Goal: Use online tool/utility: Utilize a website feature to perform a specific function

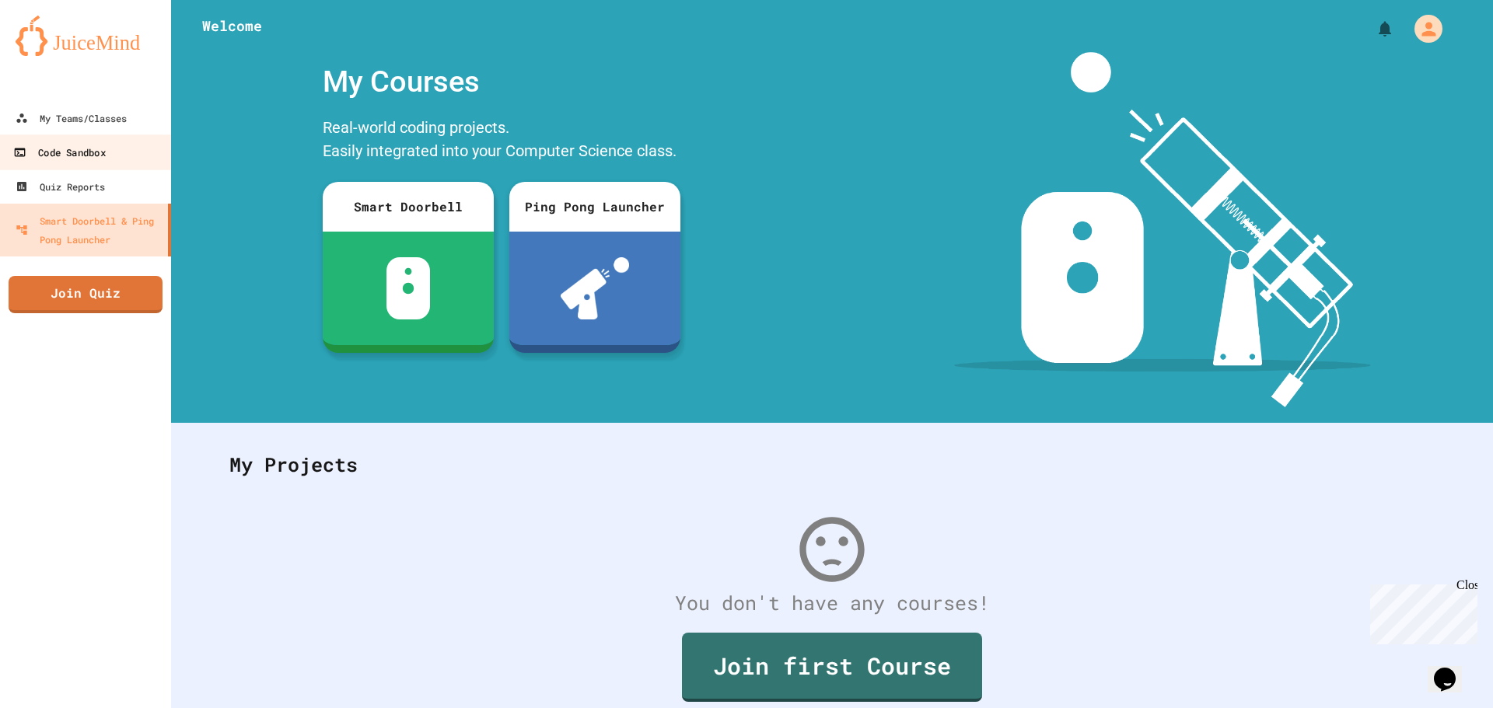
click at [118, 159] on link "Code Sandbox" at bounding box center [86, 152] width 177 height 35
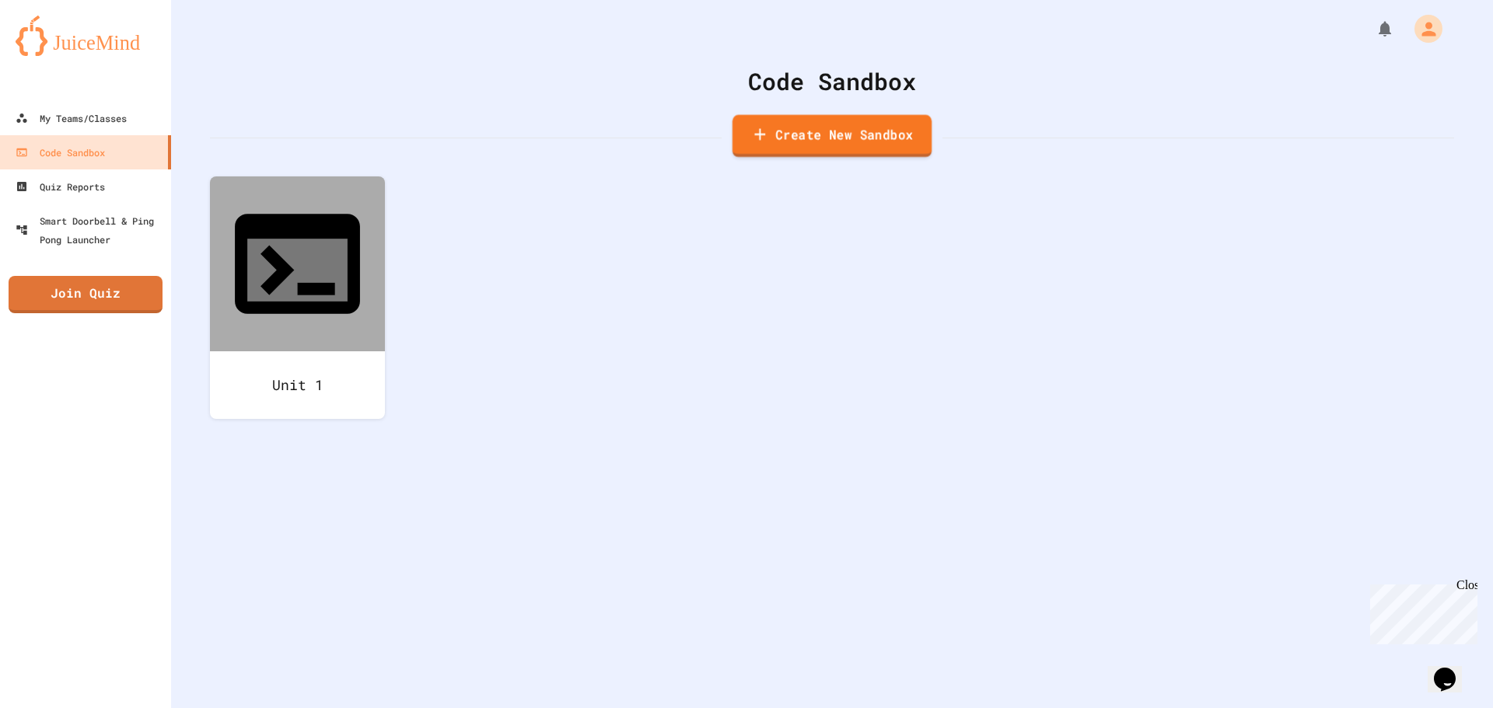
click at [784, 148] on link "Create New Sandbox" at bounding box center [831, 136] width 199 height 43
drag, startPoint x: 687, startPoint y: 195, endPoint x: 379, endPoint y: 239, distance: 311.7
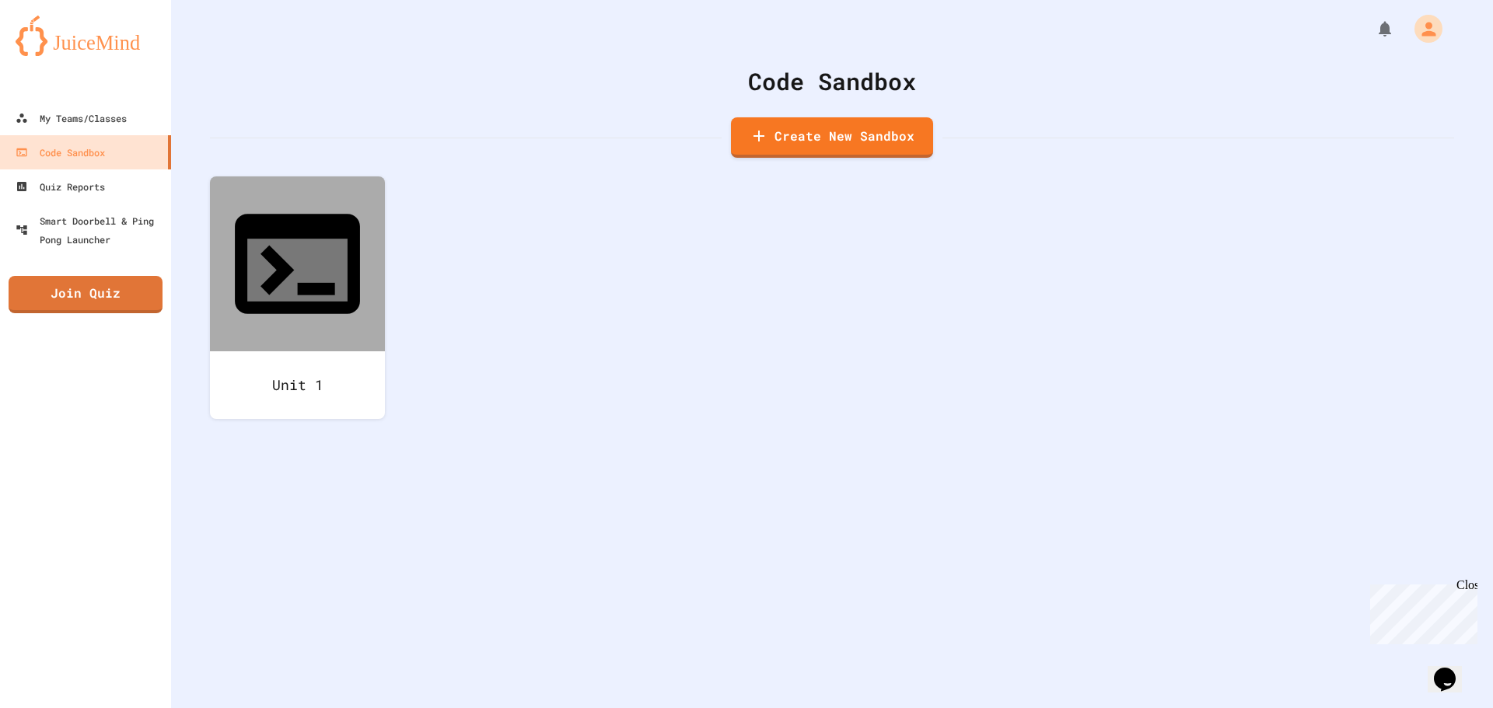
scroll to position [0, 0]
drag, startPoint x: 729, startPoint y: 193, endPoint x: 0, endPoint y: 195, distance: 728.6
type input "*****"
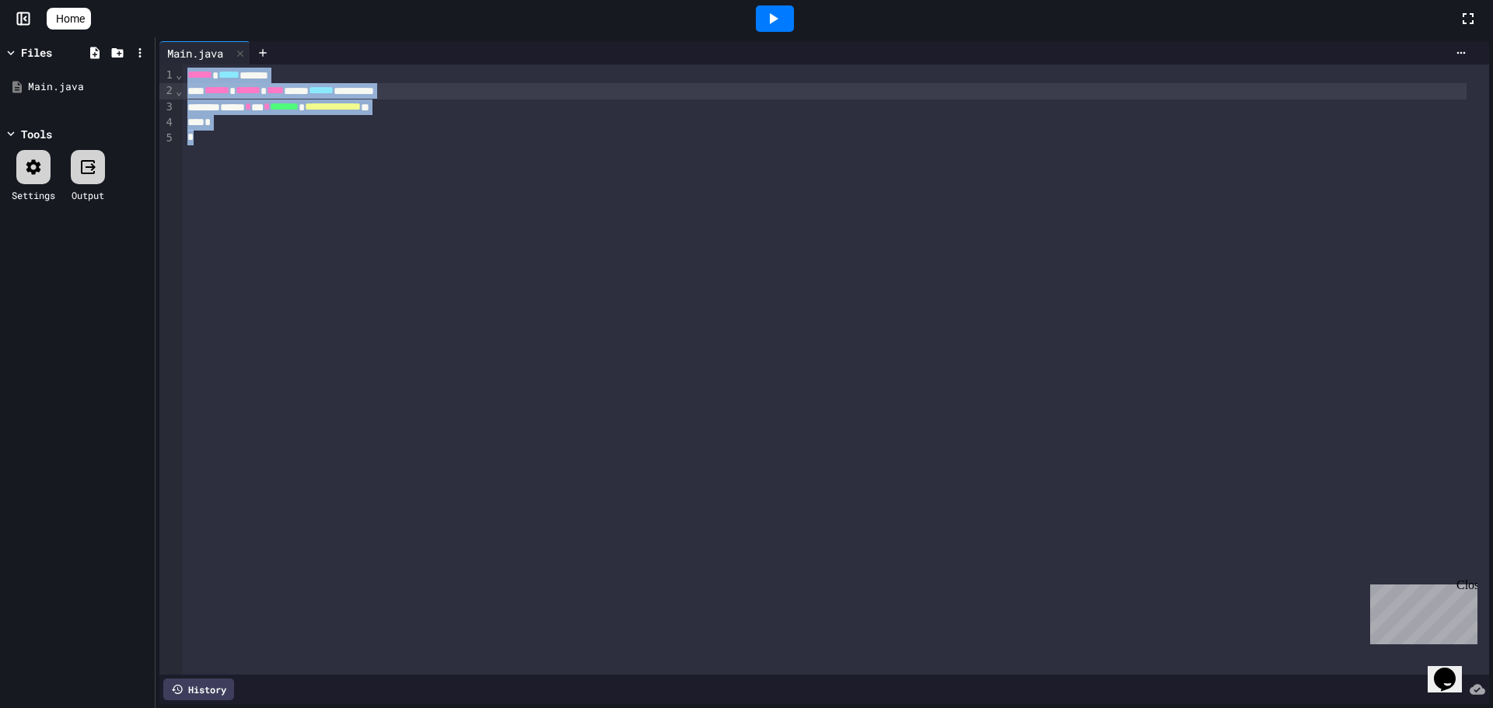
drag, startPoint x: 597, startPoint y: 179, endPoint x: 0, endPoint y: 65, distance: 607.9
click at [0, 65] on div "**********" at bounding box center [746, 372] width 1493 height 671
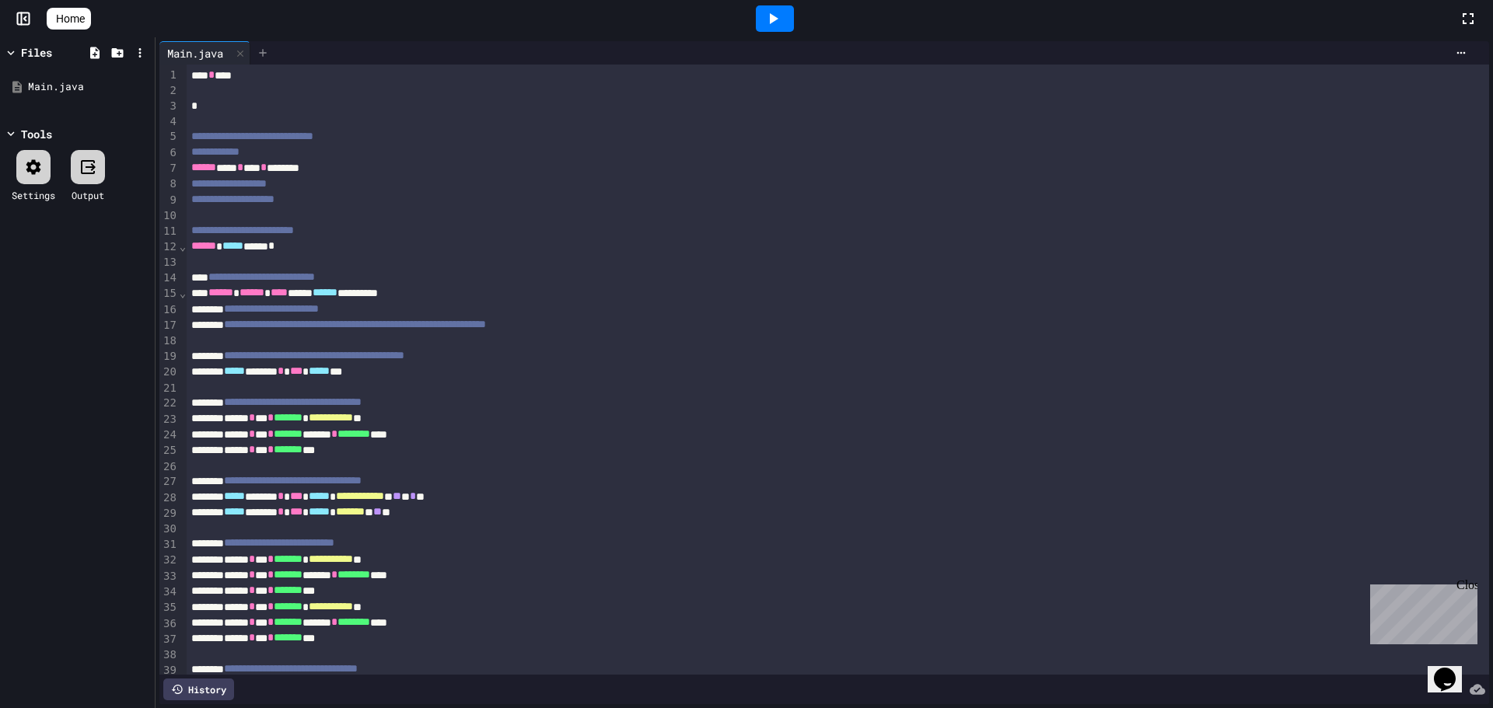
click at [269, 58] on icon at bounding box center [263, 53] width 12 height 12
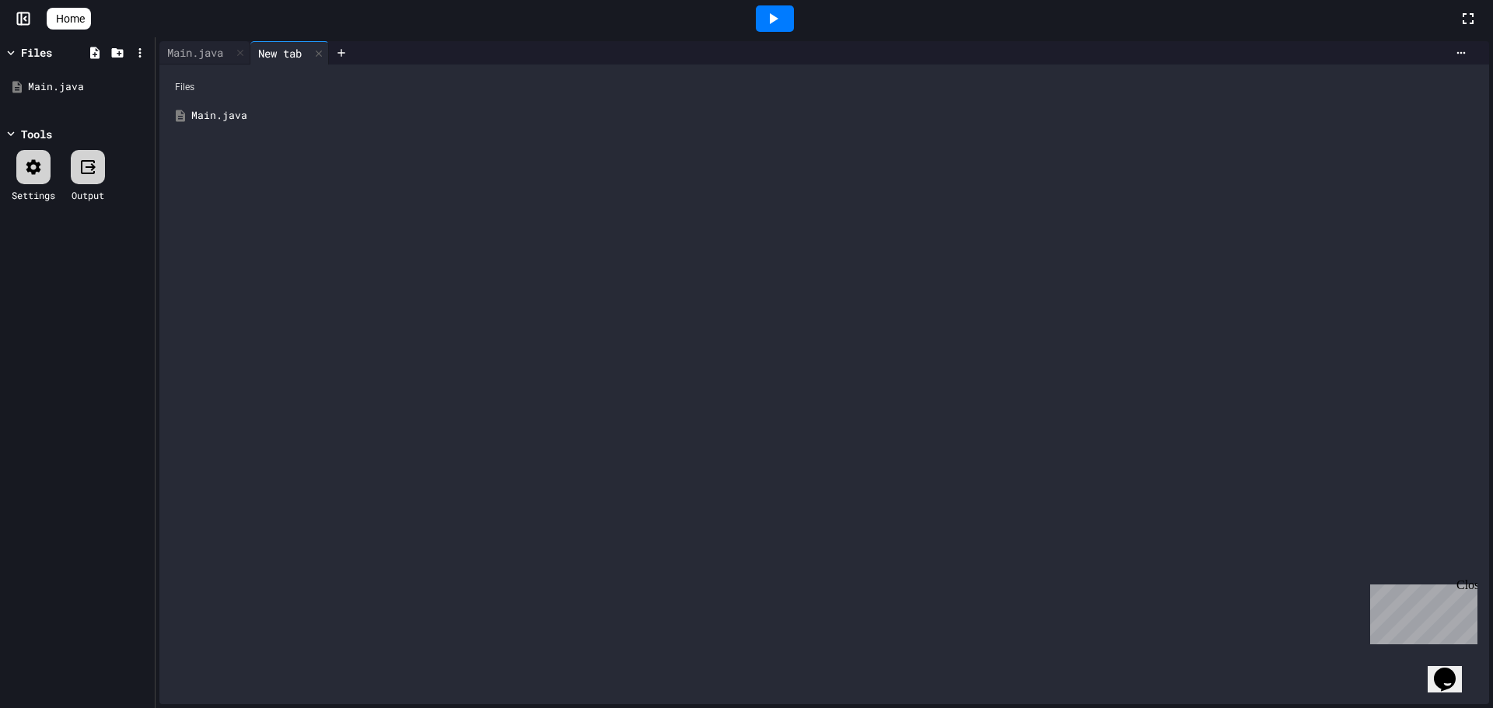
click at [297, 91] on div "Files" at bounding box center [824, 87] width 1314 height 30
click at [344, 52] on icon at bounding box center [340, 52] width 7 height 7
click at [322, 52] on icon at bounding box center [319, 52] width 6 height 6
click at [181, 49] on div "Main.java" at bounding box center [195, 52] width 72 height 16
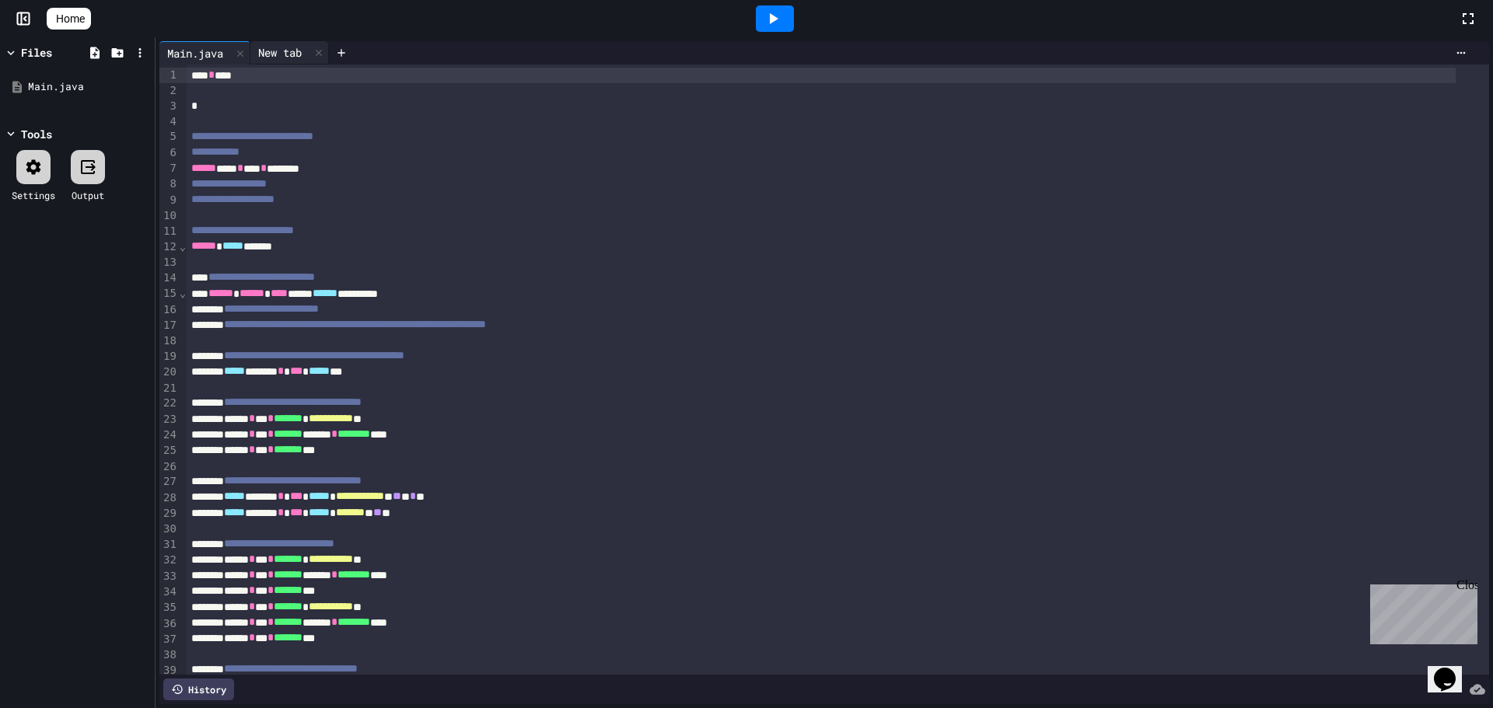
click at [293, 47] on div "New tab" at bounding box center [279, 52] width 59 height 16
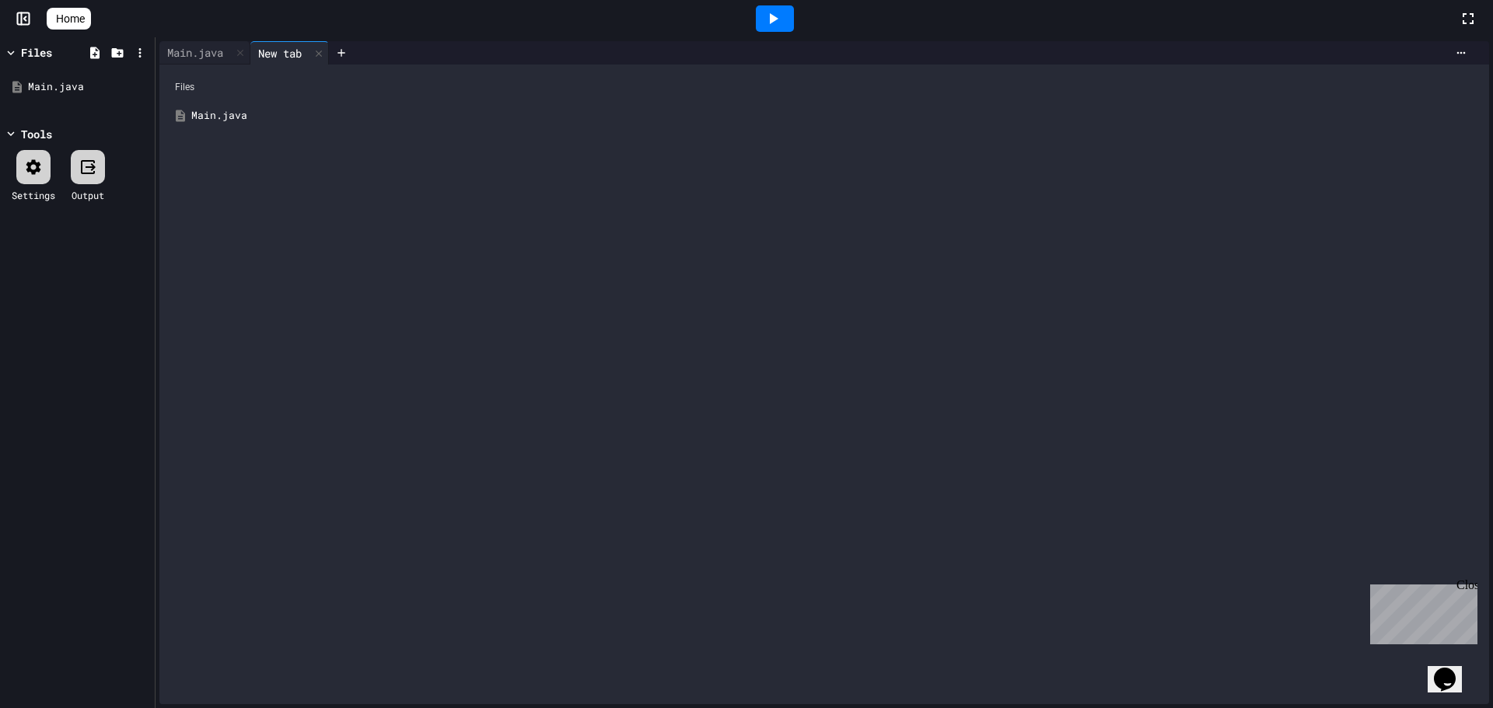
click at [1458, 45] on div at bounding box center [901, 52] width 1145 height 23
click at [1455, 52] on icon at bounding box center [1461, 53] width 12 height 12
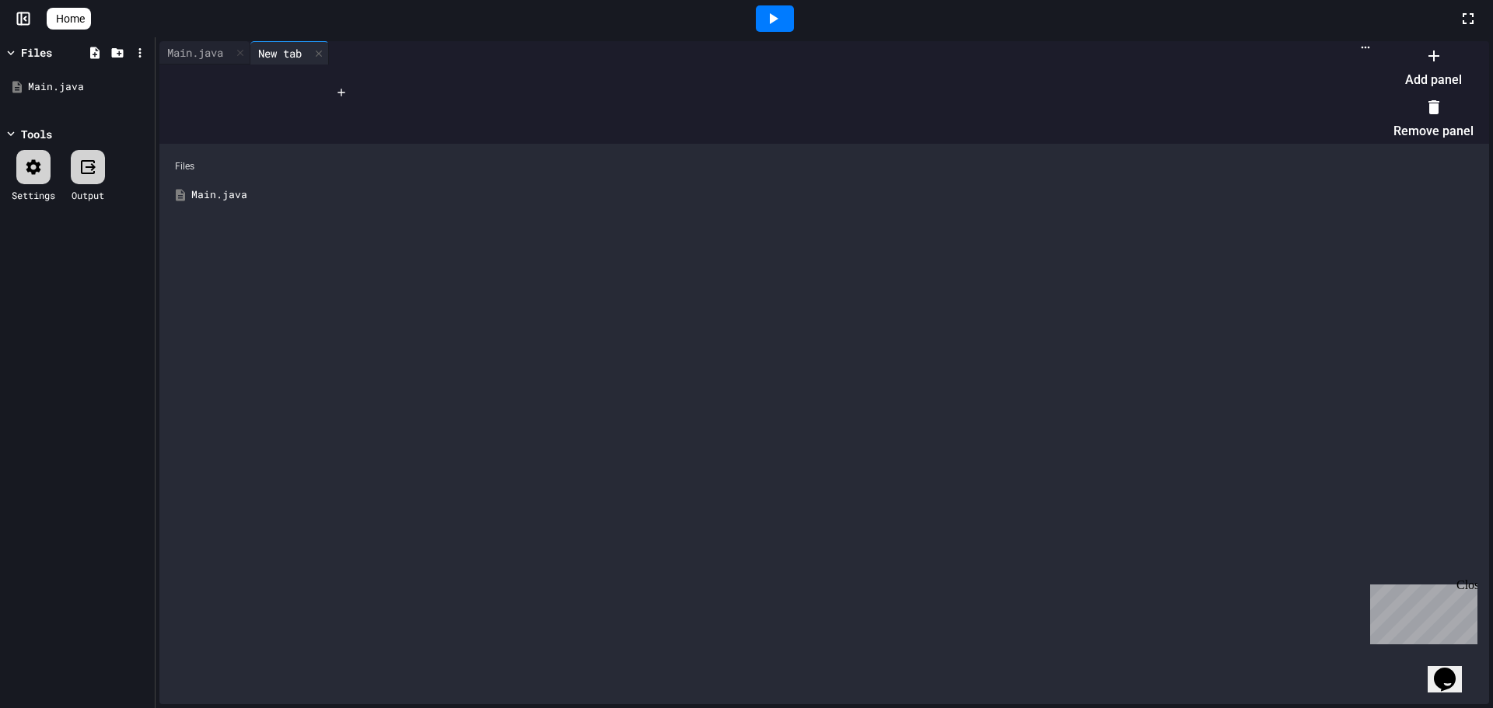
click at [1437, 84] on li "Add panel" at bounding box center [1433, 68] width 80 height 50
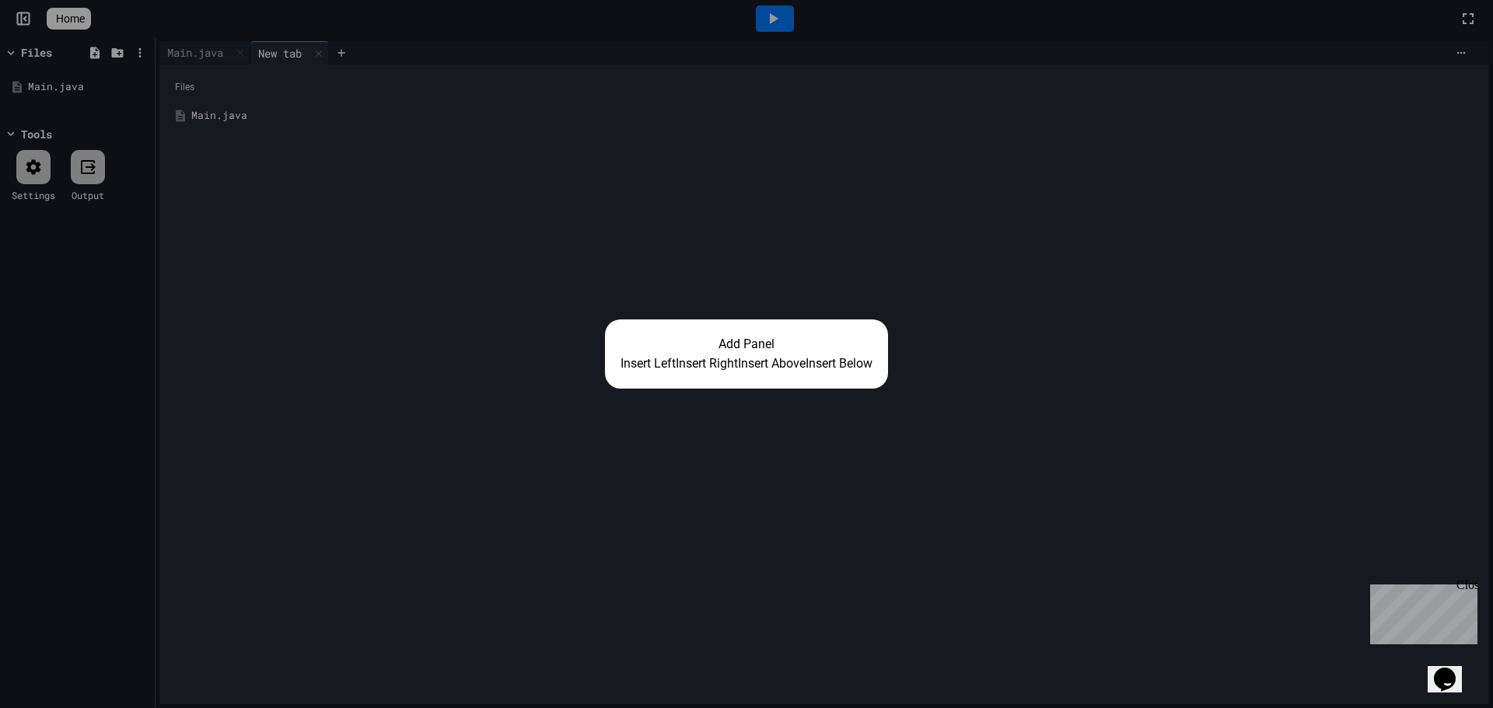
click at [804, 299] on div "Add Panel Insert Left Insert Right Insert Above Insert Below" at bounding box center [746, 354] width 1493 height 708
click at [540, 75] on div "Add Panel Insert Left Insert Right Insert Above Insert Below" at bounding box center [746, 354] width 1493 height 708
click at [730, 75] on div "Add Panel Insert Left Insert Right Insert Above Insert Below" at bounding box center [746, 354] width 1493 height 708
click at [1492, 3] on div "Add Panel Insert Left Insert Right Insert Above Insert Below" at bounding box center [746, 354] width 1493 height 708
click at [1492, 33] on div "Add Panel Insert Left Insert Right Insert Above Insert Below" at bounding box center [746, 354] width 1493 height 708
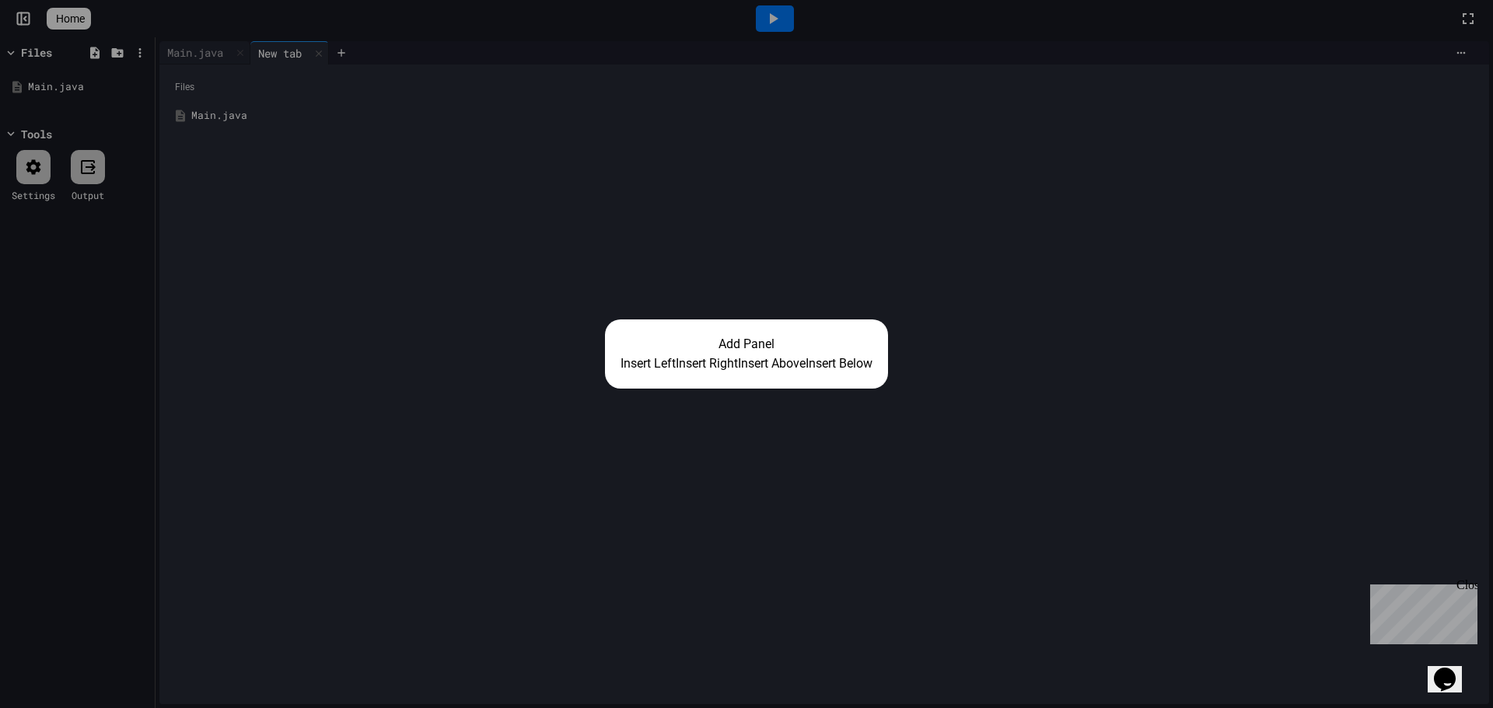
click at [1372, 116] on div "Add Panel Insert Left Insert Right Insert Above Insert Below" at bounding box center [746, 354] width 1493 height 708
click at [869, 292] on div "Add Panel Insert Left Insert Right Insert Above Insert Below" at bounding box center [746, 354] width 1493 height 708
click at [851, 358] on button "Insert Below" at bounding box center [839, 364] width 67 height 19
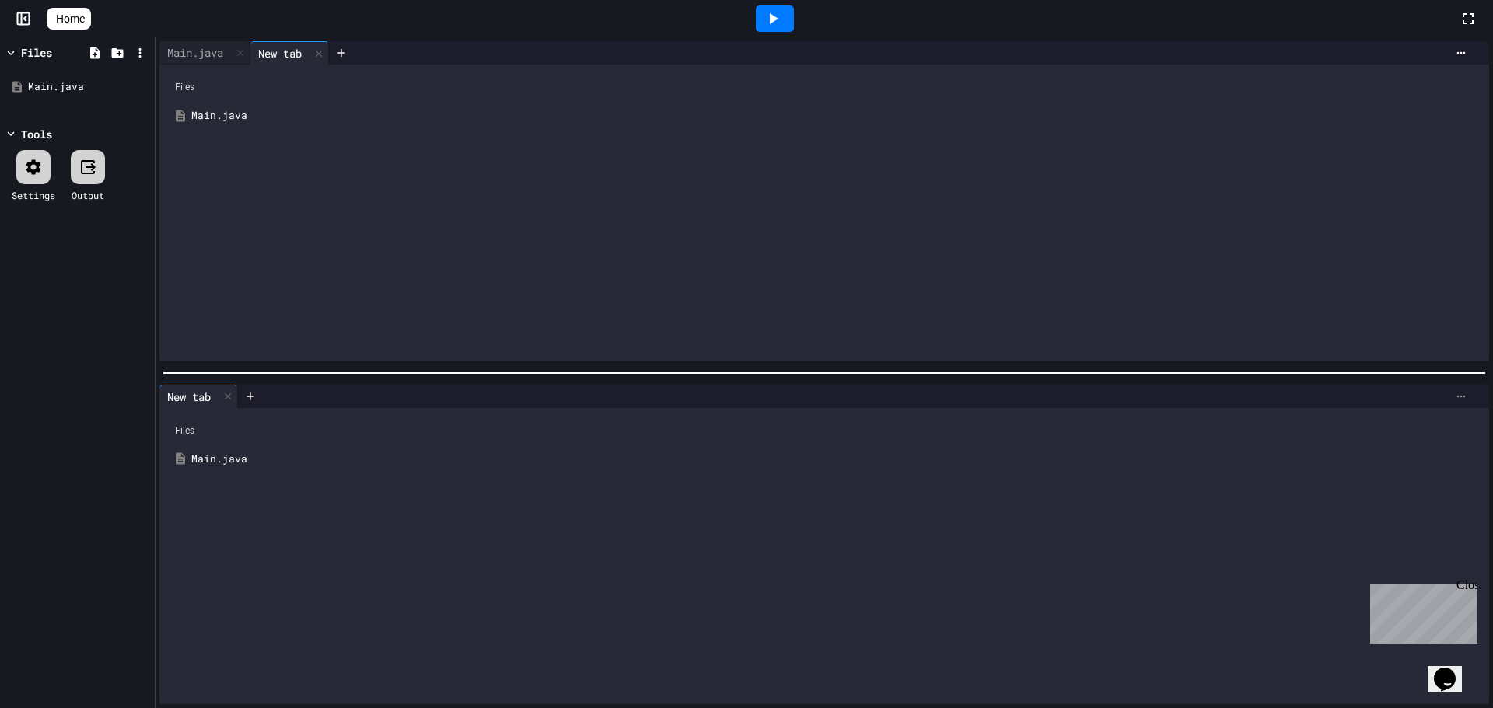
click at [1455, 391] on icon at bounding box center [1461, 396] width 12 height 12
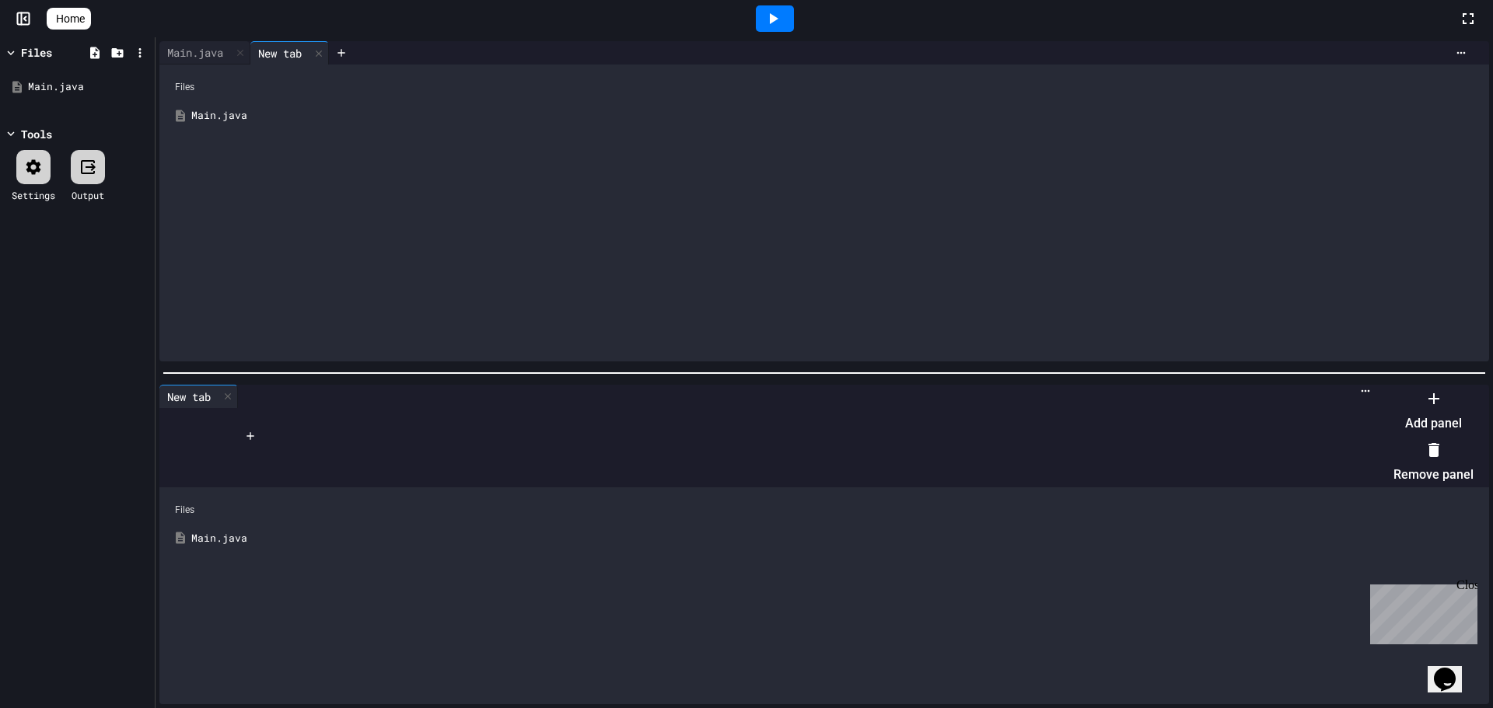
click at [1421, 449] on li "Remove panel" at bounding box center [1433, 463] width 80 height 50
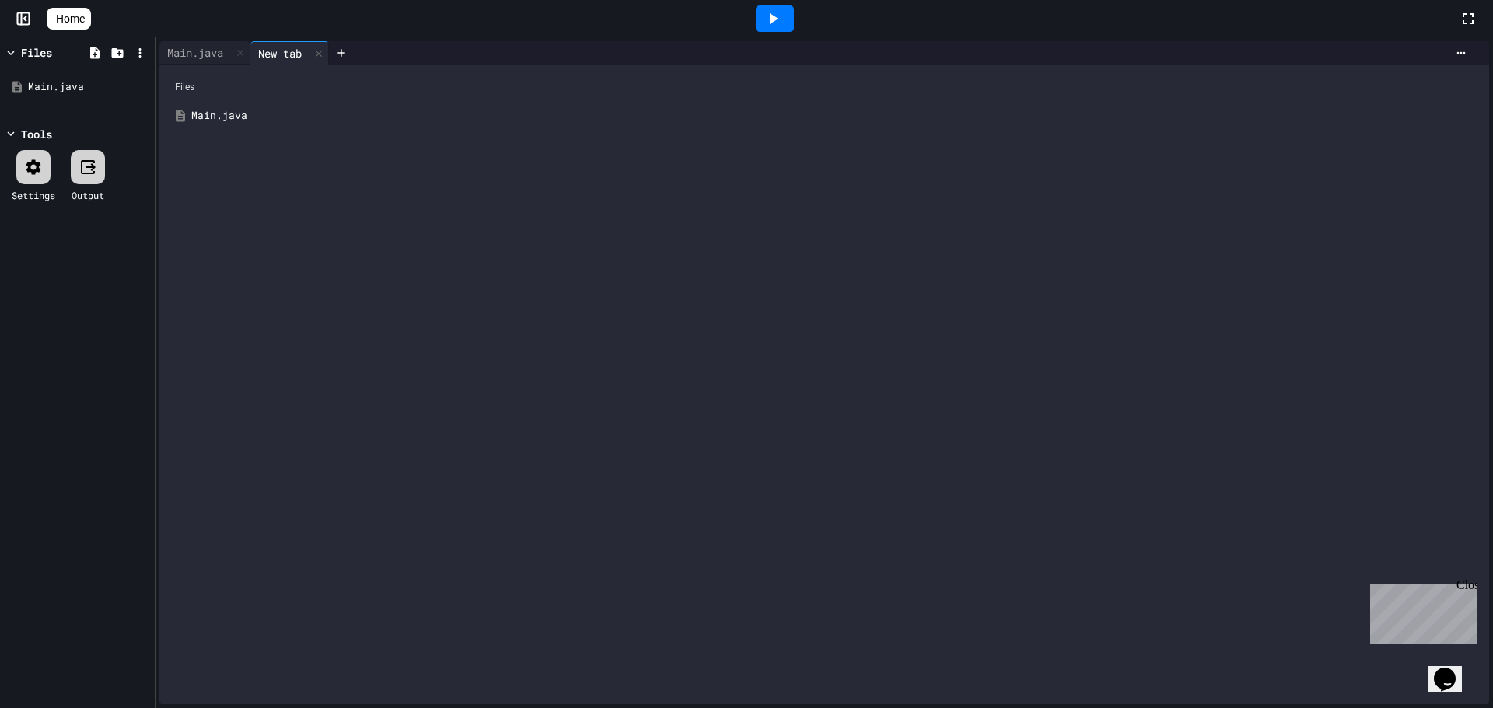
click at [245, 117] on div "Main.java" at bounding box center [835, 116] width 1288 height 16
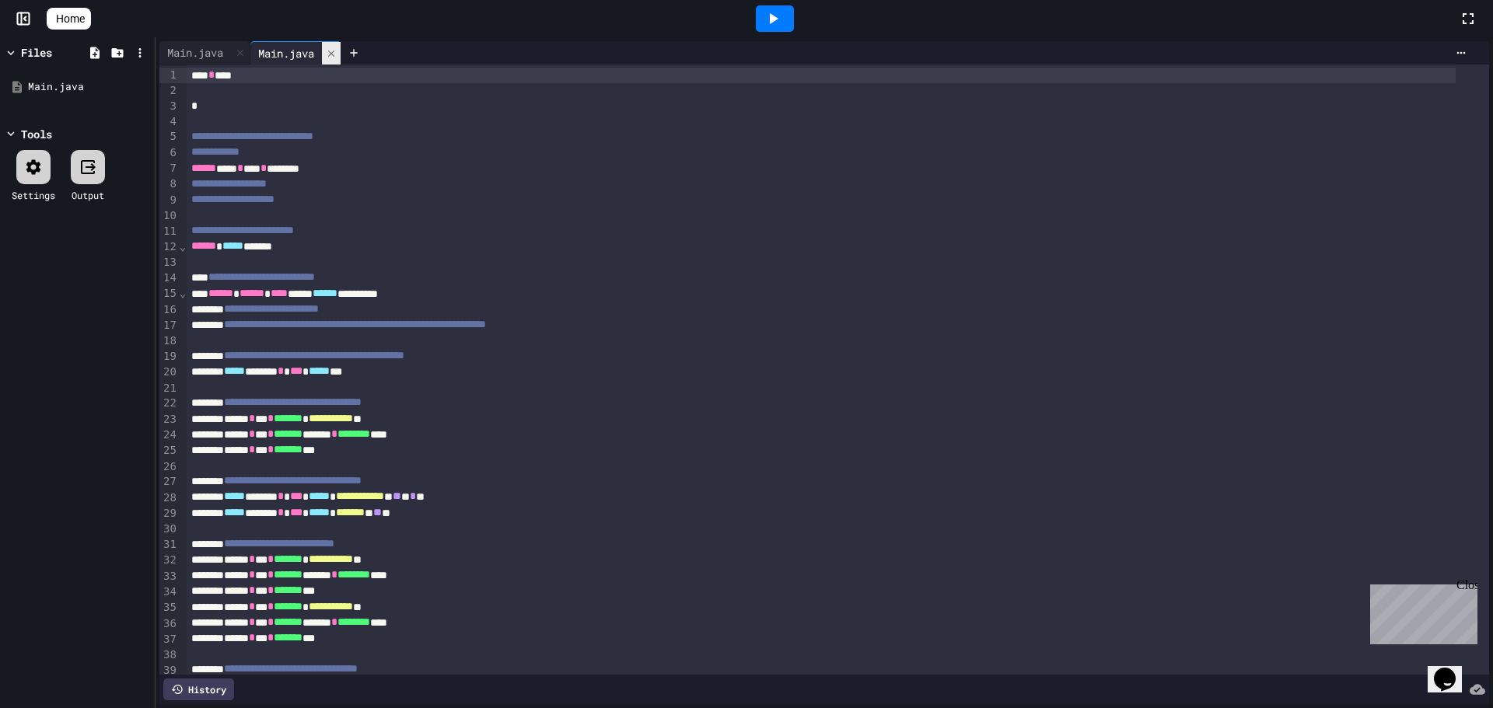
click at [341, 44] on div at bounding box center [331, 53] width 19 height 23
click at [267, 50] on icon at bounding box center [263, 53] width 12 height 12
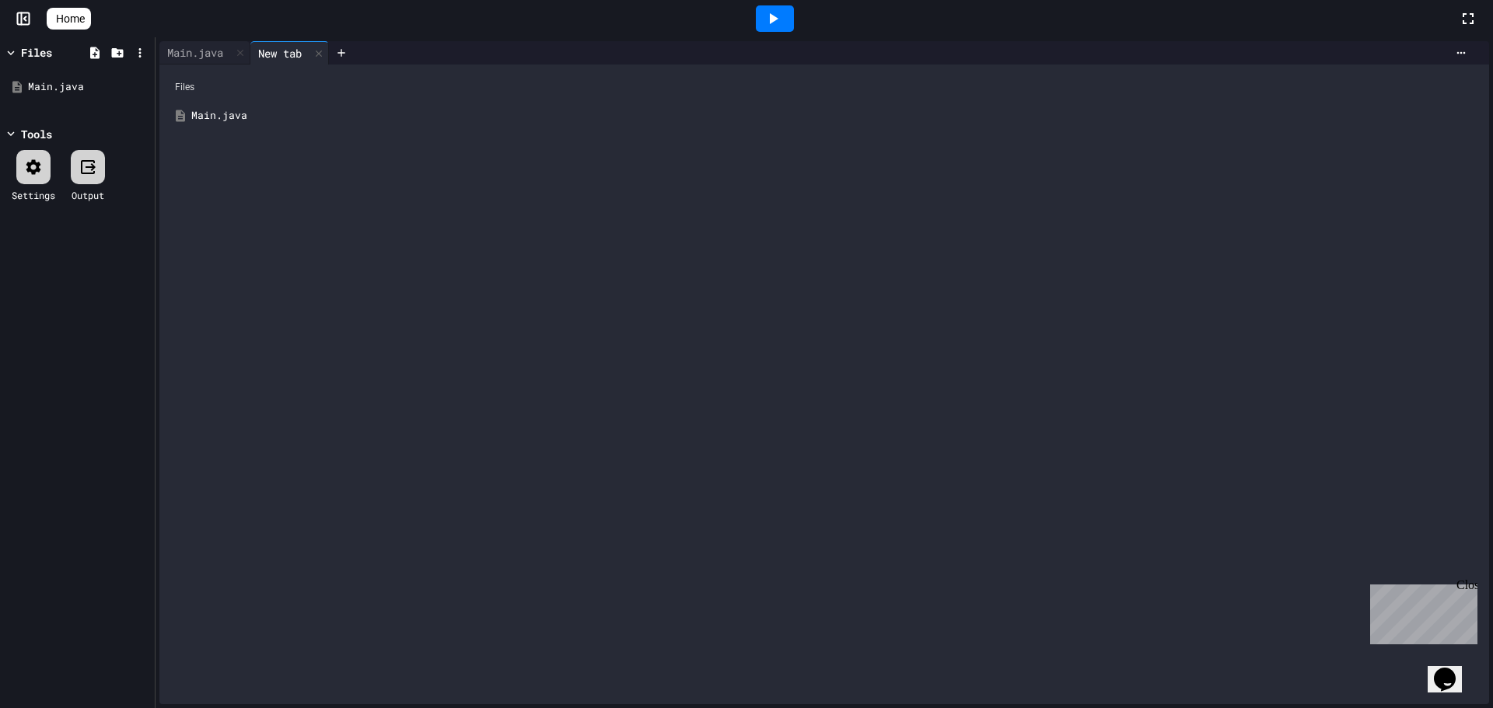
click at [305, 84] on div "Files" at bounding box center [824, 87] width 1314 height 30
click at [126, 47] on div at bounding box center [117, 52] width 68 height 23
click at [121, 56] on icon at bounding box center [117, 52] width 12 height 9
click at [44, 81] on div "Tools" at bounding box center [36, 87] width 31 height 16
click at [58, 86] on div "Tools" at bounding box center [77, 87] width 147 height 16
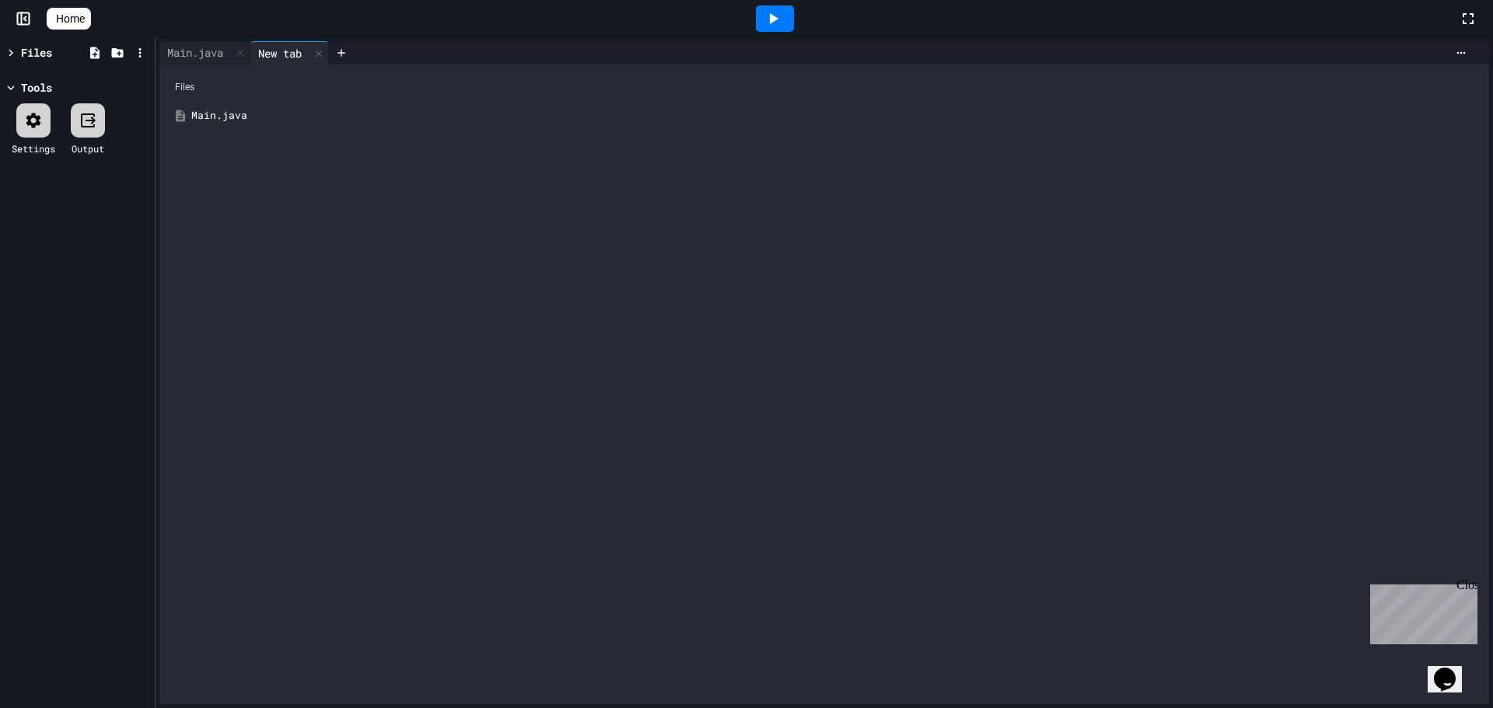
click at [101, 130] on div at bounding box center [88, 120] width 34 height 34
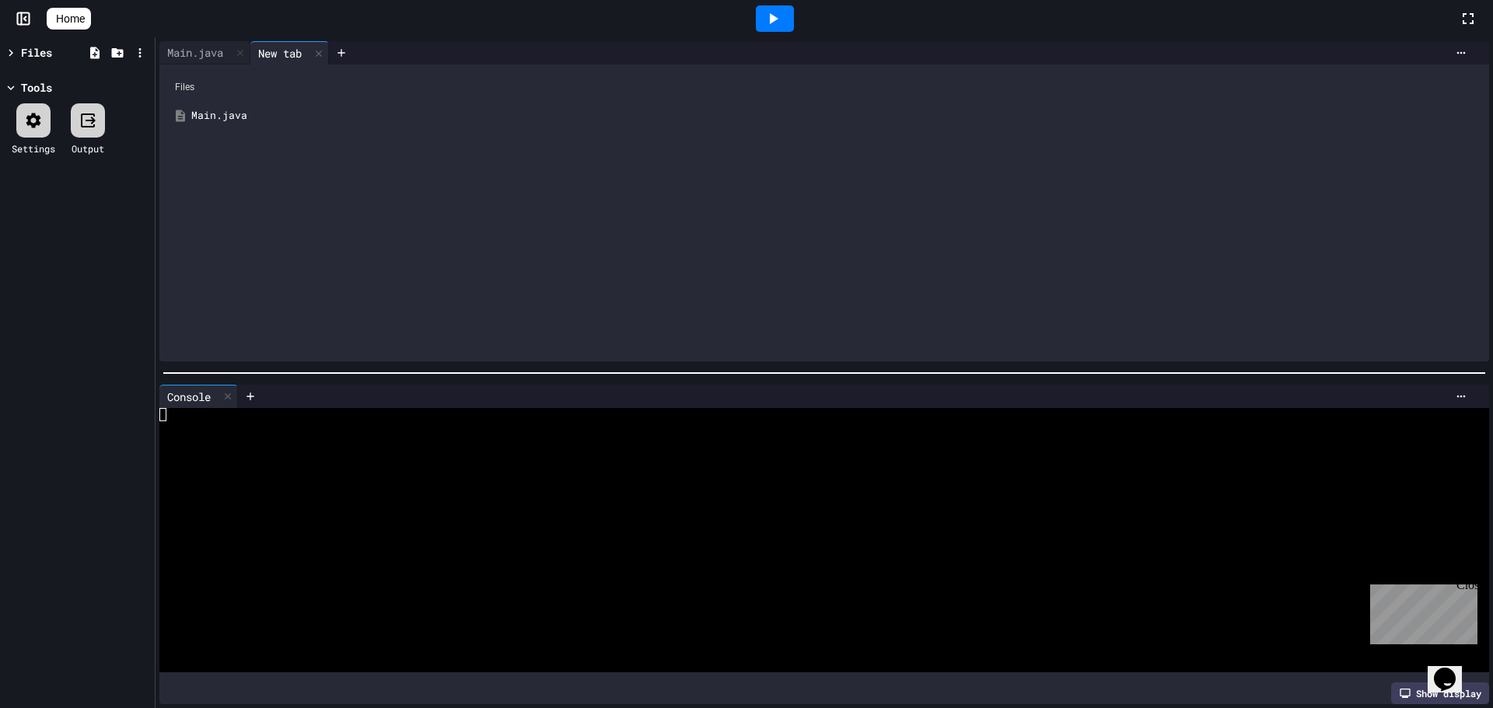
click at [86, 125] on icon at bounding box center [88, 120] width 19 height 19
click at [101, 53] on icon at bounding box center [95, 53] width 14 height 14
click at [105, 156] on div "Settings Output" at bounding box center [77, 130] width 147 height 68
click at [91, 130] on div at bounding box center [88, 120] width 34 height 34
click at [146, 44] on div at bounding box center [139, 52] width 23 height 23
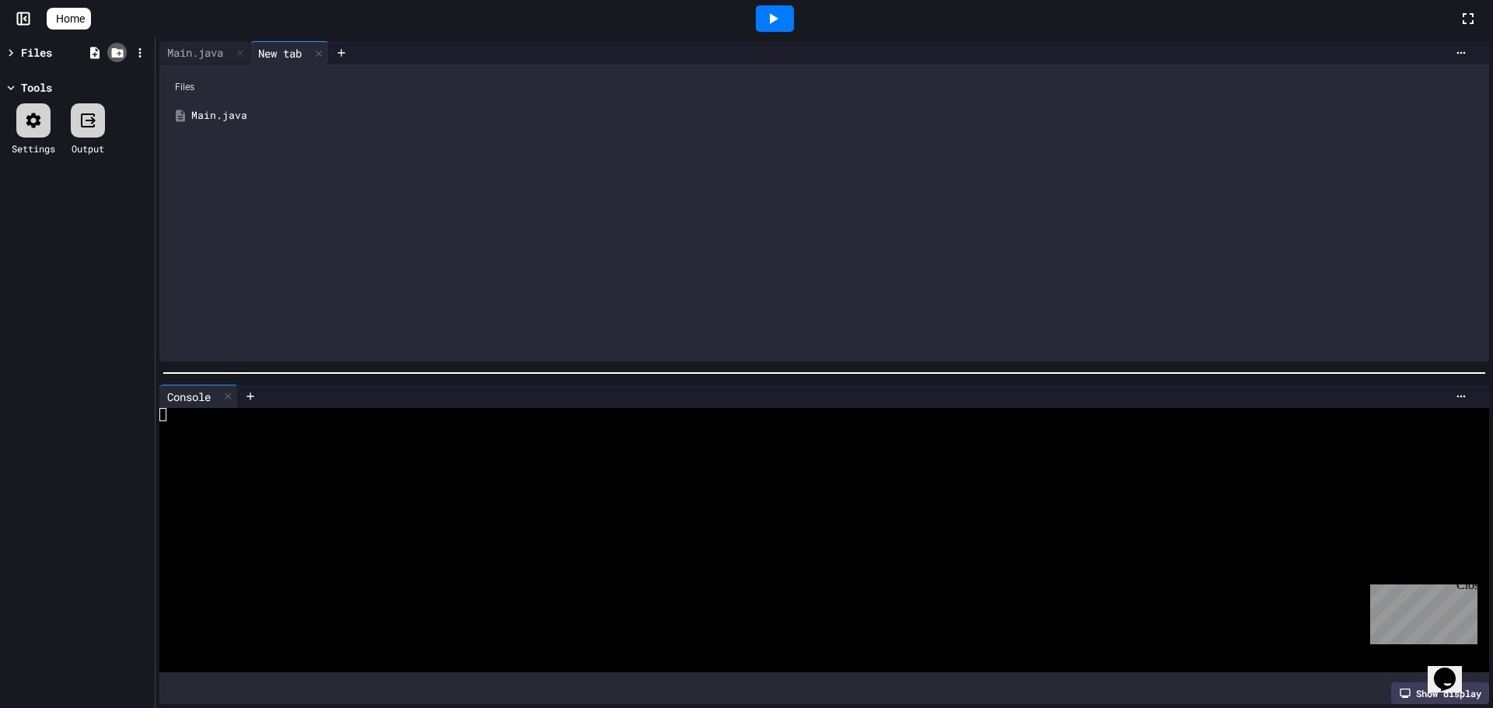
click at [116, 52] on icon at bounding box center [117, 52] width 12 height 9
click at [102, 47] on div at bounding box center [94, 52] width 19 height 19
click at [29, 131] on div at bounding box center [33, 120] width 34 height 34
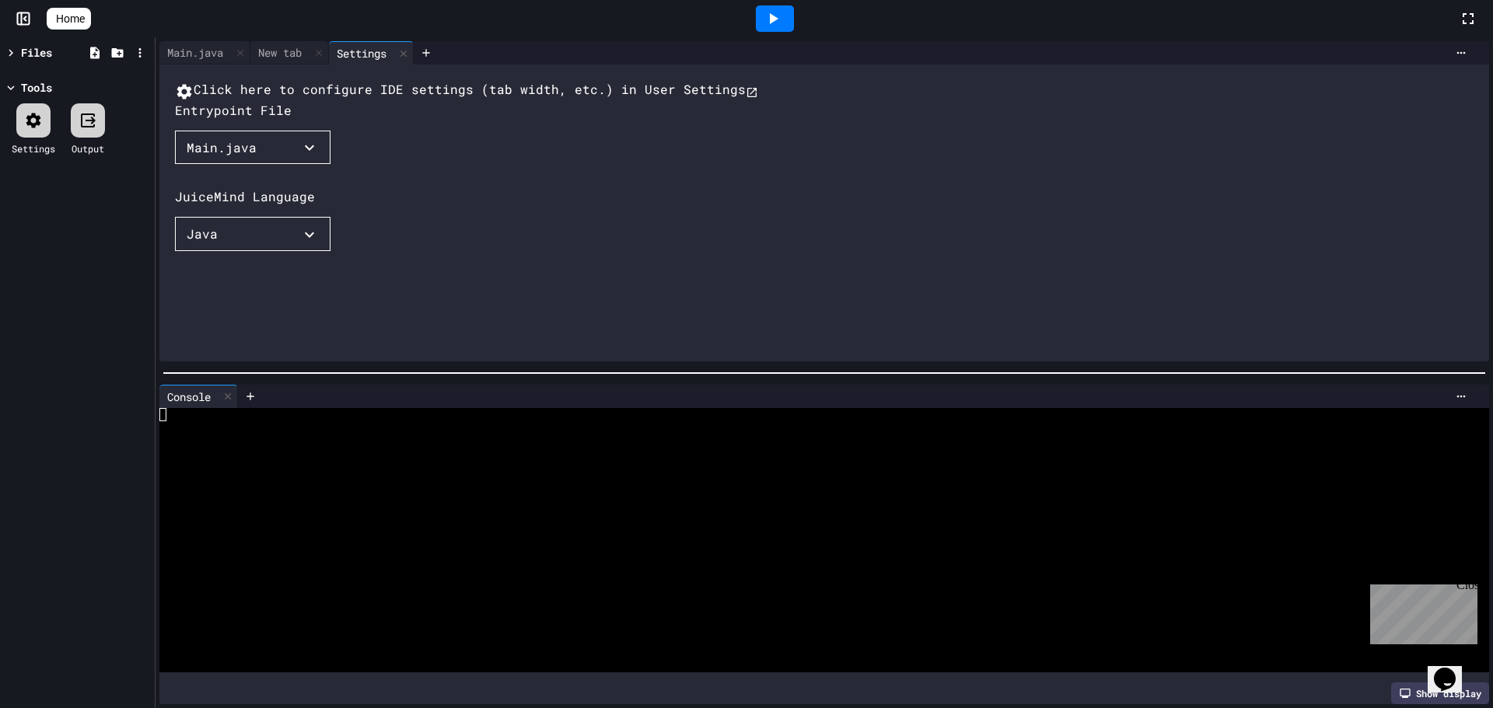
click at [397, 435] on div at bounding box center [810, 441] width 1302 height 13
click at [192, 45] on div "Main.java" at bounding box center [195, 52] width 72 height 16
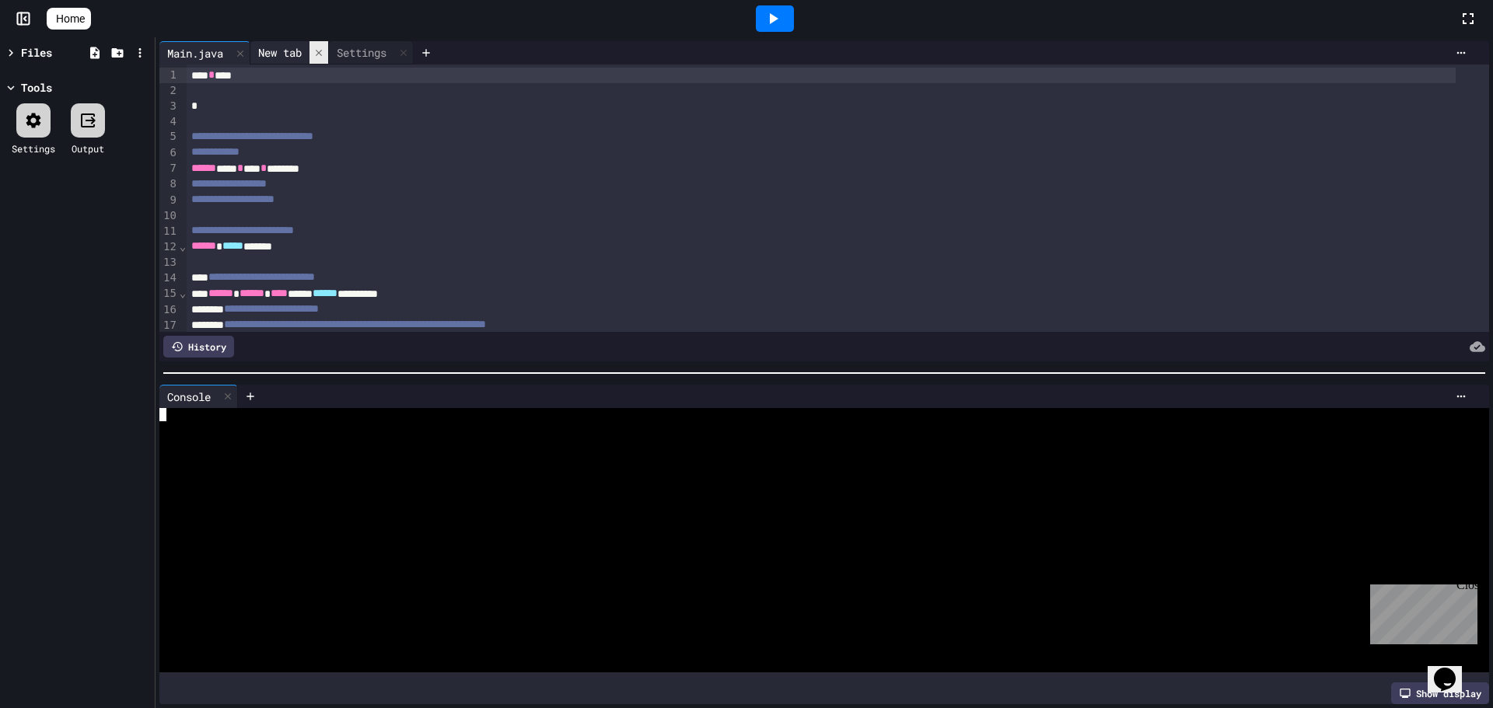
click at [323, 48] on icon at bounding box center [318, 52] width 11 height 11
click at [323, 48] on div at bounding box center [325, 52] width 19 height 23
click at [33, 85] on div "Tools" at bounding box center [36, 87] width 31 height 16
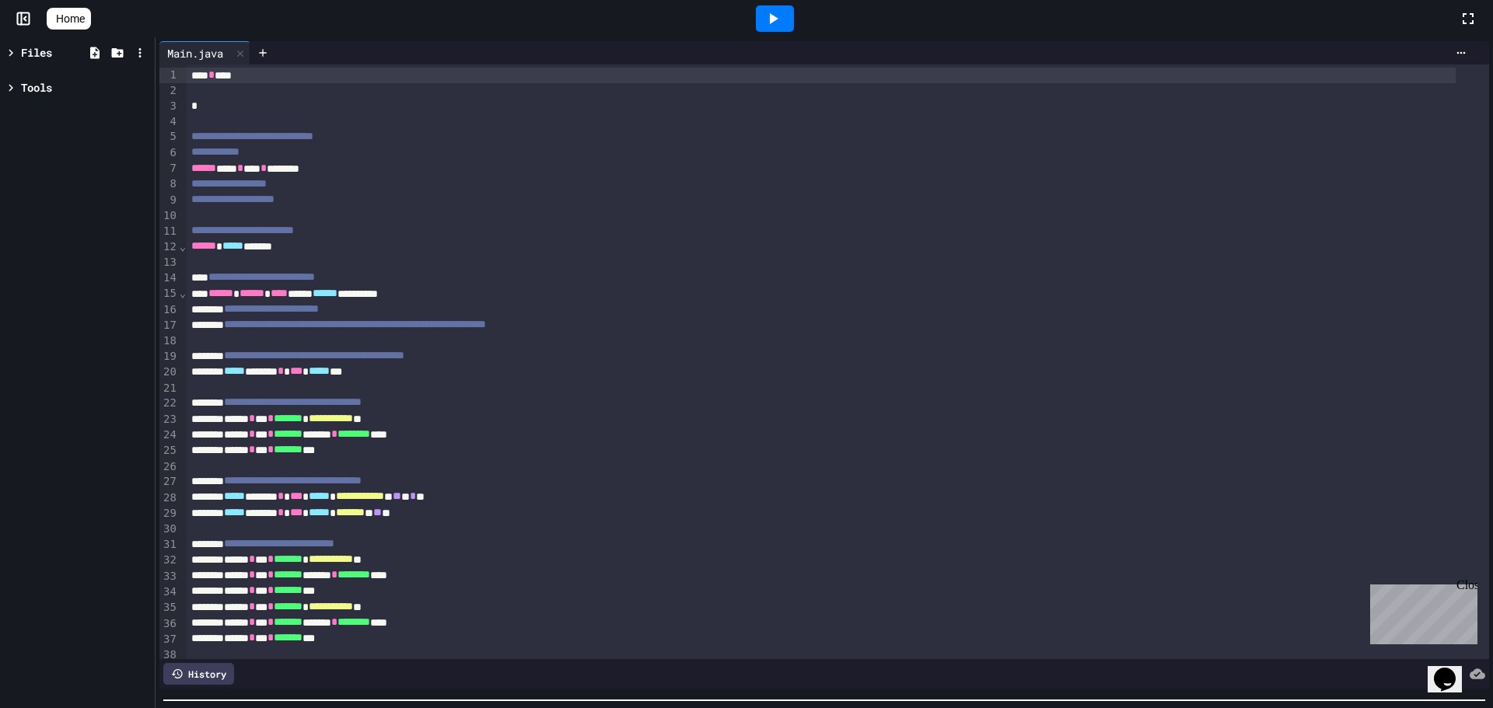
click at [208, 708] on html "**********" at bounding box center [746, 354] width 1493 height 708
click at [34, 56] on div "Files" at bounding box center [36, 52] width 31 height 16
type input "**********"
click at [267, 45] on div at bounding box center [262, 52] width 25 height 23
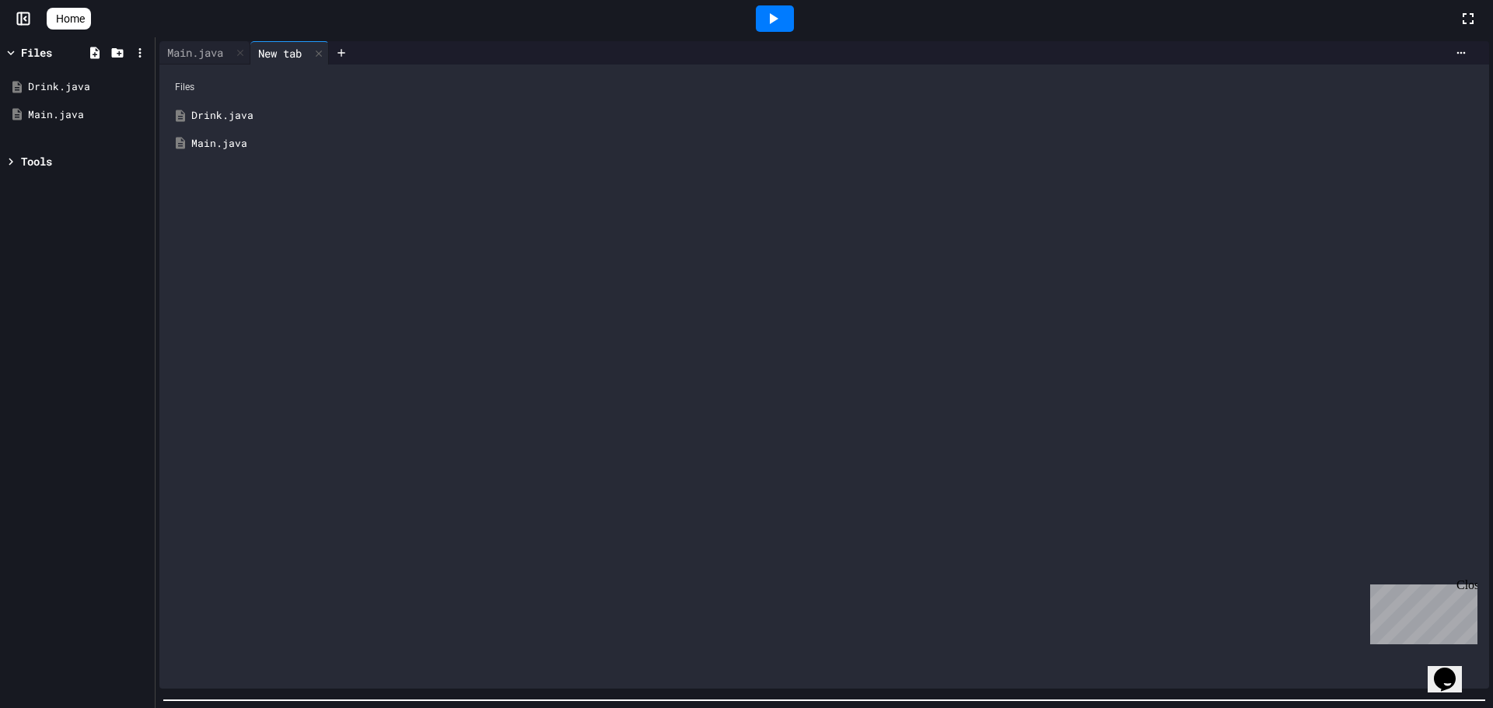
click at [249, 115] on div "Drink.java" at bounding box center [835, 116] width 1288 height 16
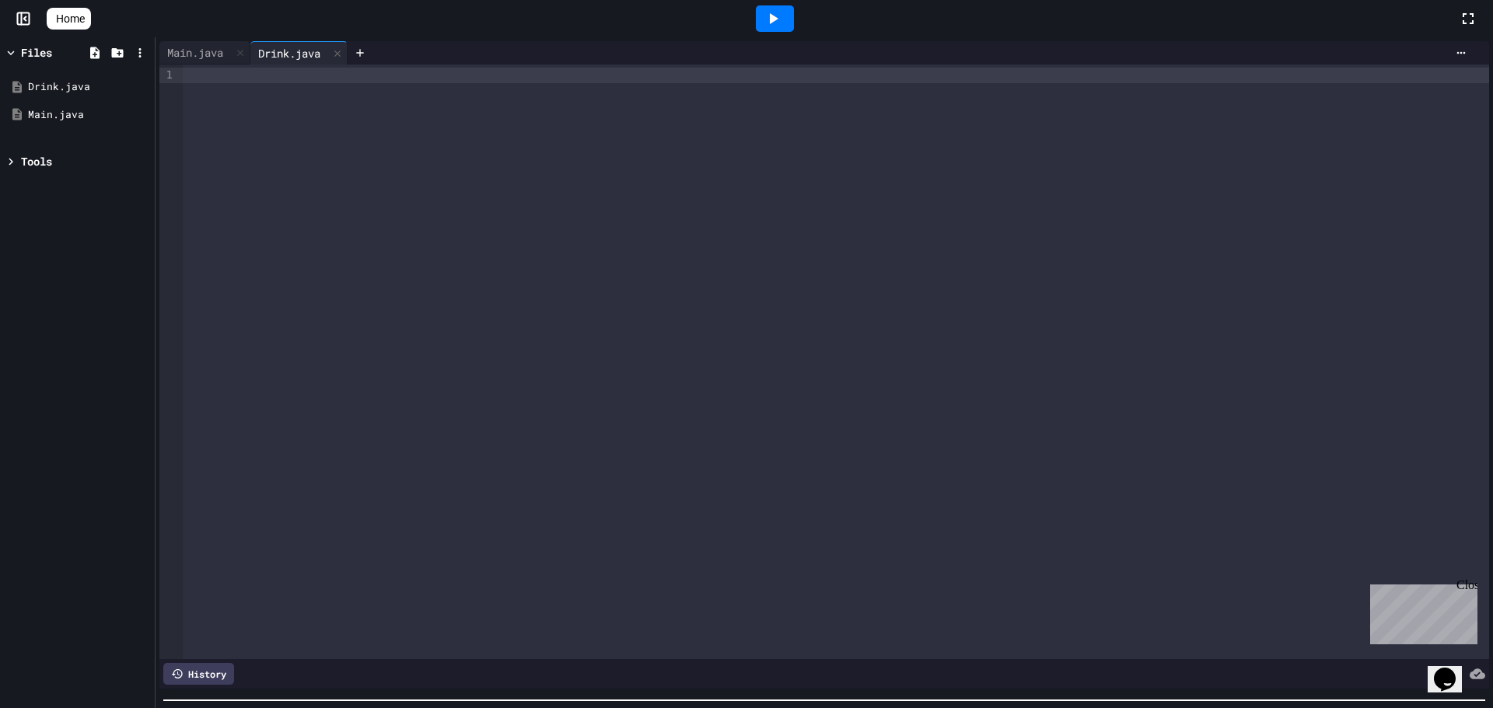
click at [476, 143] on div at bounding box center [836, 362] width 1306 height 595
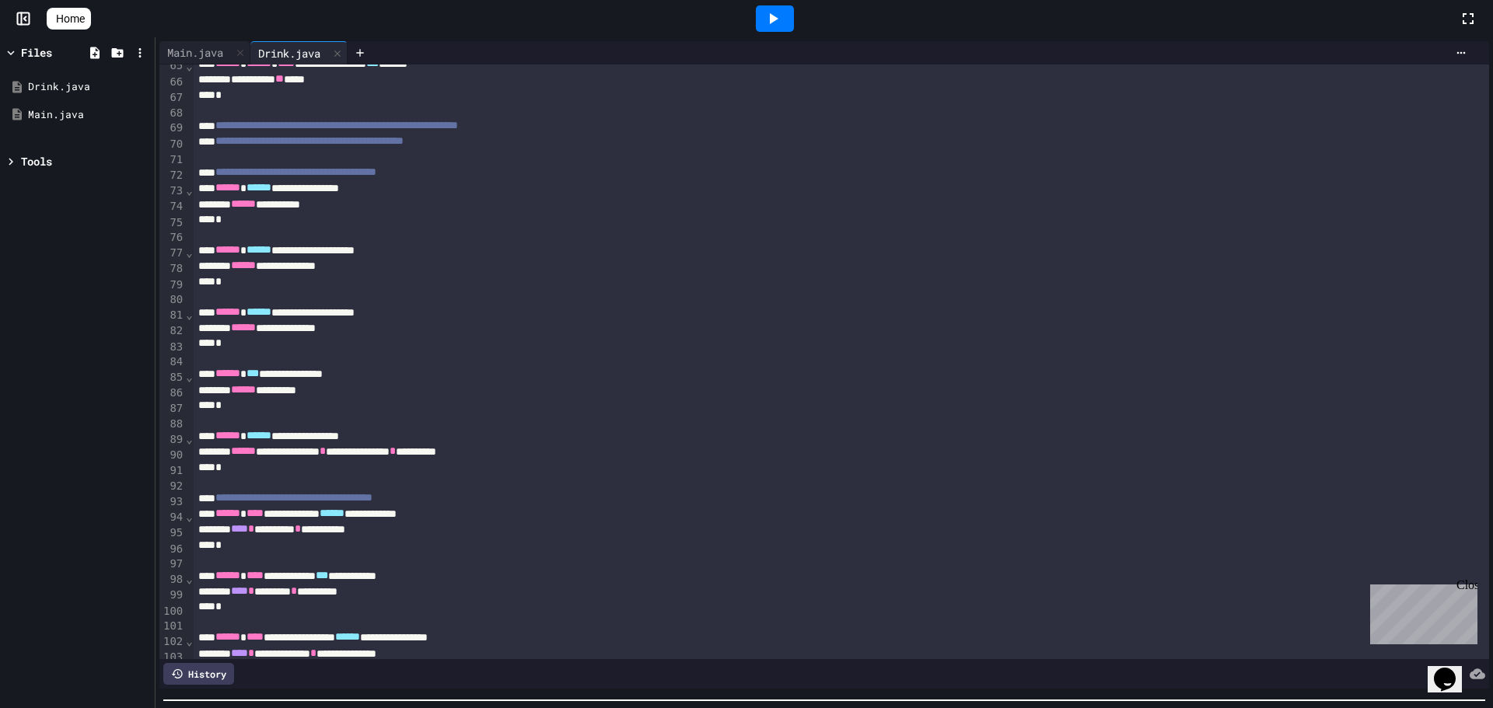
scroll to position [1323, 0]
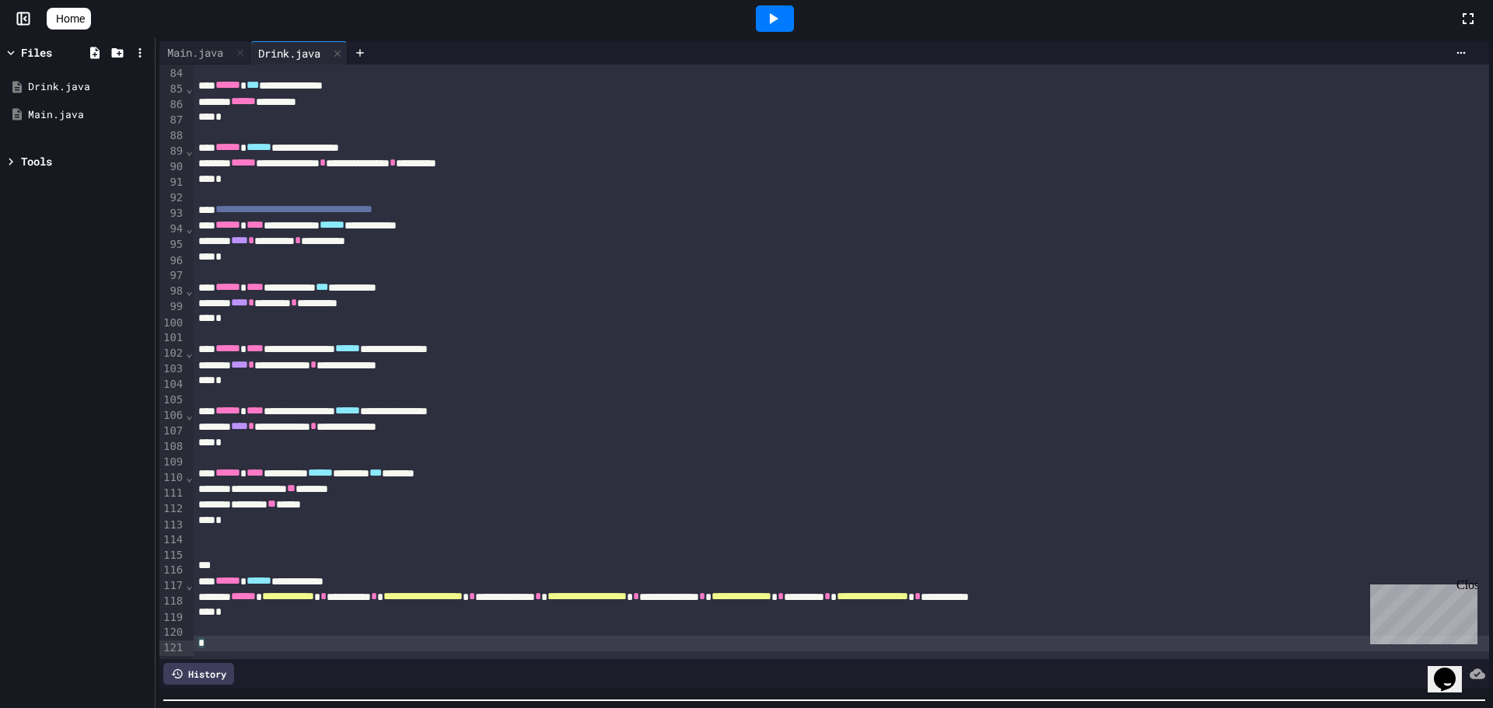
click at [794, 27] on div at bounding box center [775, 18] width 38 height 26
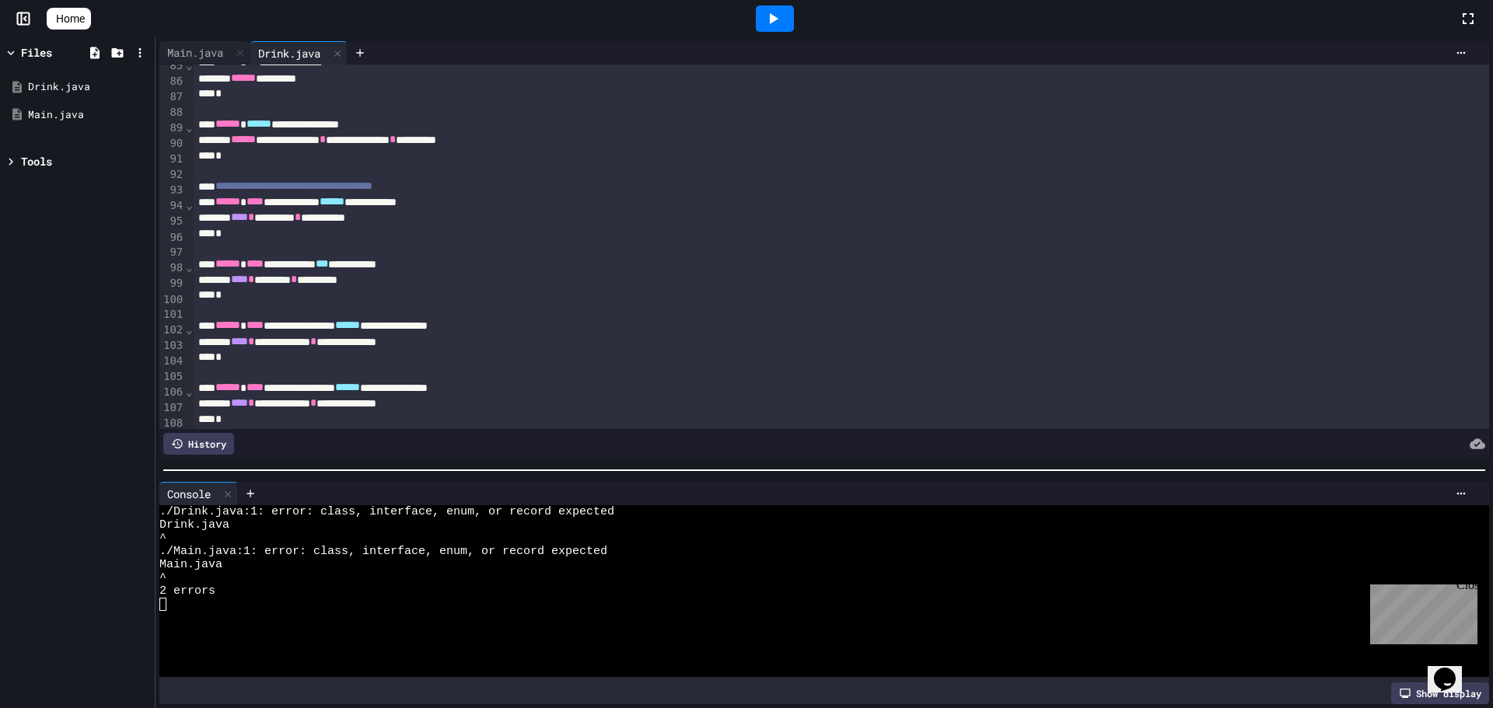
scroll to position [0, 0]
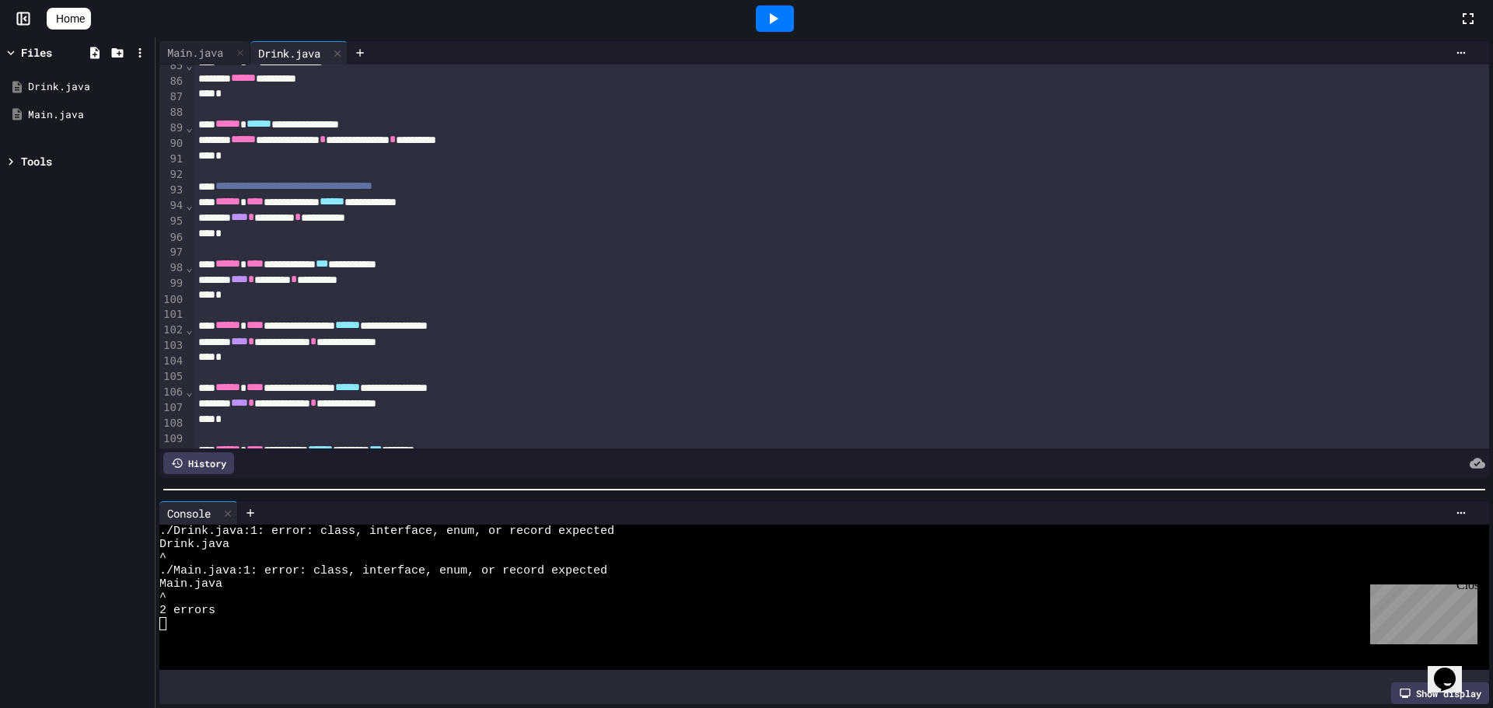
click at [892, 482] on div at bounding box center [824, 490] width 1337 height 16
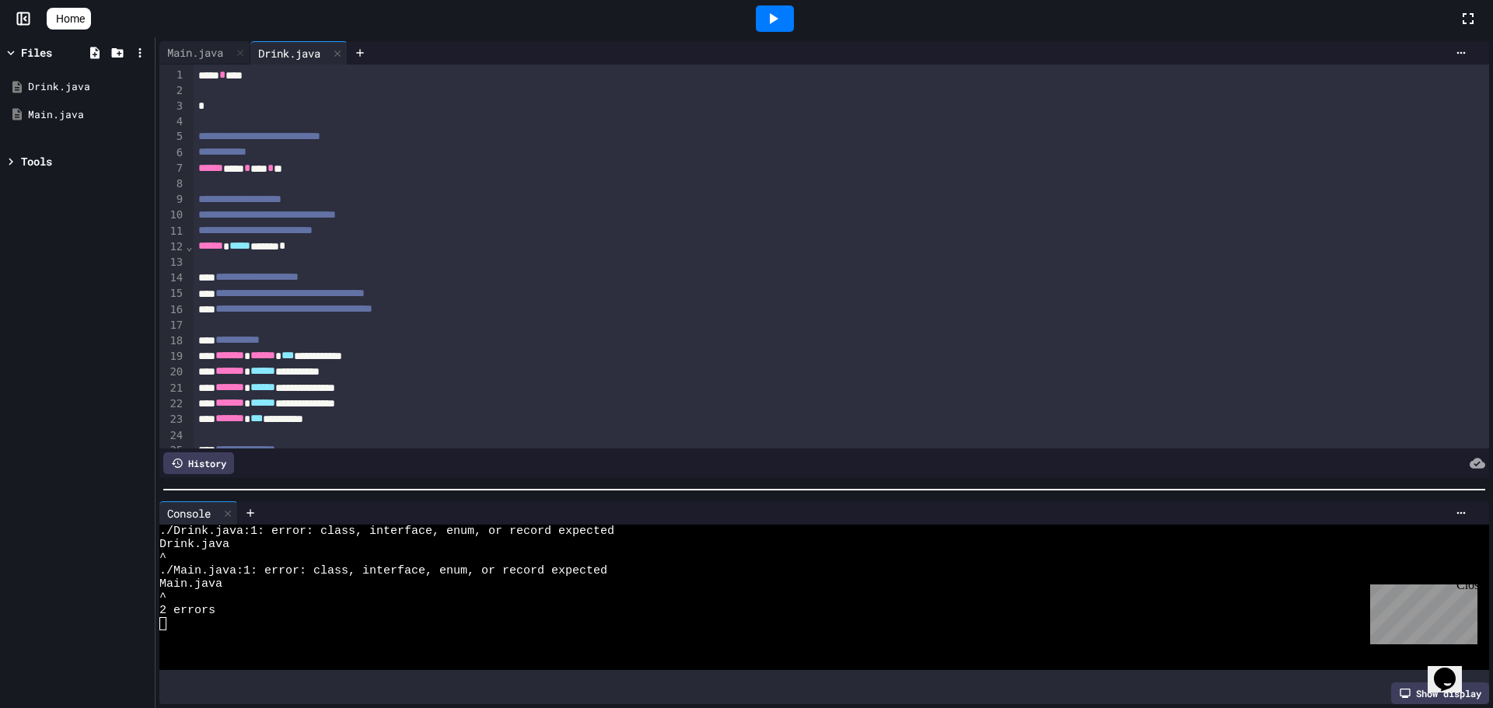
click at [983, 482] on div at bounding box center [824, 490] width 1337 height 16
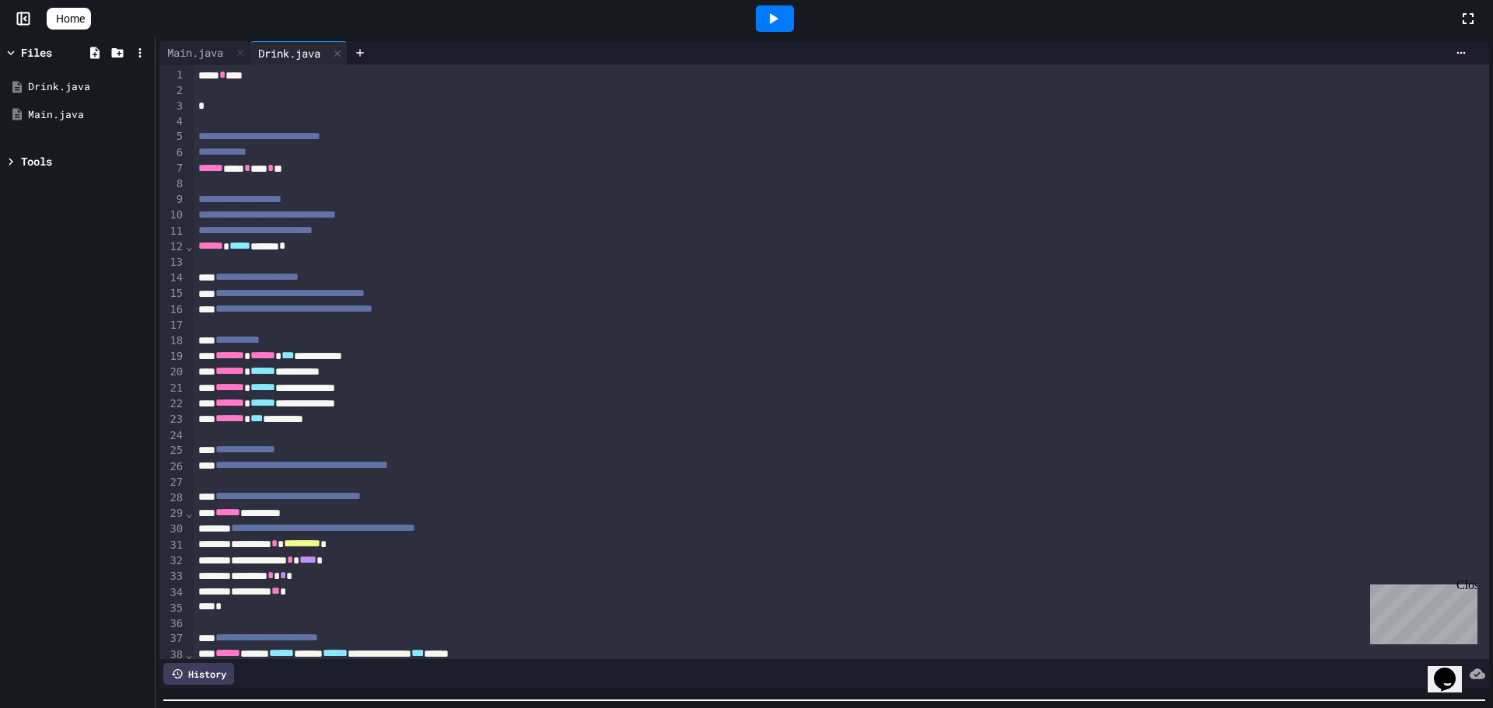
click at [837, 708] on html "**********" at bounding box center [746, 354] width 1493 height 708
click at [200, 48] on div "Main.java" at bounding box center [195, 52] width 72 height 16
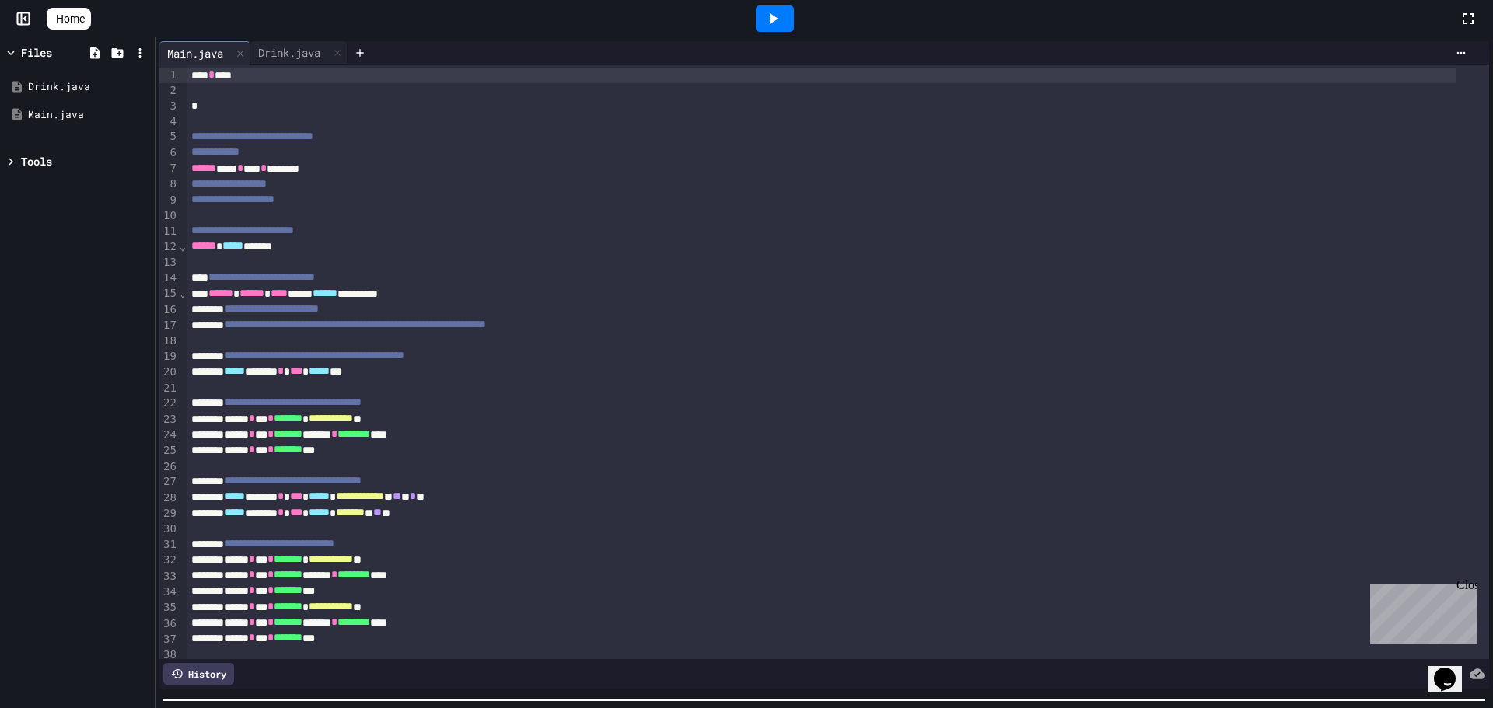
click at [781, 25] on icon at bounding box center [773, 18] width 19 height 19
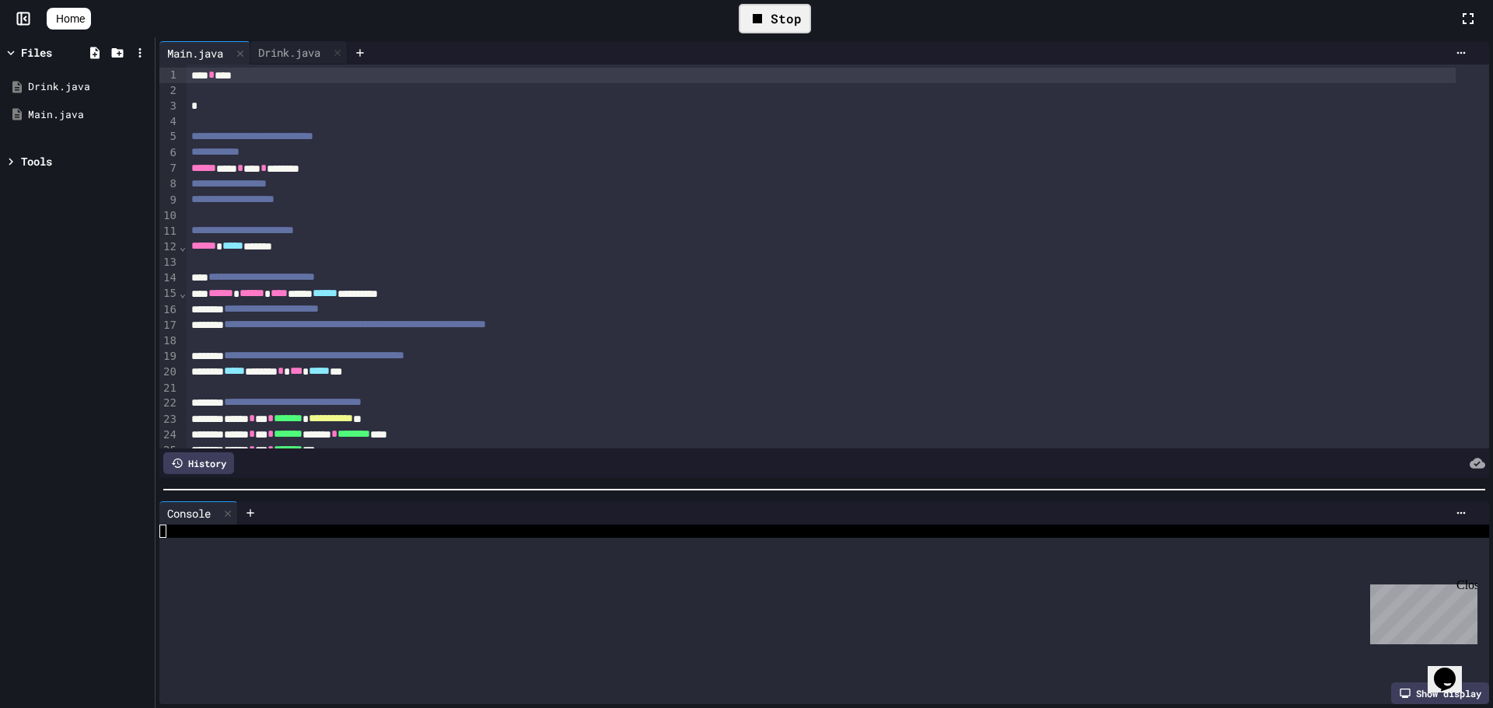
click at [659, 482] on div at bounding box center [824, 490] width 1337 height 16
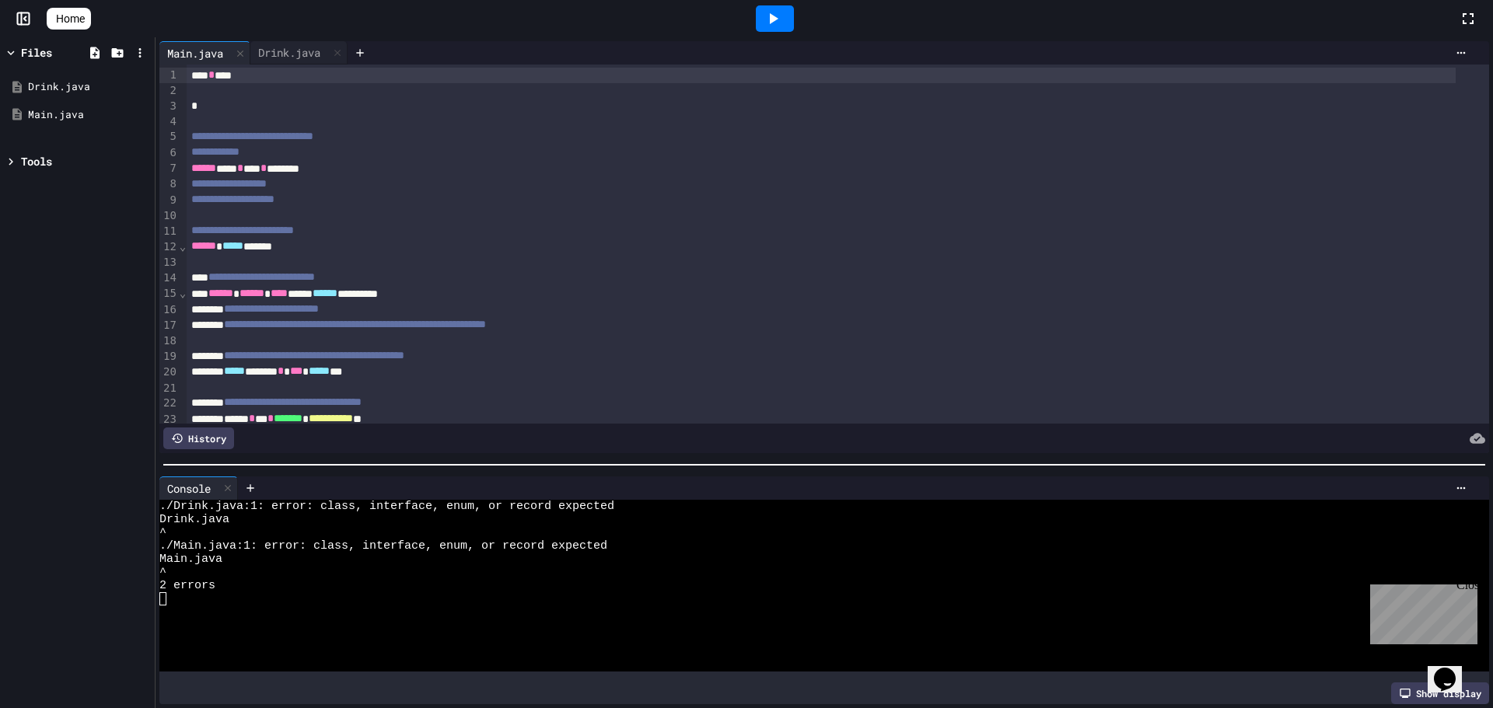
scroll to position [0, 0]
click at [802, 26] on div at bounding box center [775, 19] width 54 height 42
click at [782, 25] on icon at bounding box center [773, 18] width 19 height 19
click at [318, 128] on div at bounding box center [838, 122] width 1302 height 16
click at [440, 44] on div at bounding box center [911, 52] width 1126 height 23
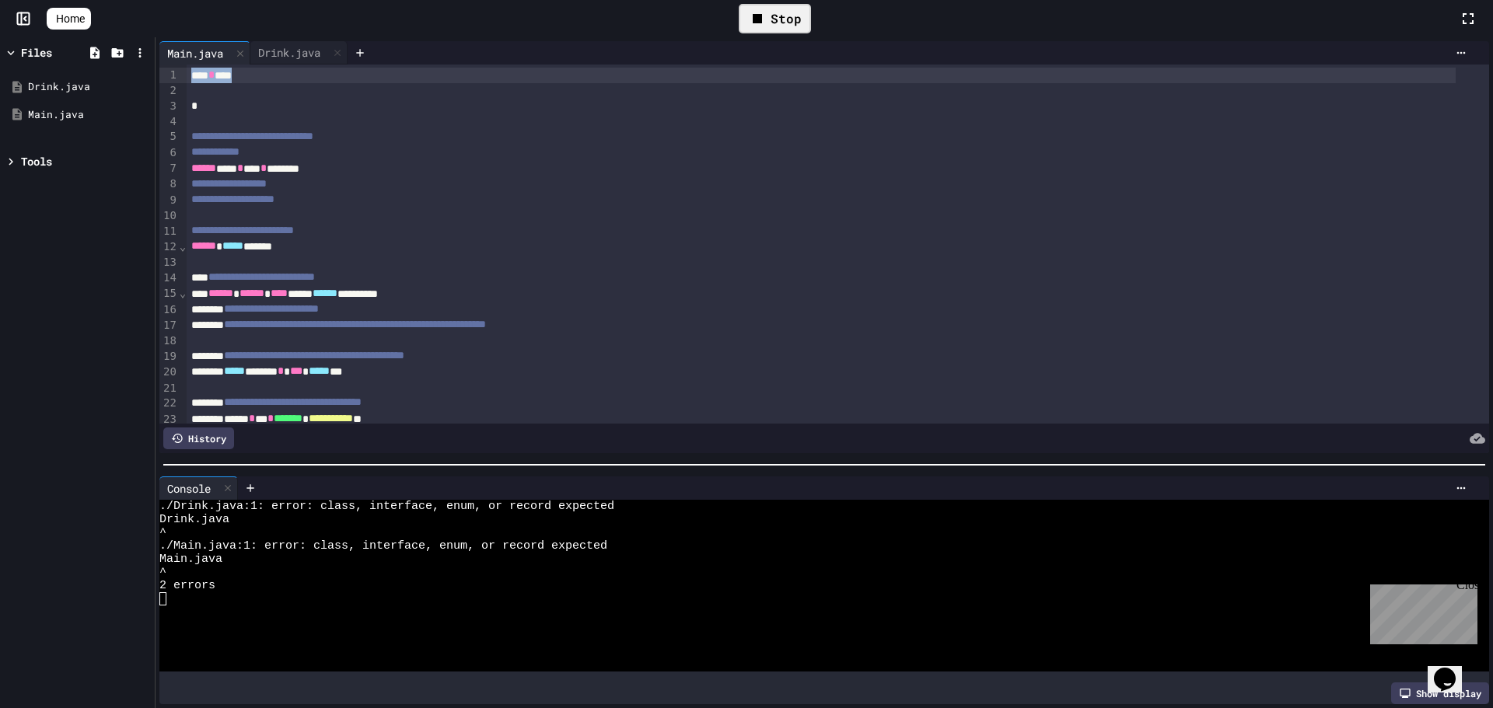
drag, startPoint x: 387, startPoint y: 75, endPoint x: 0, endPoint y: 47, distance: 388.3
click at [0, 47] on div "**********" at bounding box center [746, 372] width 1493 height 671
click at [290, 47] on div "Drink.java" at bounding box center [289, 52] width 78 height 16
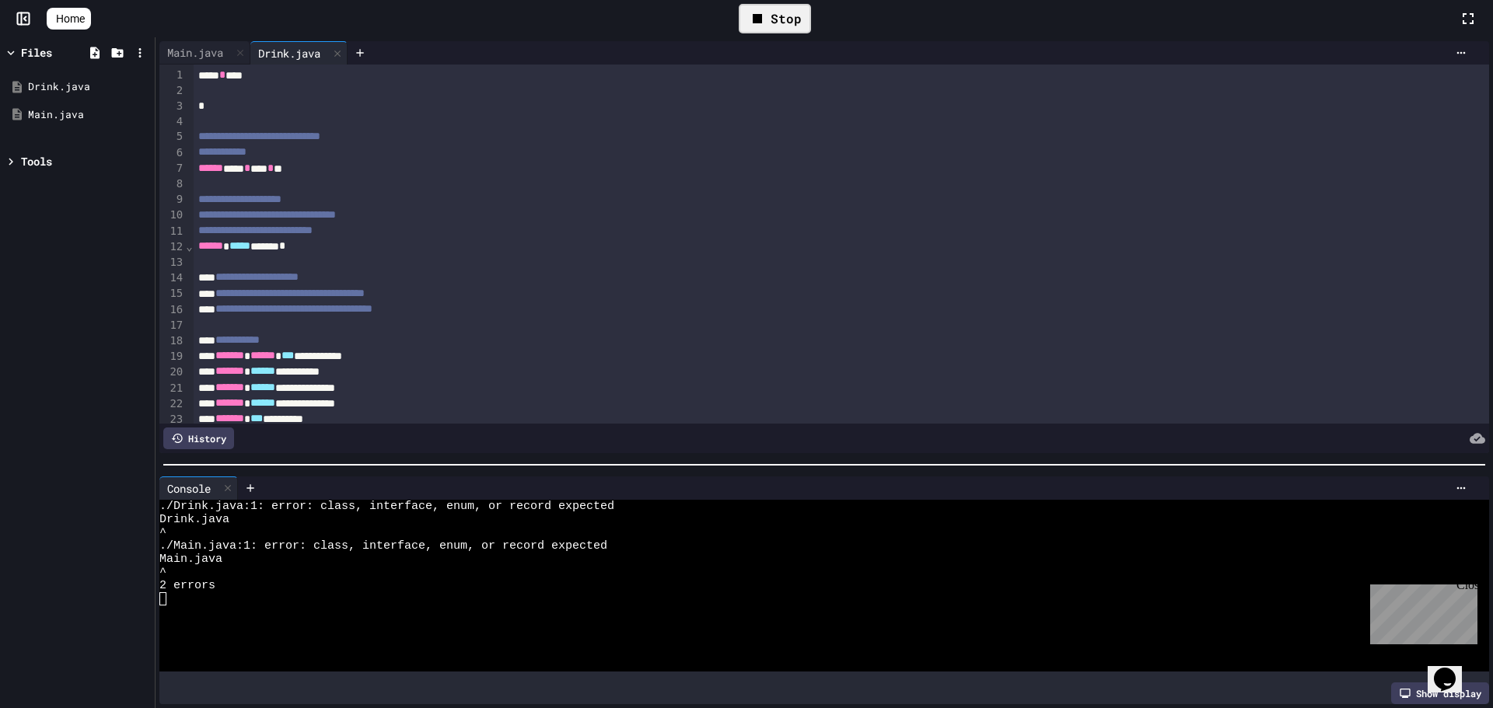
click at [215, 79] on div "***** * ****" at bounding box center [825, 76] width 1263 height 16
click at [235, 81] on div "* ****" at bounding box center [825, 76] width 1263 height 16
click at [746, 16] on div "Stop" at bounding box center [775, 18] width 88 height 45
click at [762, 22] on icon at bounding box center [757, 18] width 9 height 9
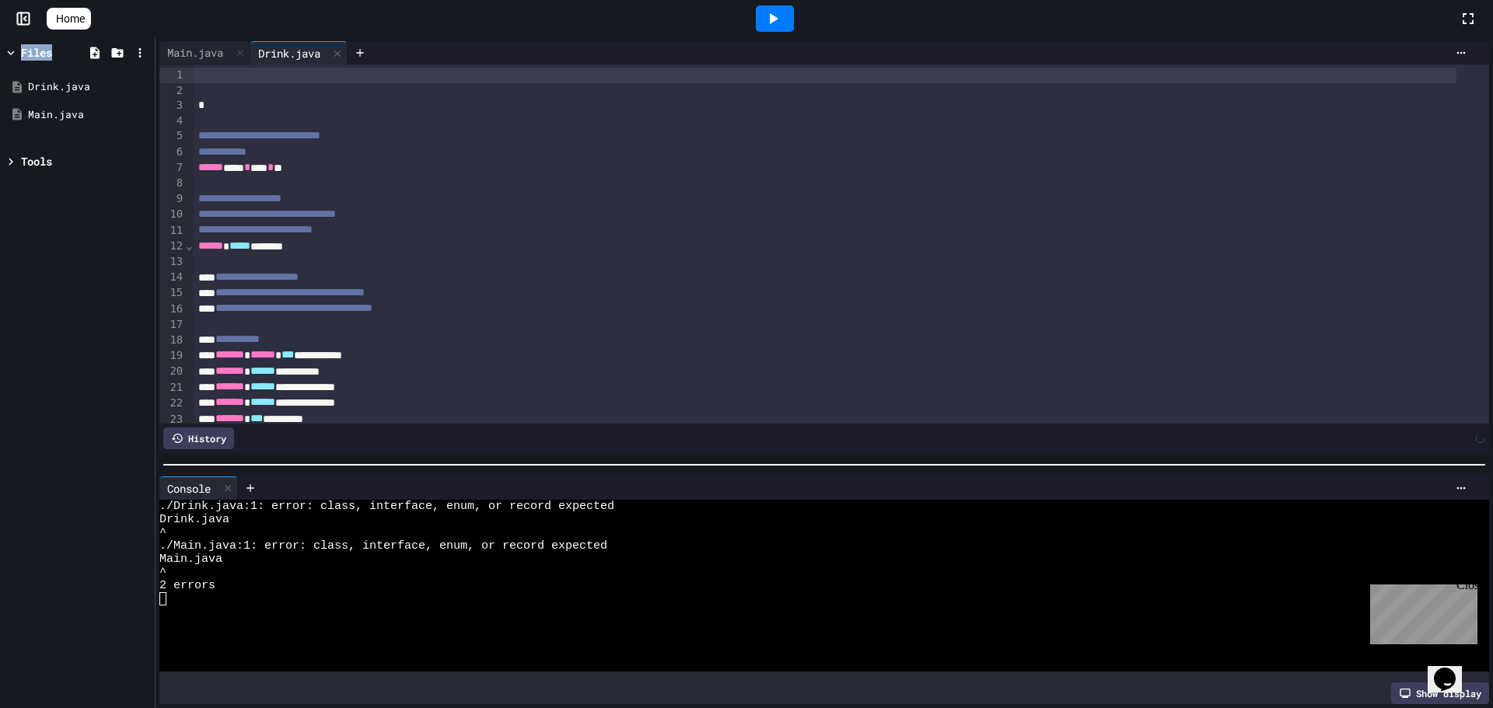
click at [767, 22] on div at bounding box center [775, 18] width 38 height 26
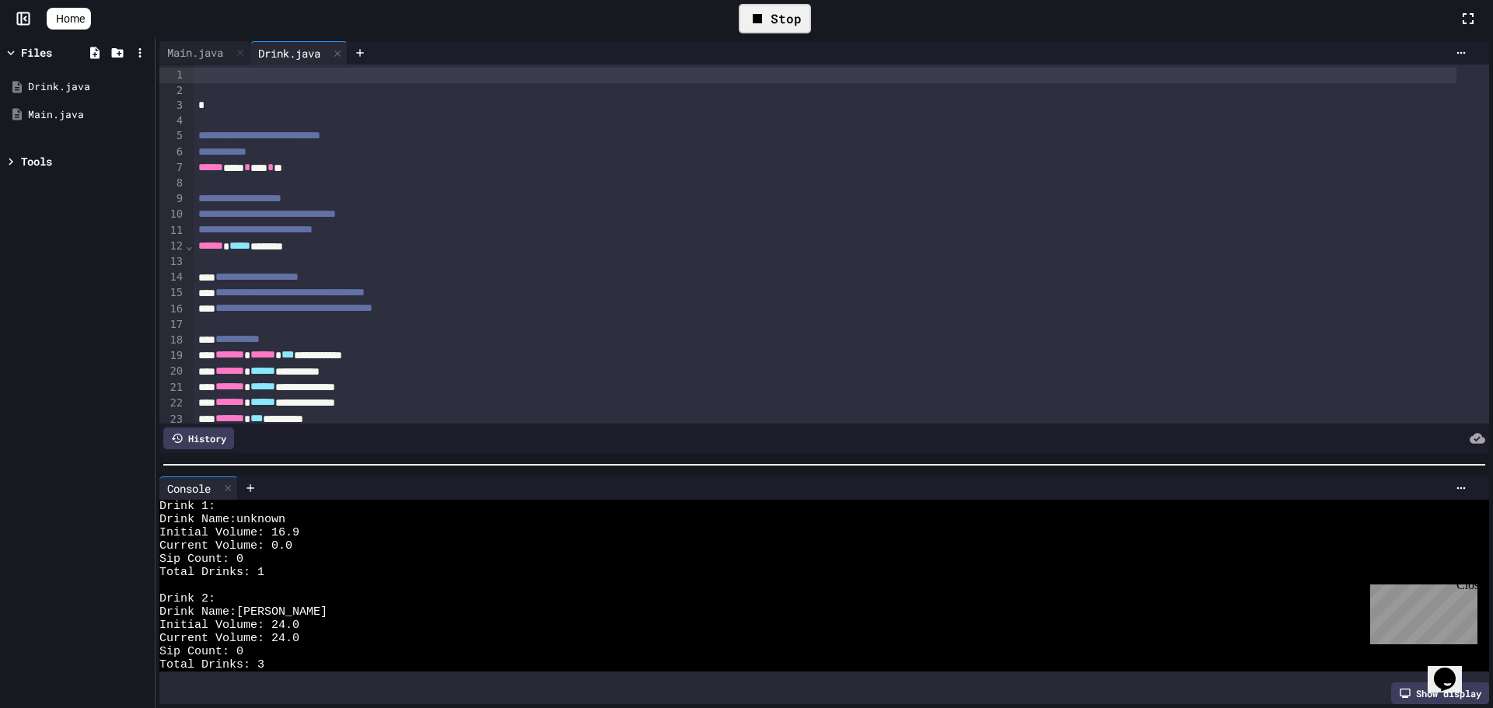
click at [607, 253] on div "****** ***** *******" at bounding box center [825, 247] width 1263 height 16
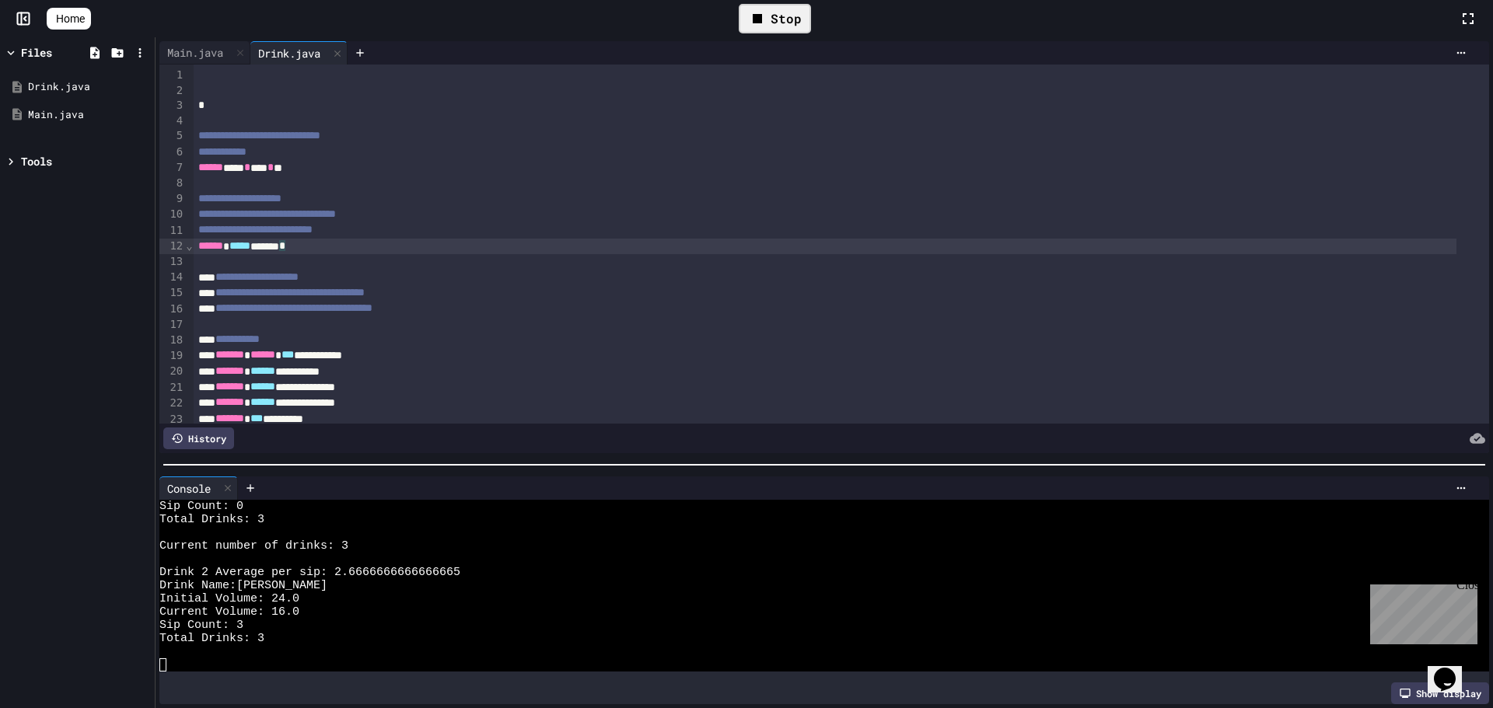
scroll to position [238, 0]
click at [237, 54] on div "Main.java Drink.java" at bounding box center [253, 52] width 188 height 23
click at [218, 51] on div "Main.java" at bounding box center [195, 52] width 72 height 16
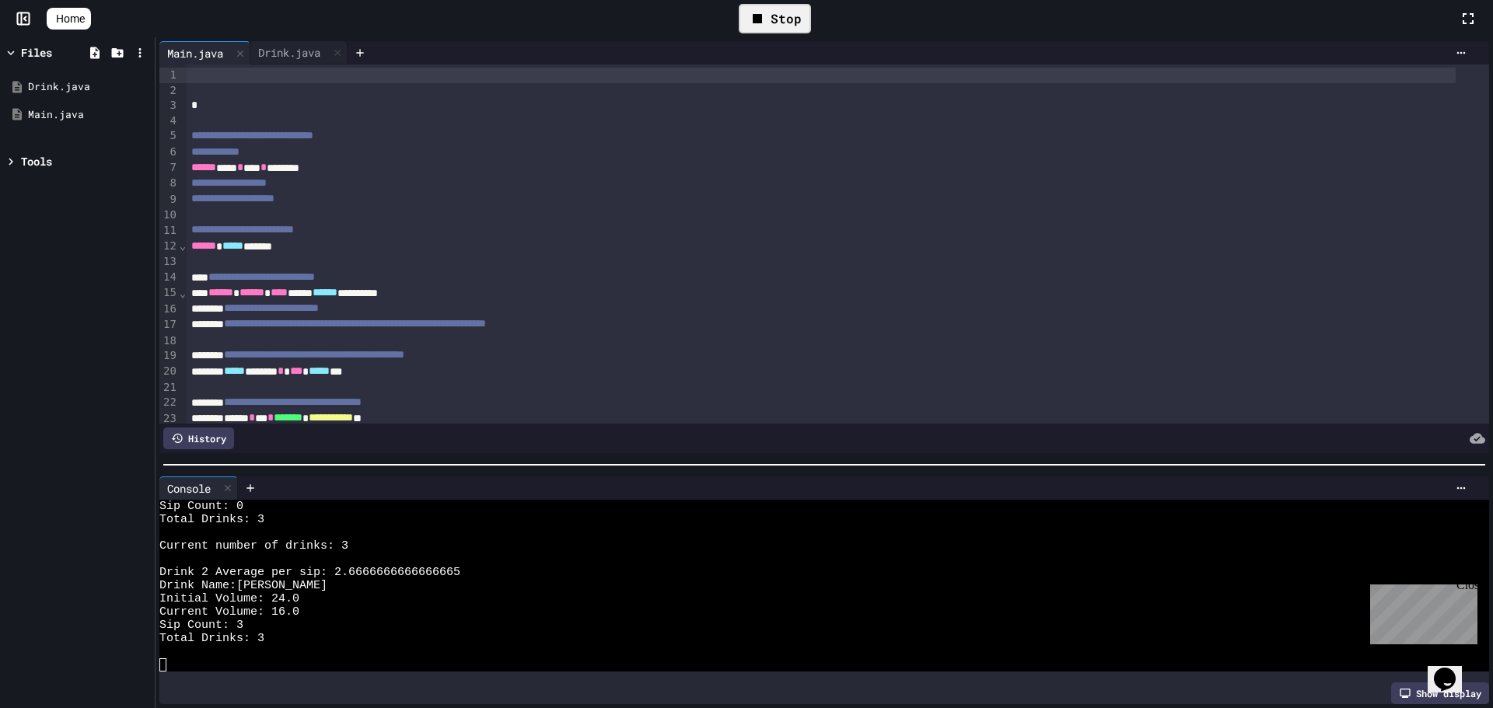
click at [811, 16] on div "Stop" at bounding box center [775, 19] width 72 height 30
click at [791, 8] on div at bounding box center [775, 18] width 38 height 26
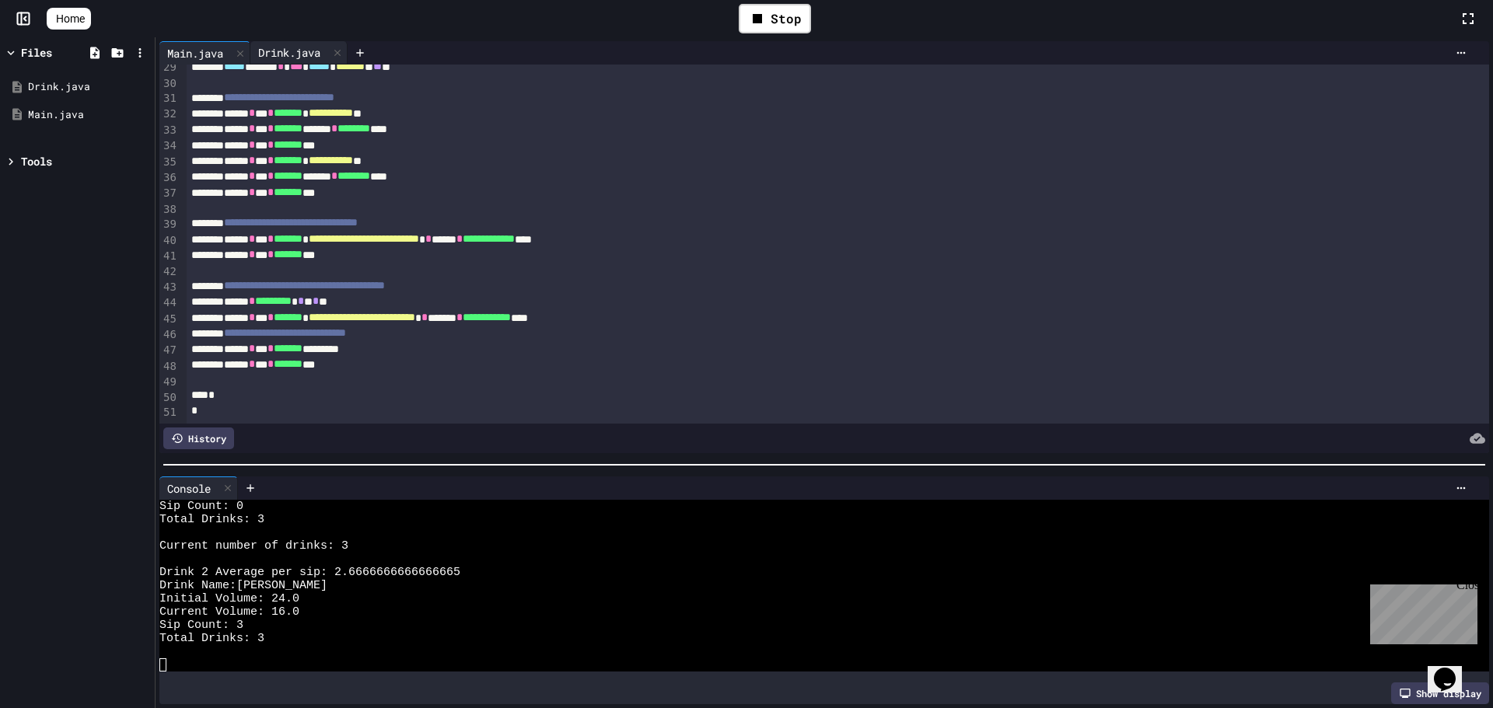
click at [271, 44] on div "Drink.java" at bounding box center [298, 52] width 97 height 23
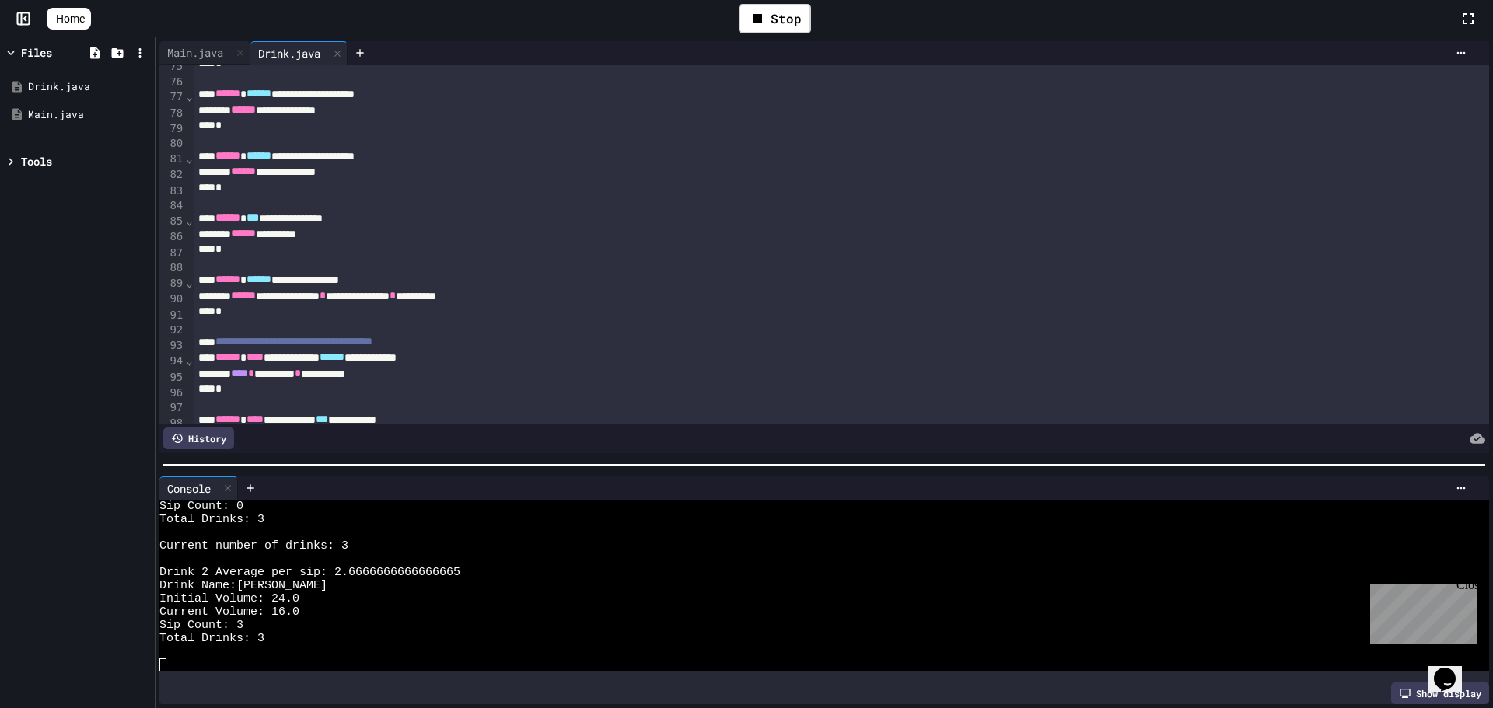
scroll to position [1554, 0]
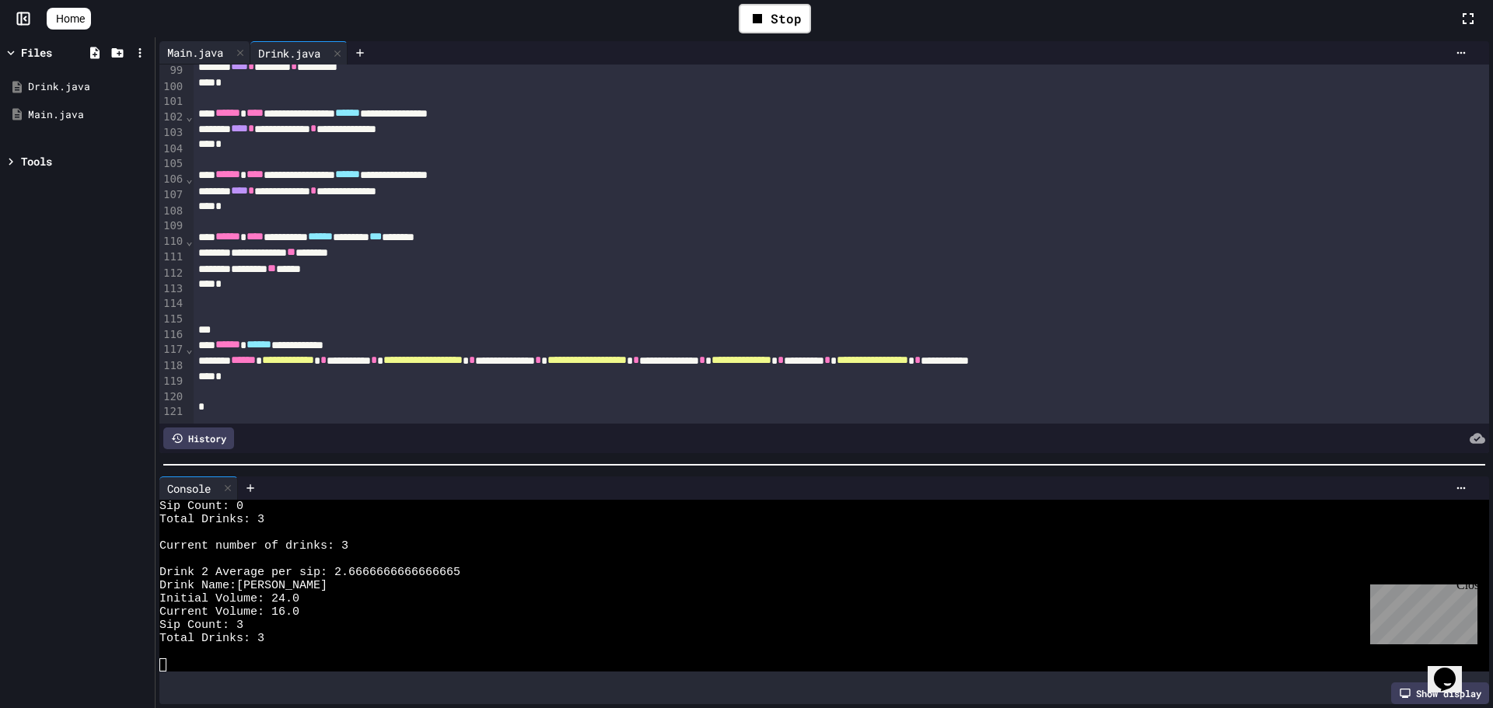
click at [190, 54] on div "Main.java" at bounding box center [195, 52] width 72 height 16
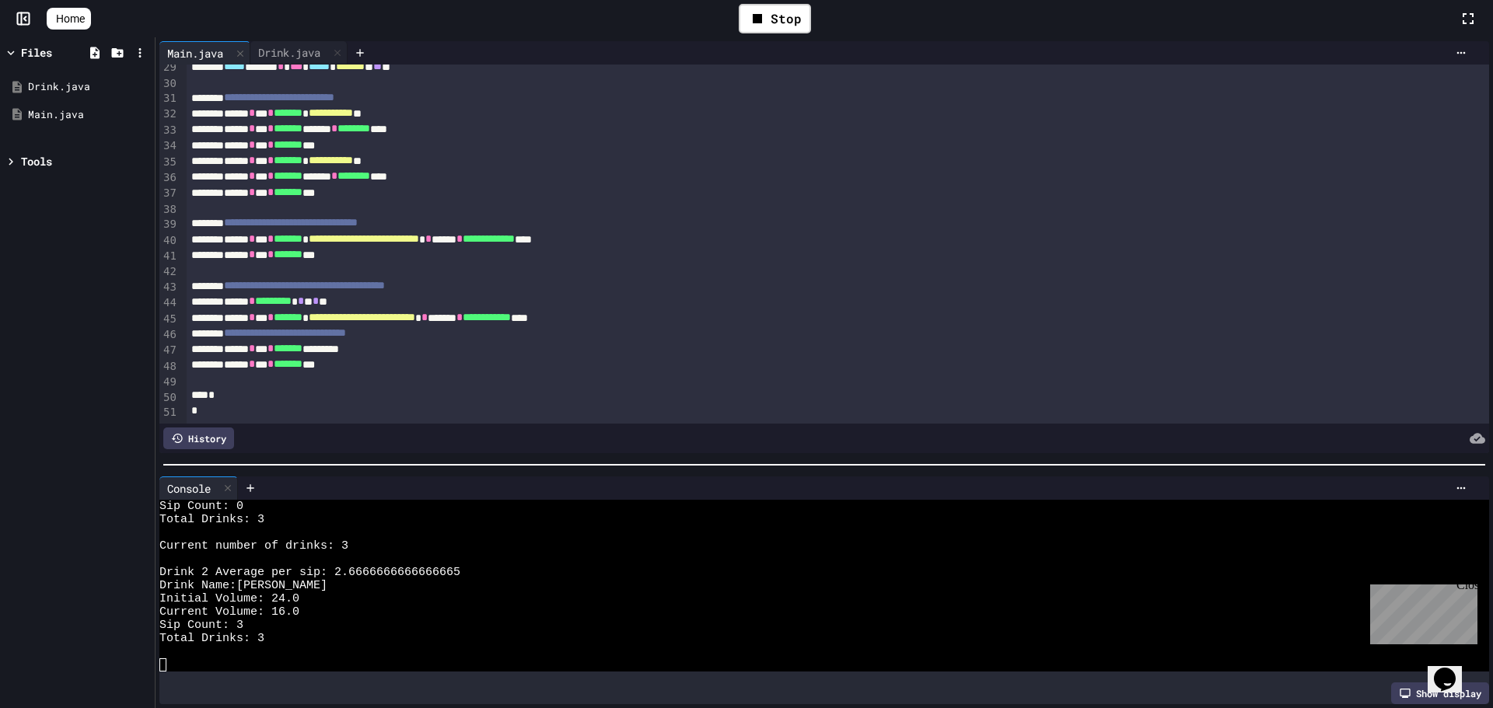
scroll to position [233, 0]
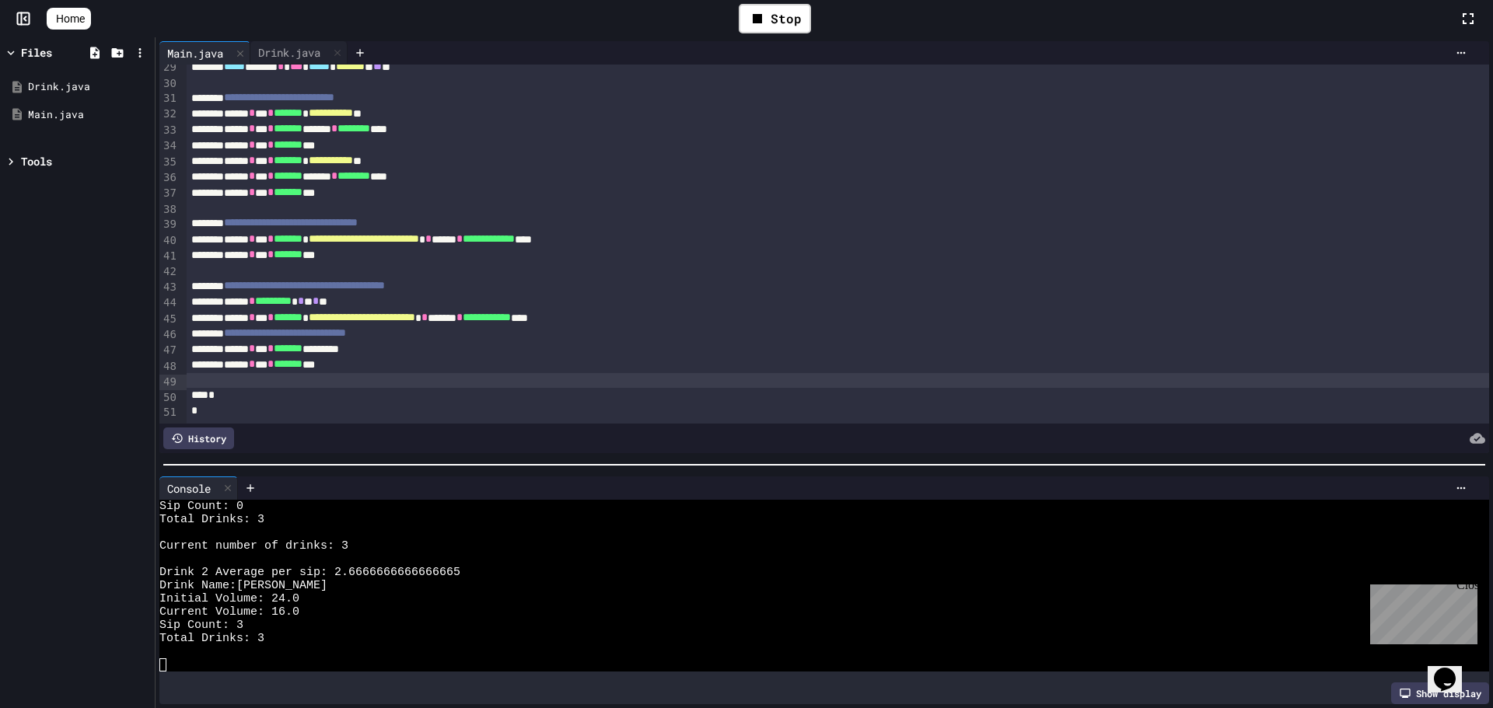
click at [419, 373] on div at bounding box center [838, 381] width 1302 height 16
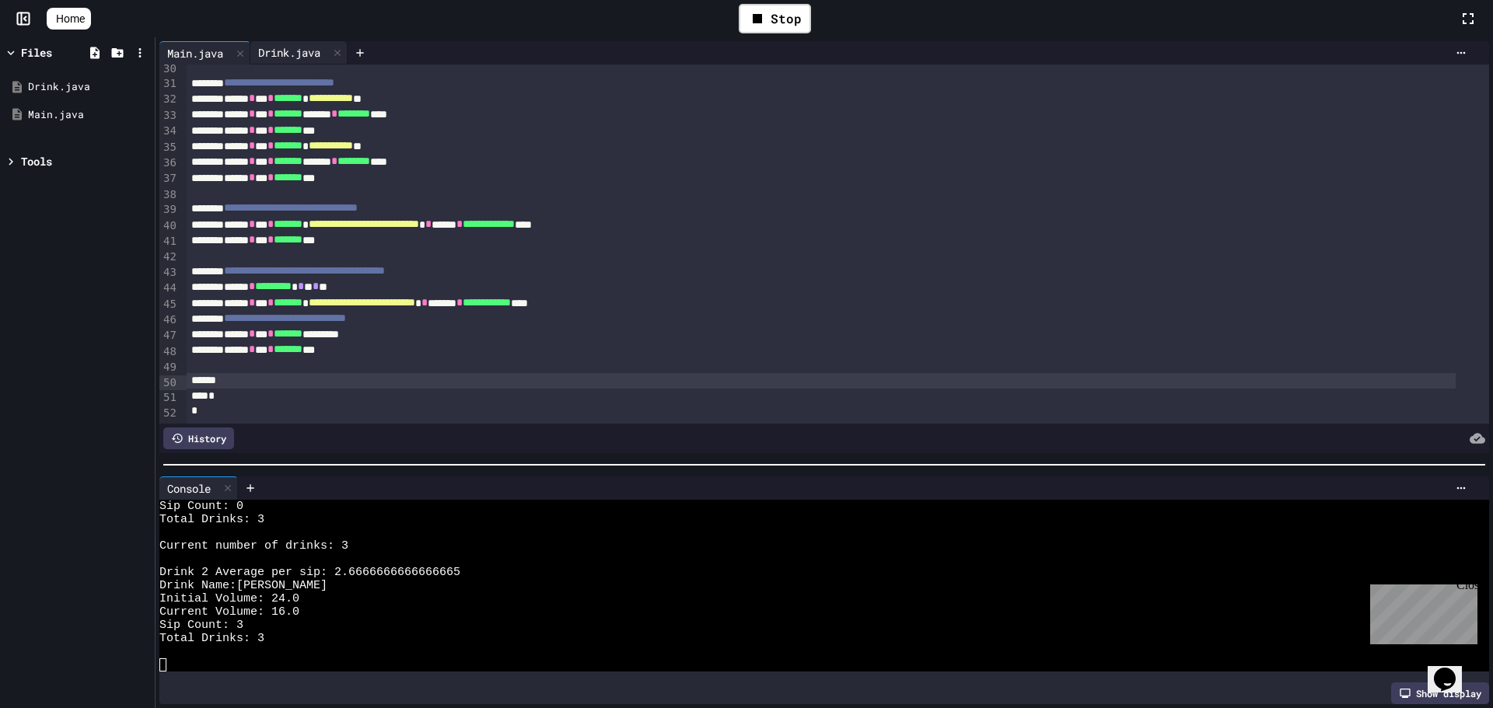
click at [293, 45] on div "Drink.java" at bounding box center [289, 52] width 78 height 16
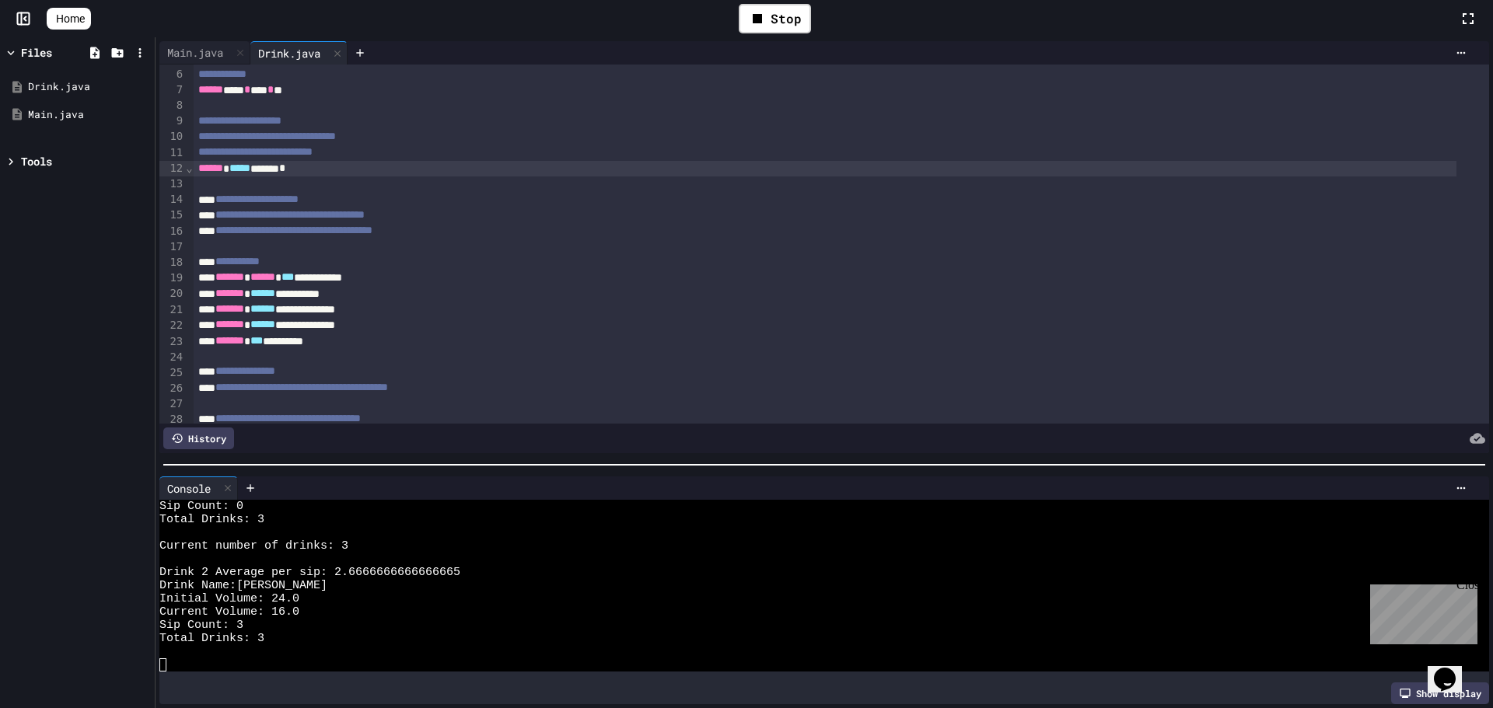
scroll to position [156, 0]
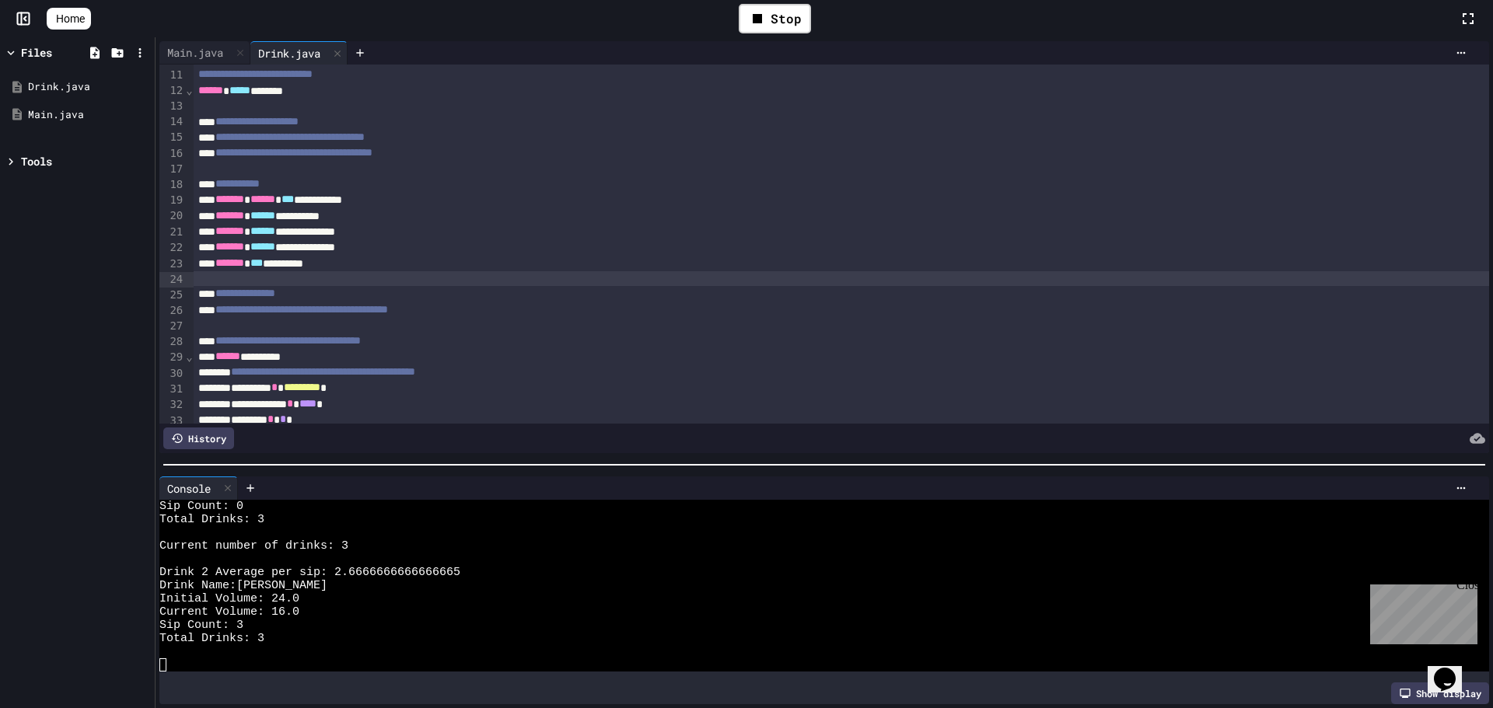
click at [476, 279] on div at bounding box center [841, 279] width 1295 height 16
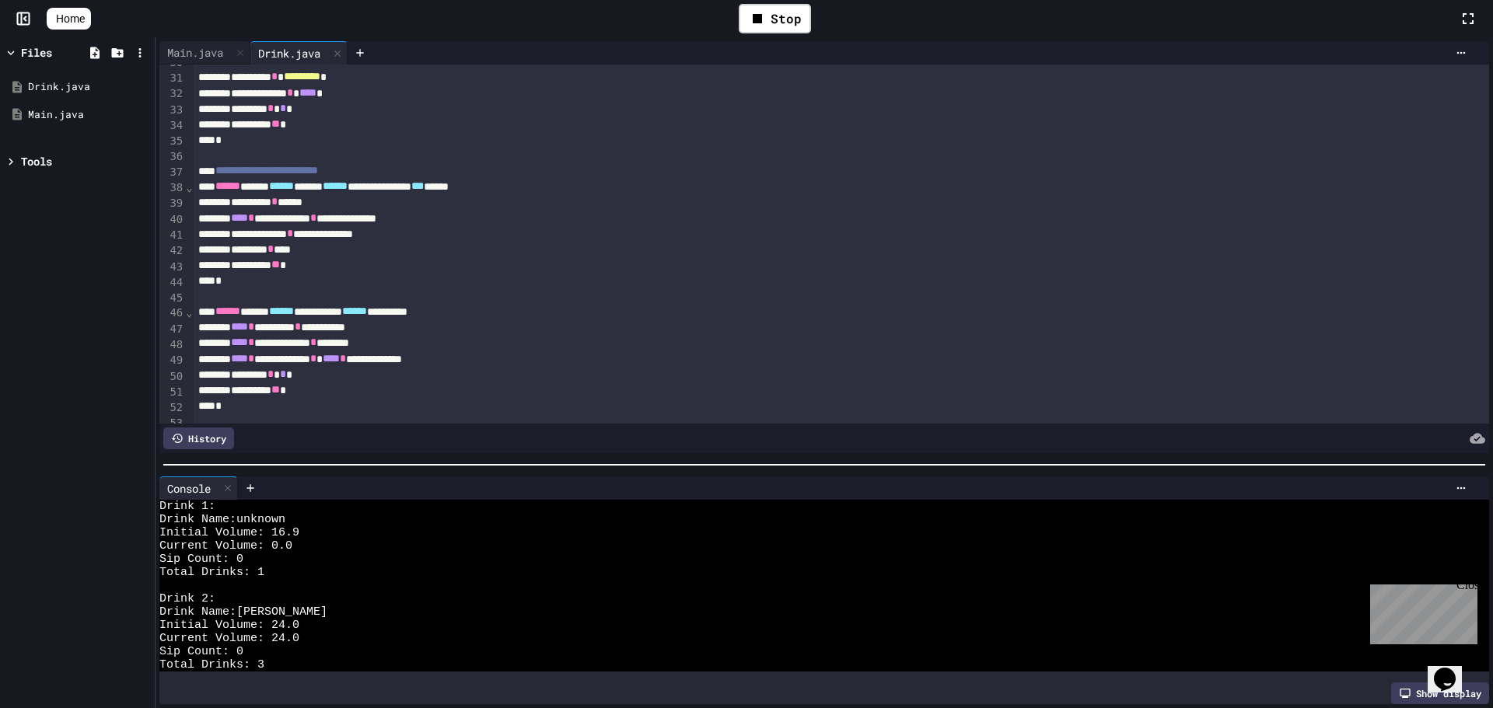
scroll to position [544, 0]
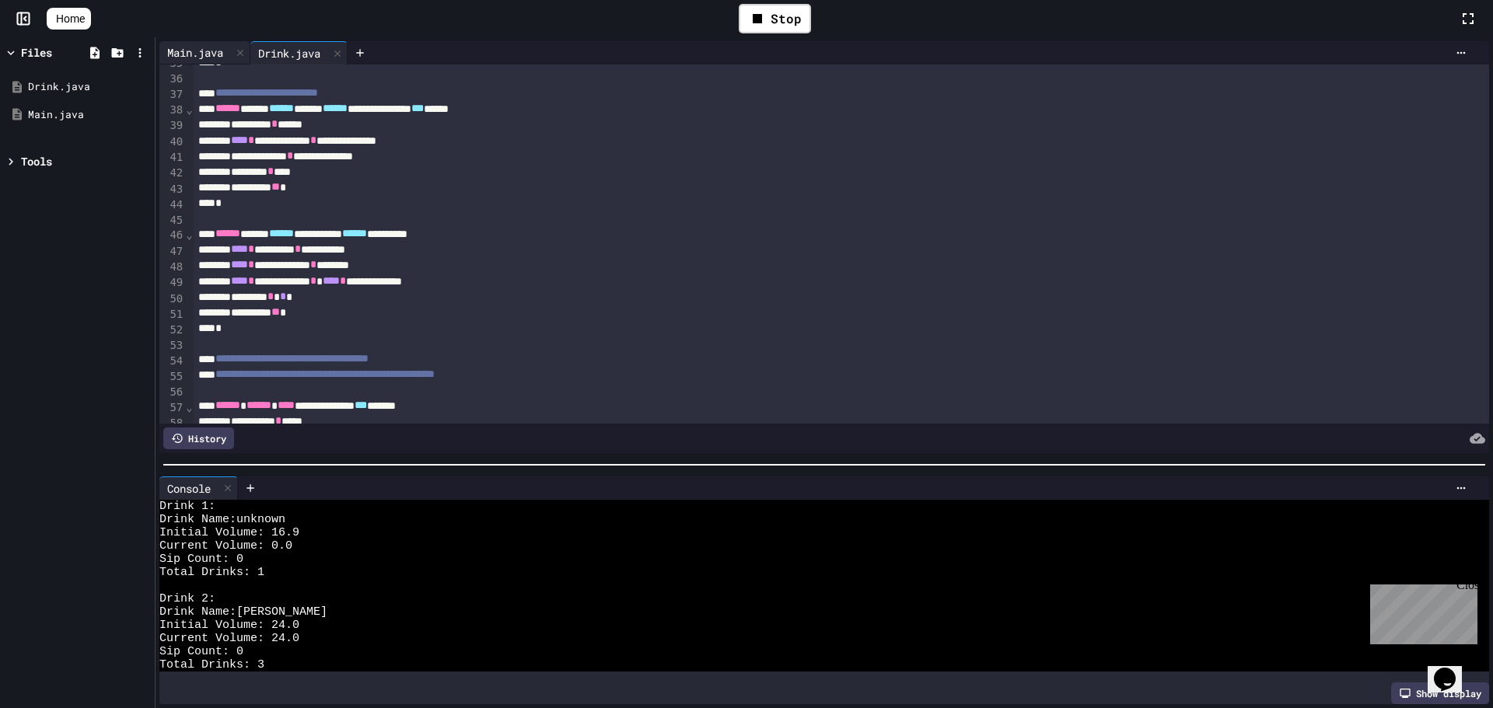
click at [215, 53] on div "Main.java" at bounding box center [195, 52] width 72 height 16
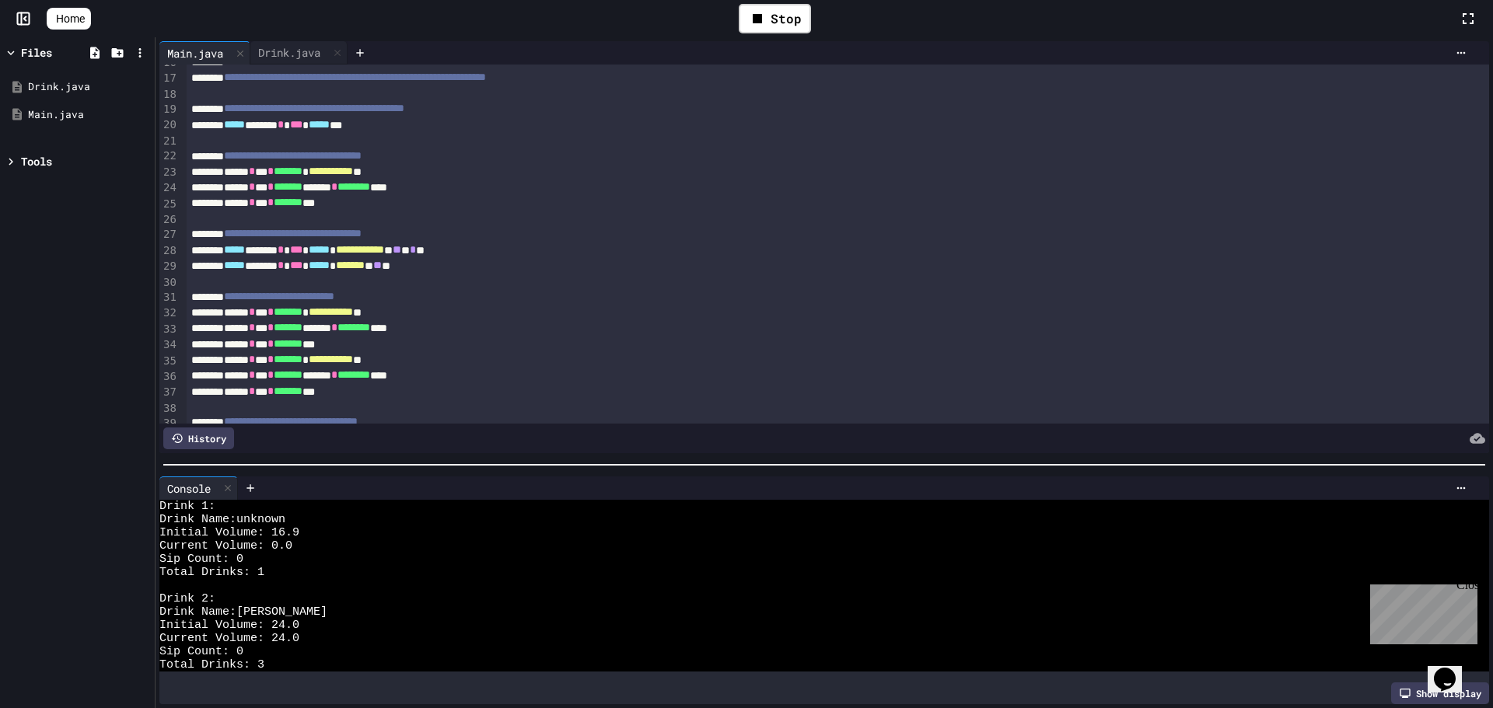
scroll to position [91, 0]
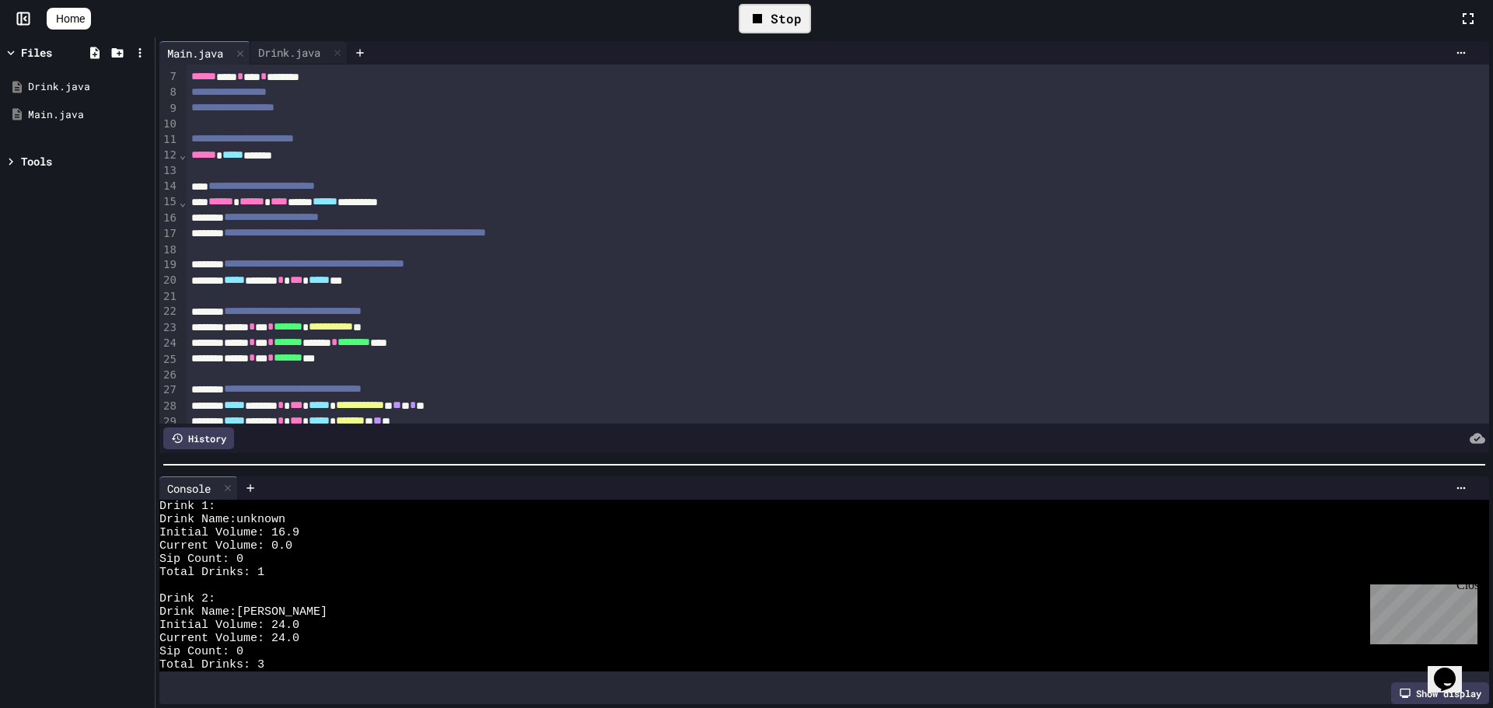
click at [783, 18] on div "Stop" at bounding box center [775, 19] width 72 height 30
click at [778, 18] on icon at bounding box center [774, 18] width 9 height 11
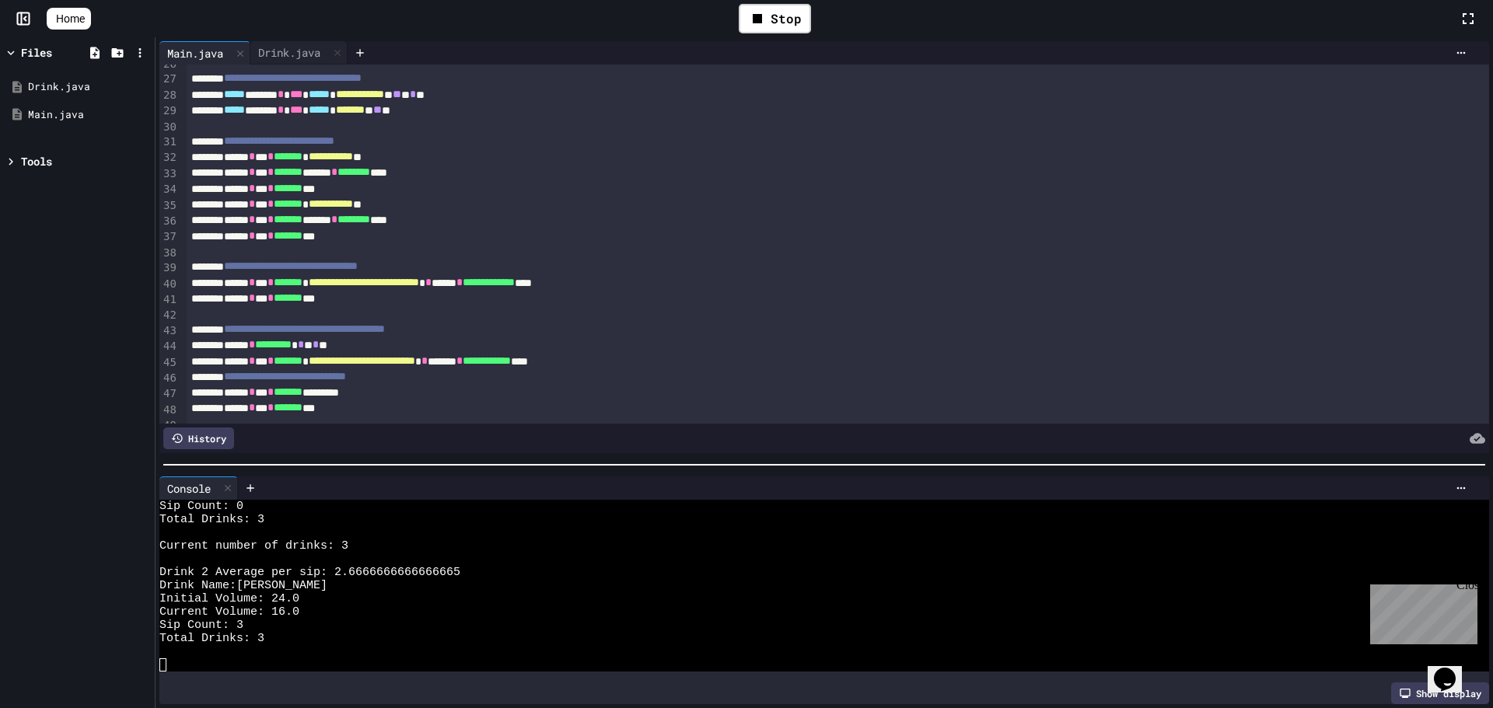
scroll to position [246, 0]
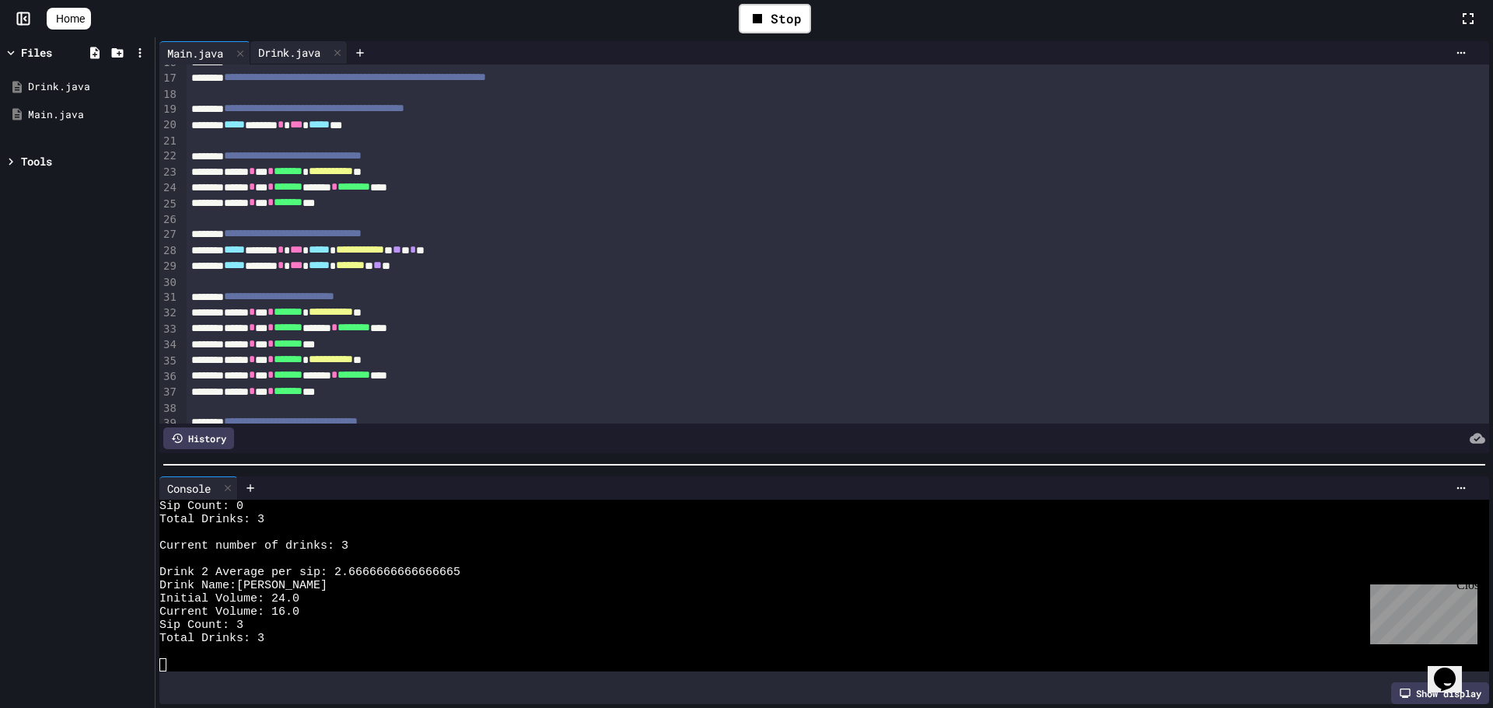
click at [290, 54] on div "Drink.java" at bounding box center [289, 52] width 78 height 16
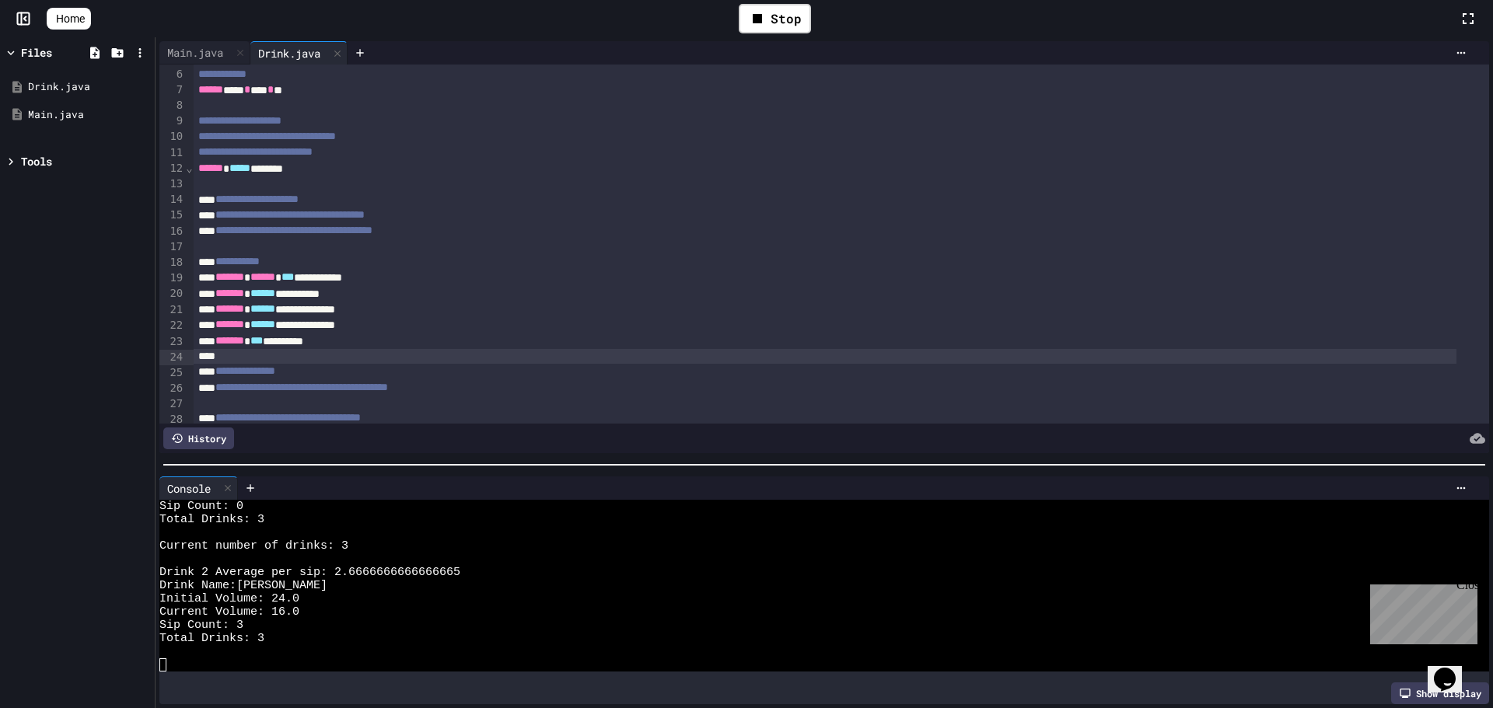
scroll to position [0, 0]
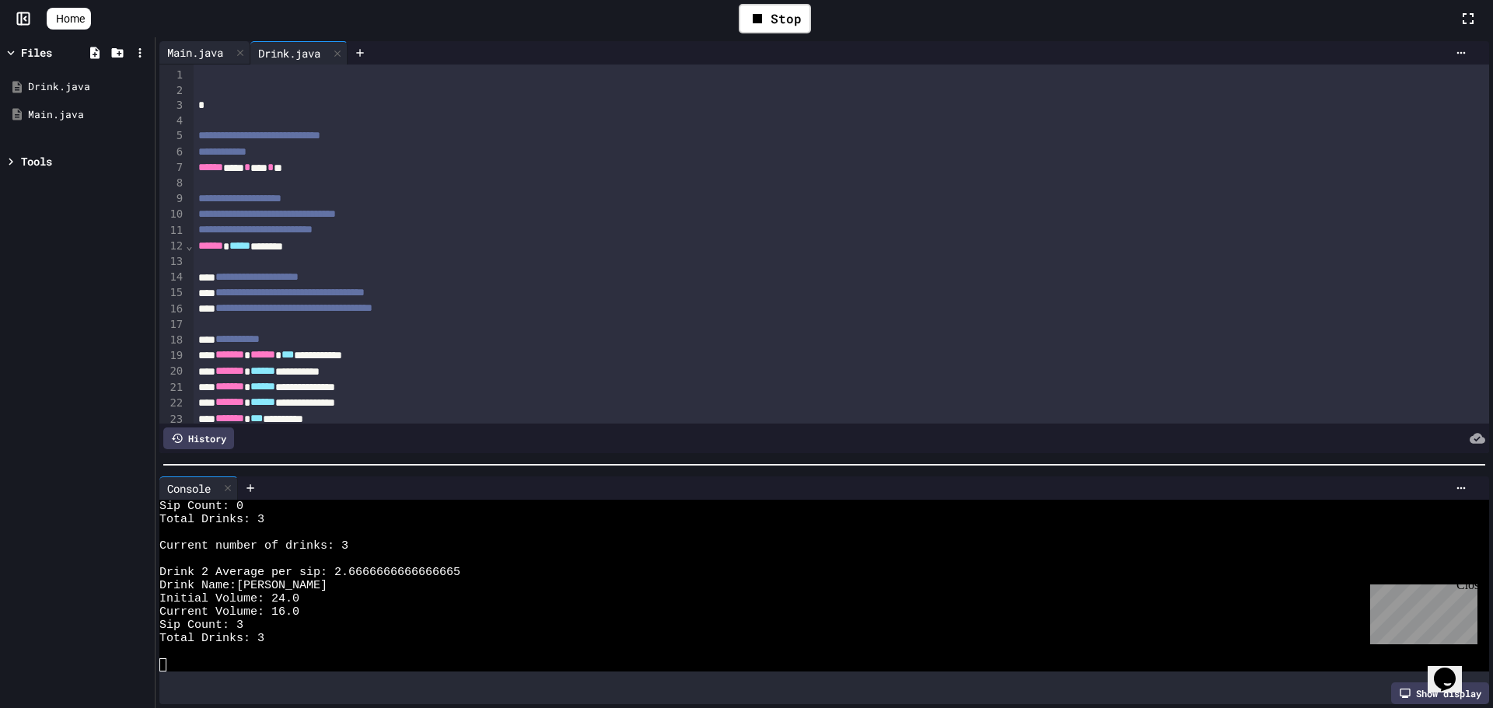
click at [195, 51] on div "Main.java" at bounding box center [195, 52] width 72 height 16
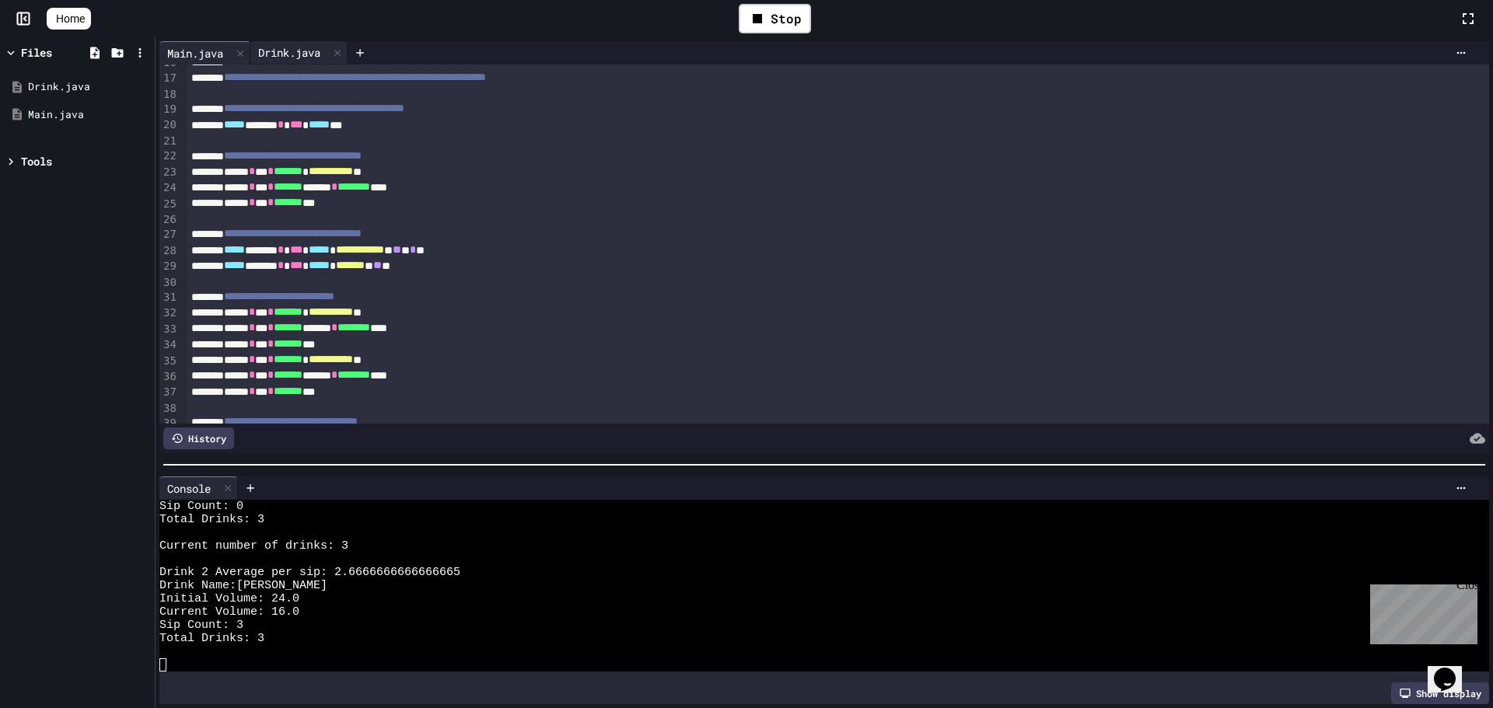
click at [311, 54] on div "Drink.java" at bounding box center [289, 52] width 78 height 16
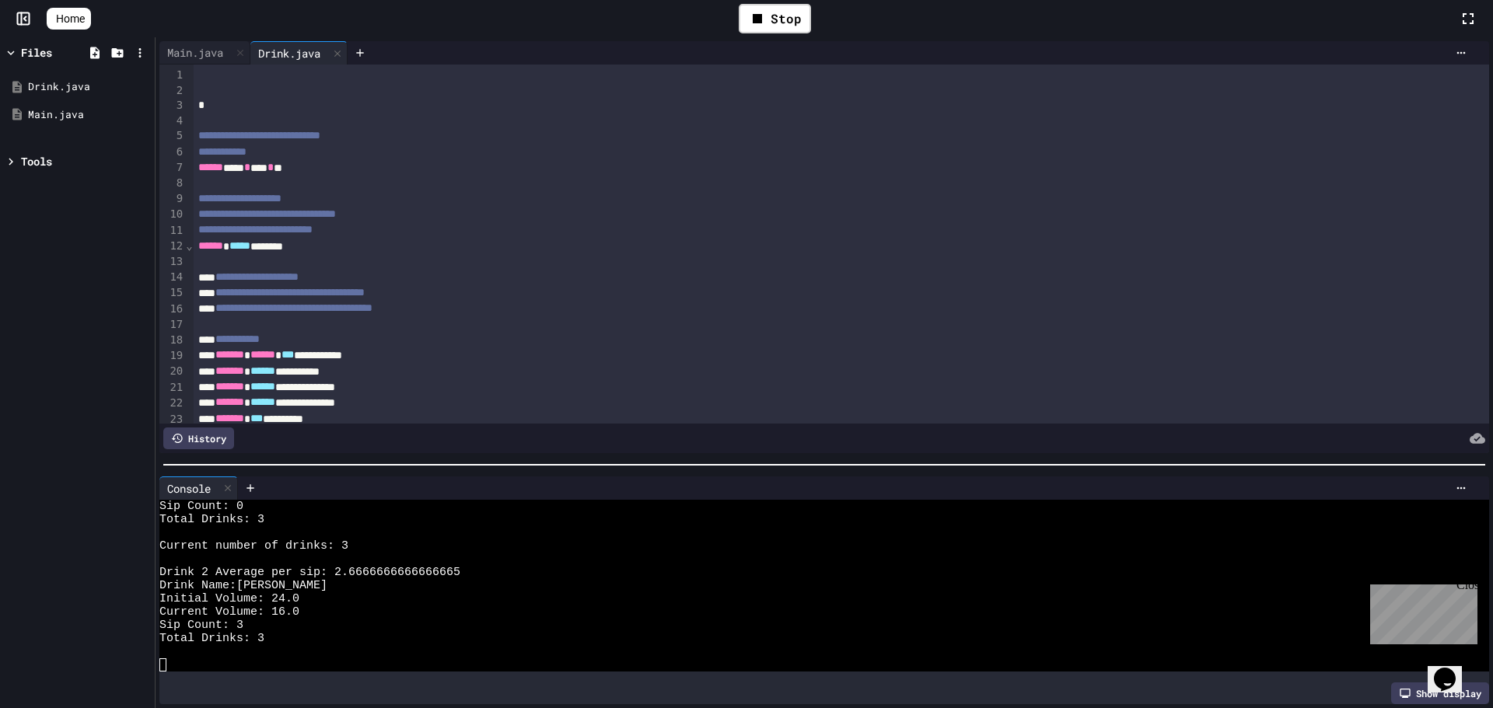
click at [328, 51] on div "Drink.java" at bounding box center [289, 53] width 78 height 16
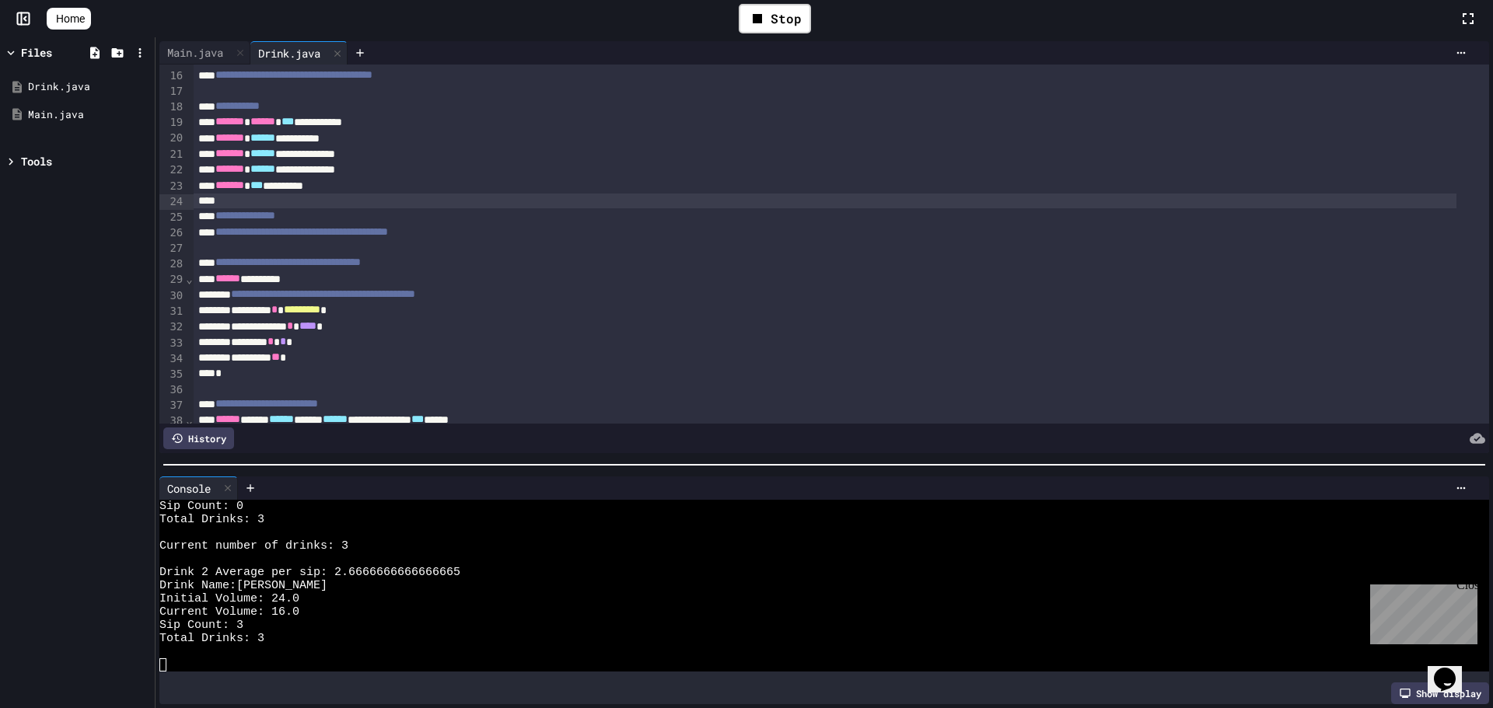
click at [253, 204] on div at bounding box center [825, 202] width 1263 height 16
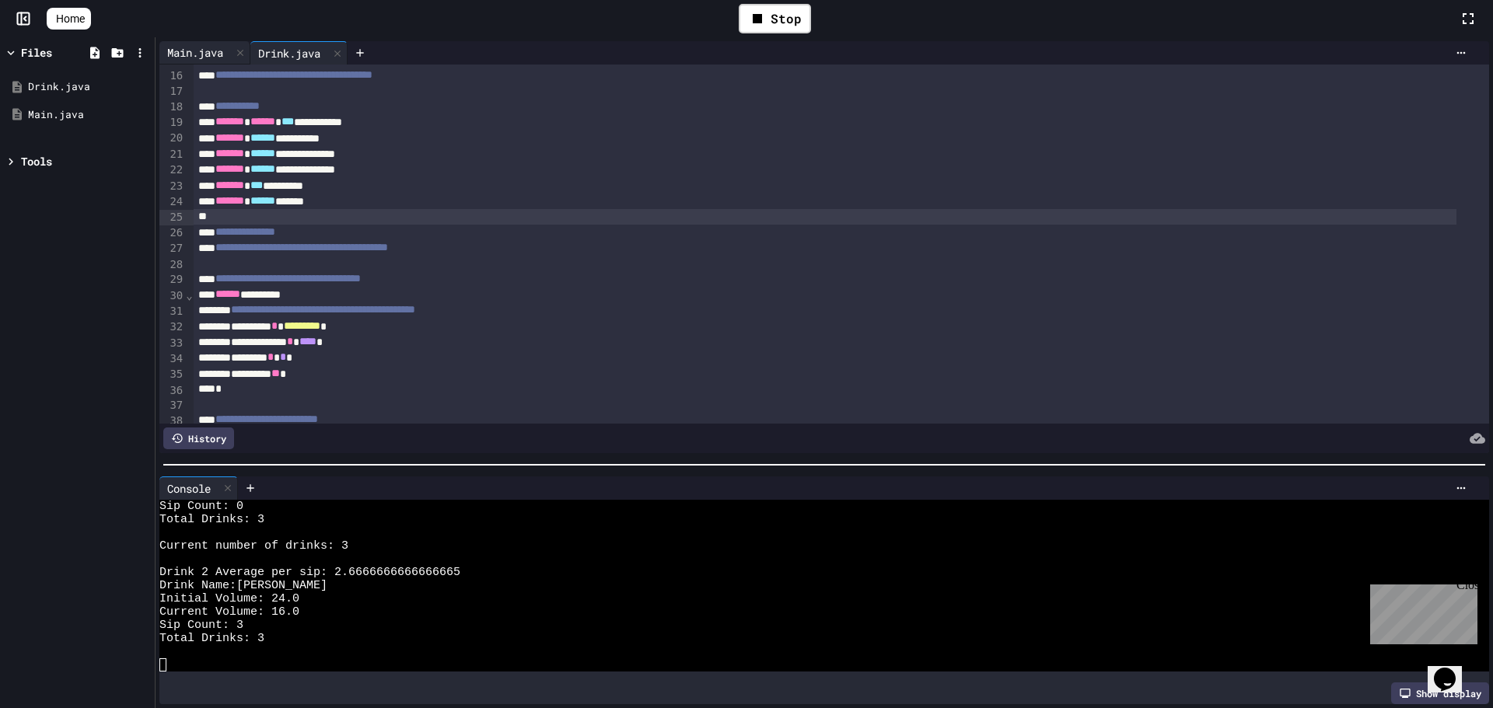
click at [187, 47] on div "Main.java" at bounding box center [195, 52] width 72 height 16
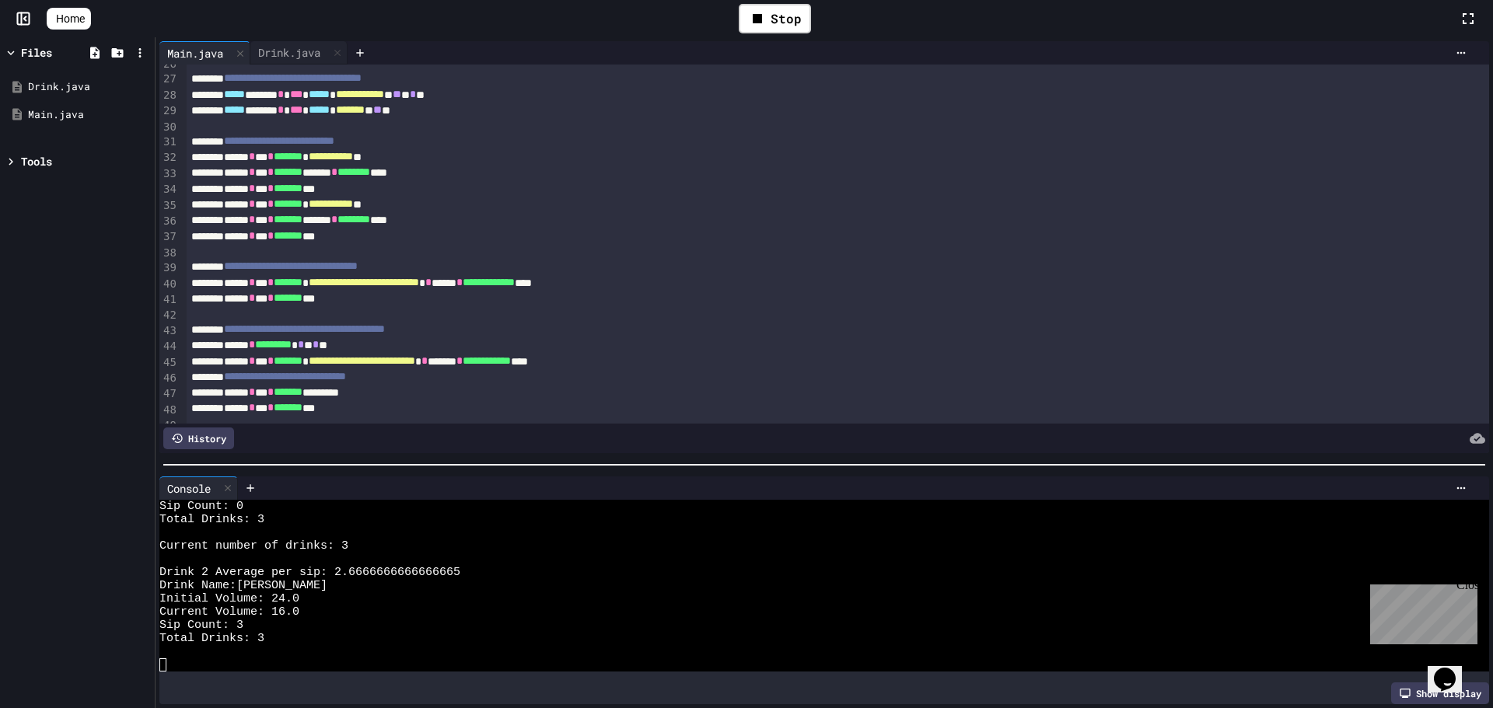
scroll to position [324, 0]
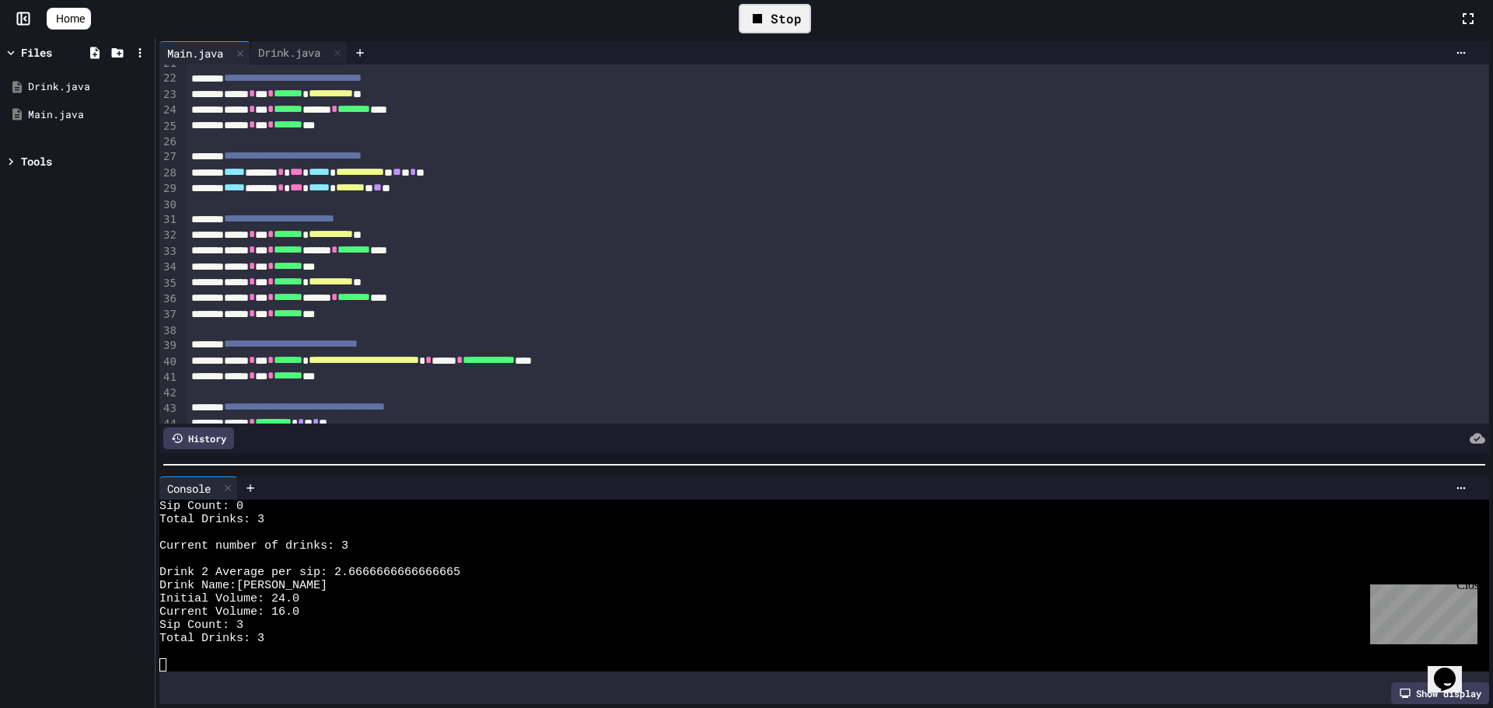
click at [791, 8] on div "Stop" at bounding box center [775, 19] width 72 height 30
click at [791, 8] on div at bounding box center [775, 18] width 38 height 26
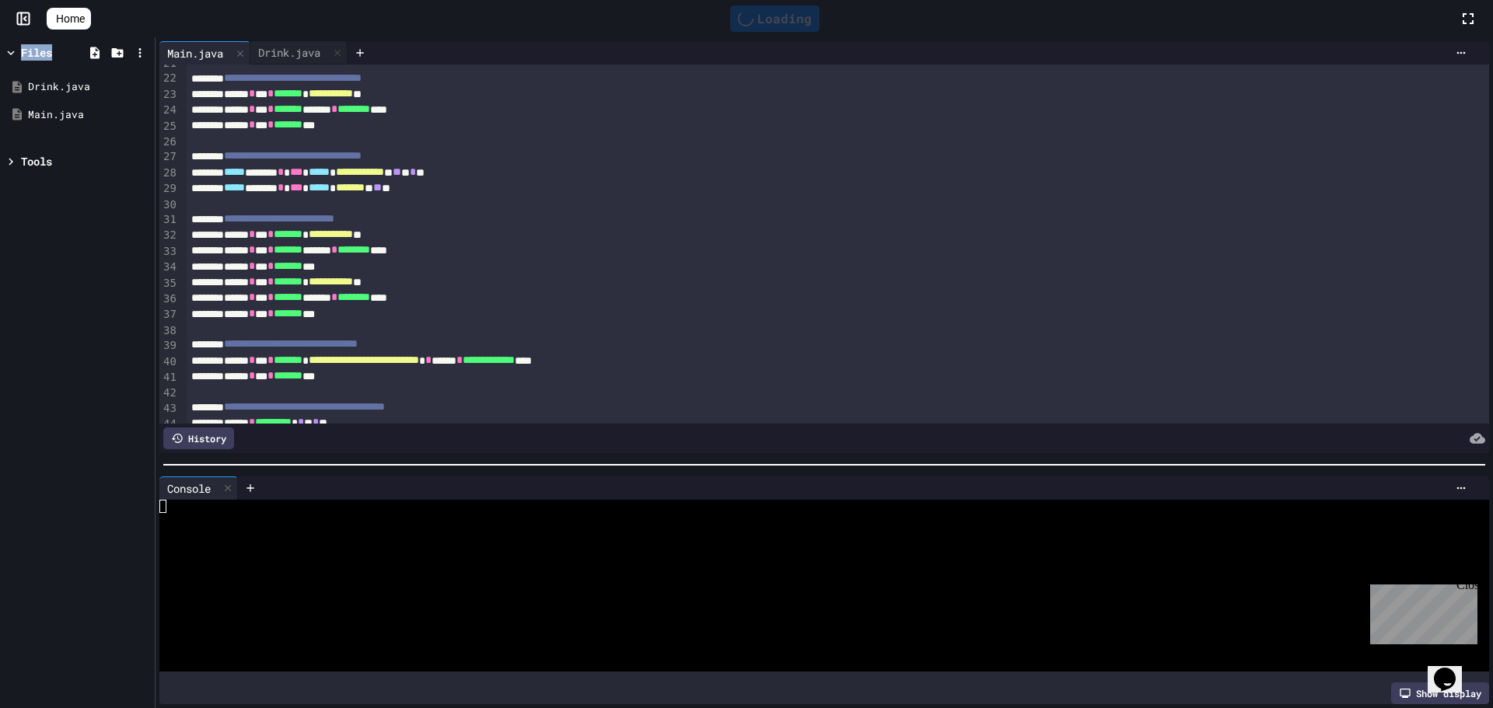
scroll to position [0, 0]
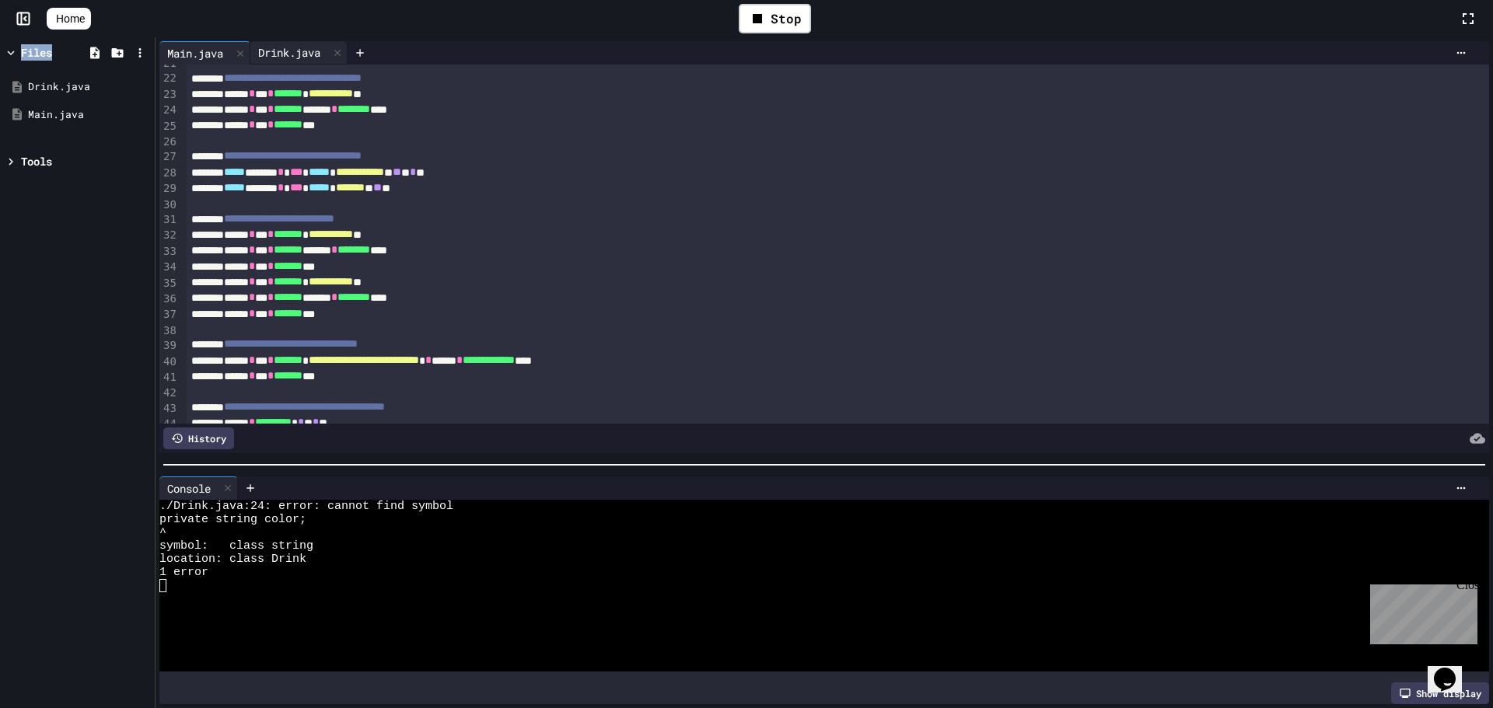
click at [272, 41] on div "Drink.java" at bounding box center [298, 52] width 97 height 23
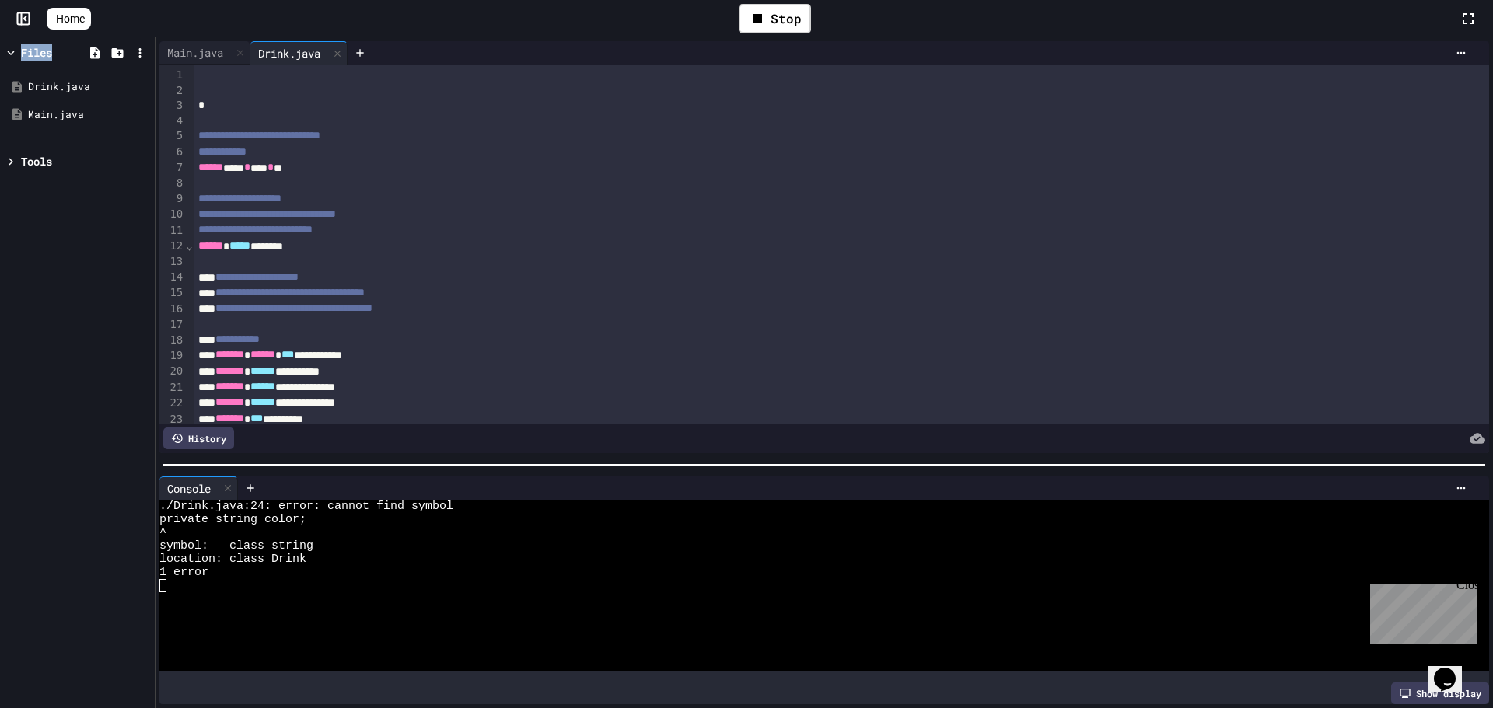
scroll to position [78, 0]
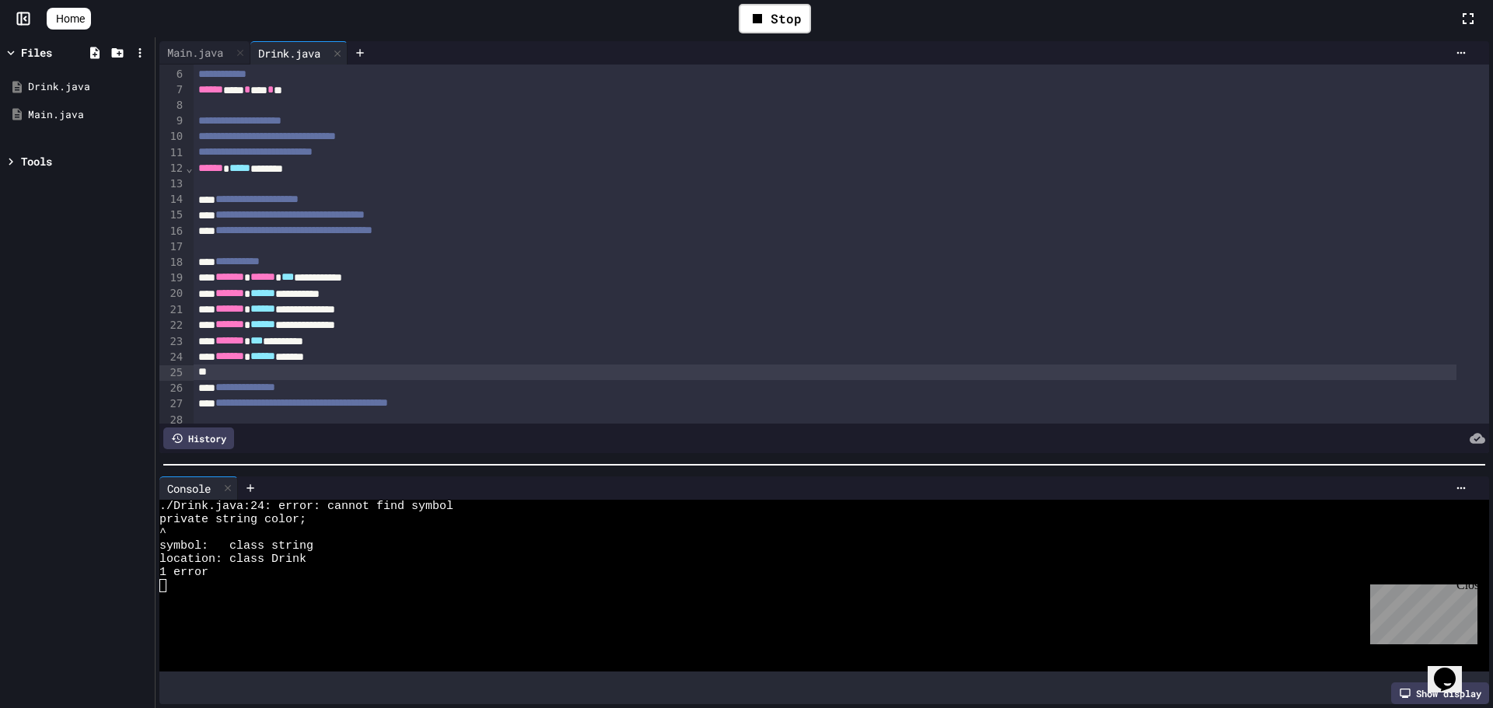
click at [273, 356] on span "******" at bounding box center [262, 356] width 25 height 11
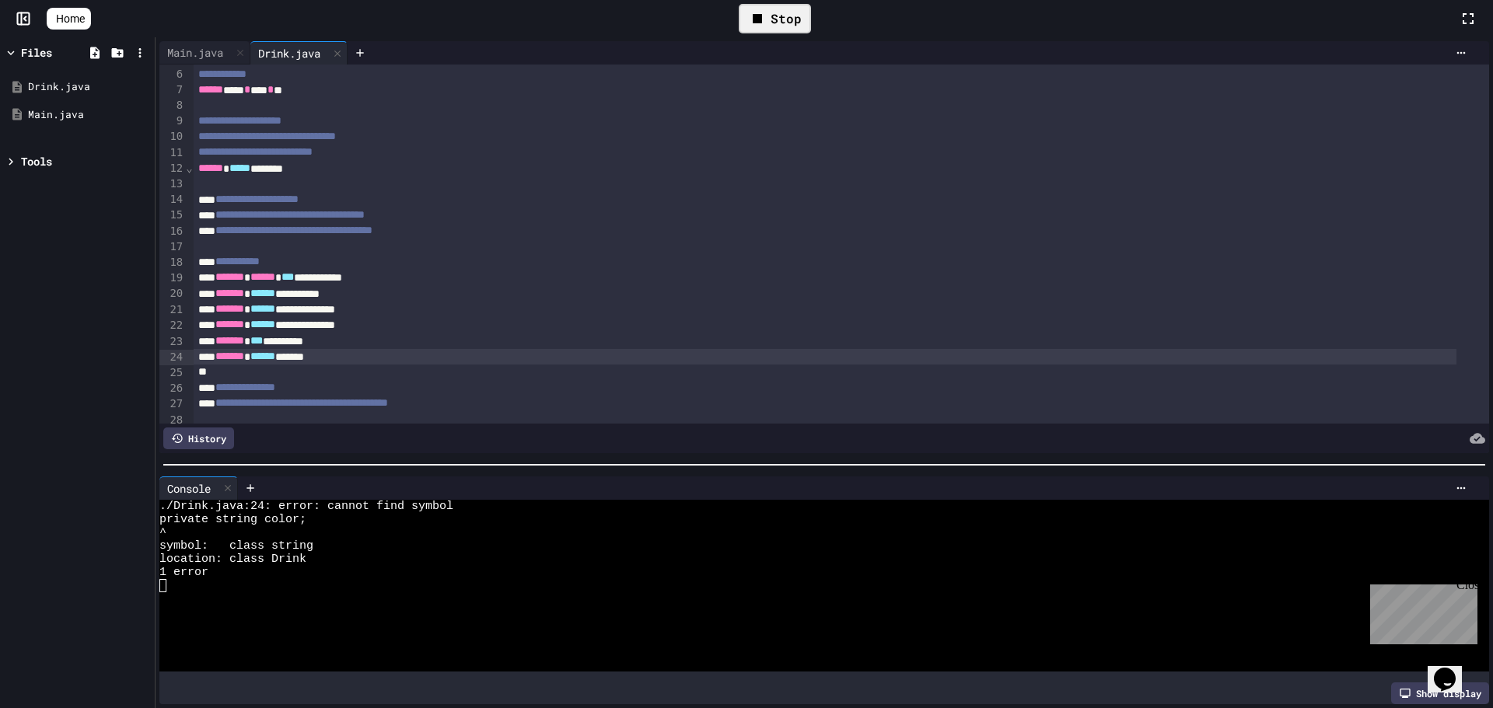
click at [778, 28] on div "Stop" at bounding box center [775, 19] width 72 height 30
click at [782, 25] on icon at bounding box center [773, 18] width 19 height 19
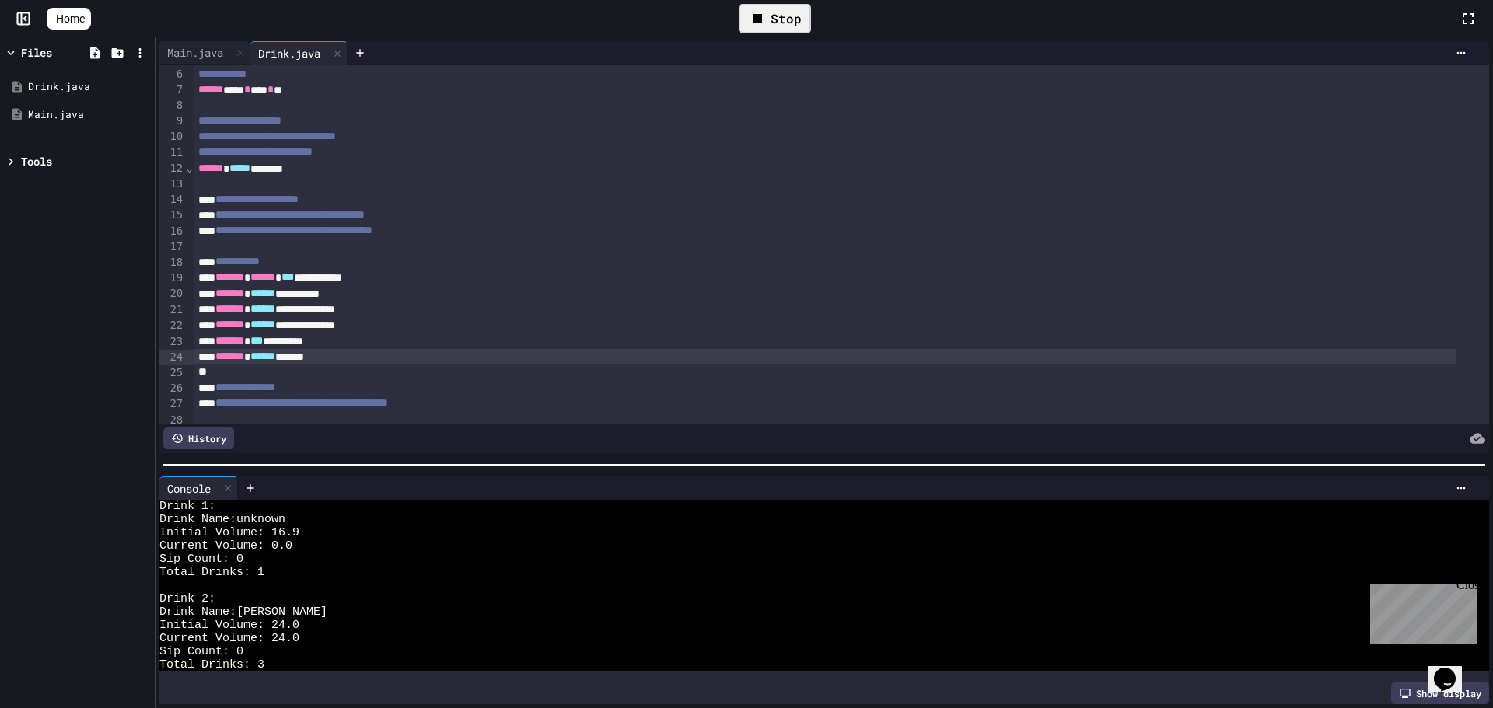
scroll to position [0, 0]
click at [228, 48] on div "Main.java" at bounding box center [195, 52] width 72 height 16
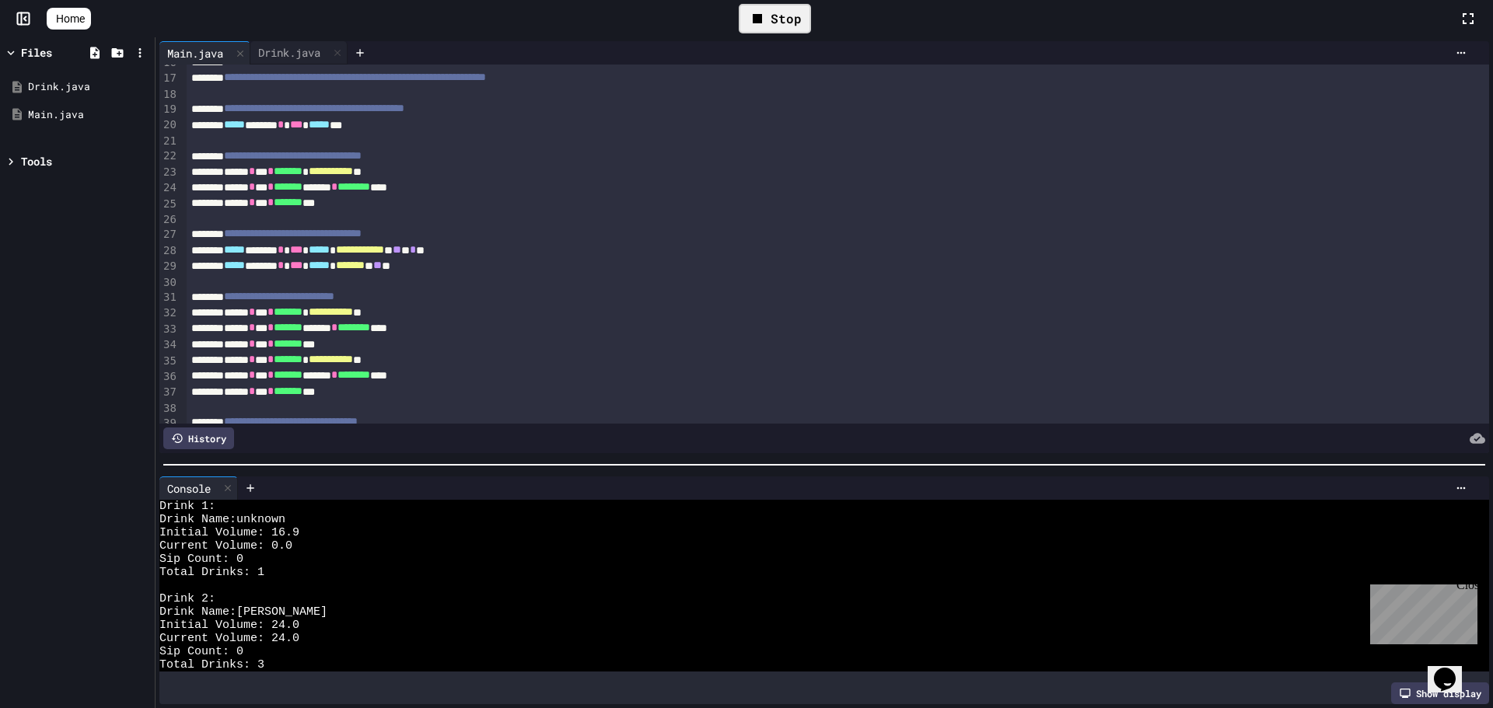
scroll to position [13, 0]
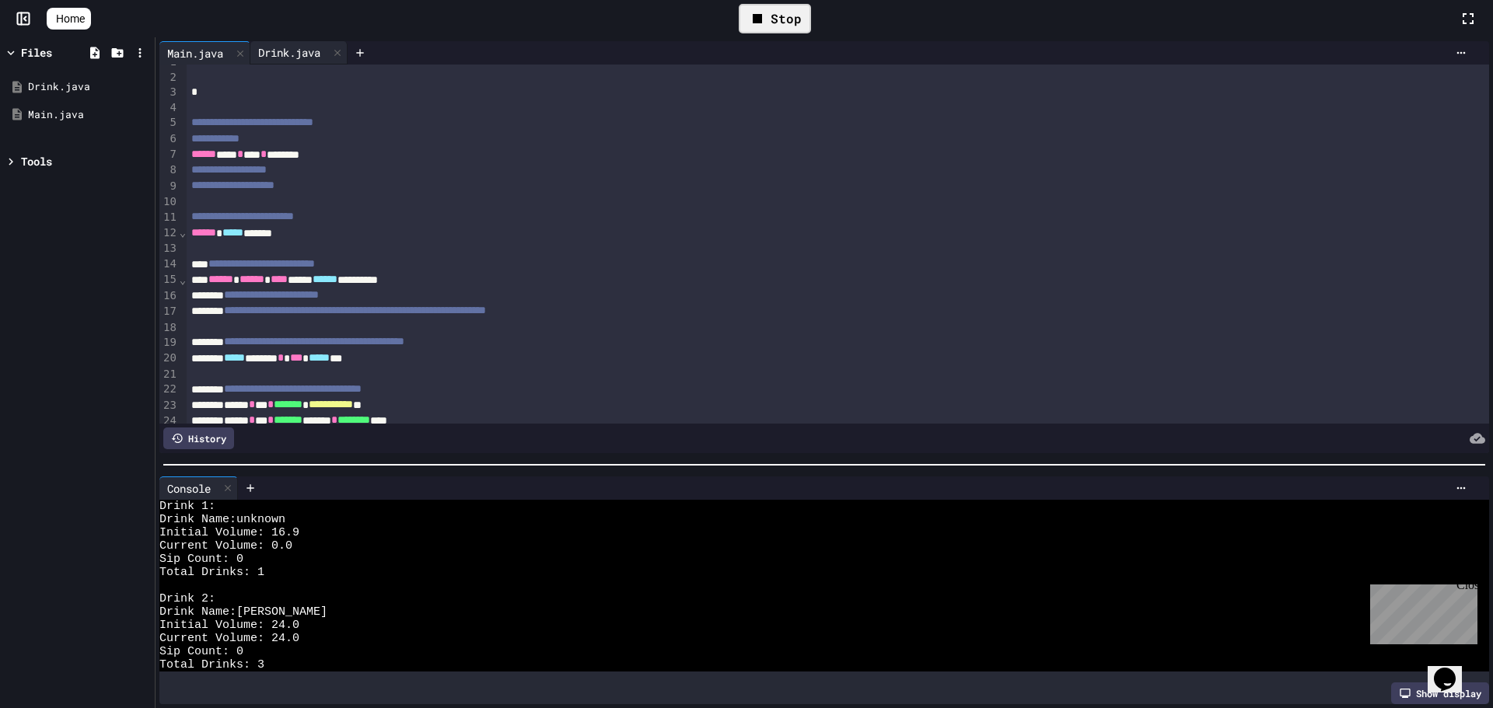
click at [278, 64] on div "Drink.java" at bounding box center [298, 52] width 97 height 23
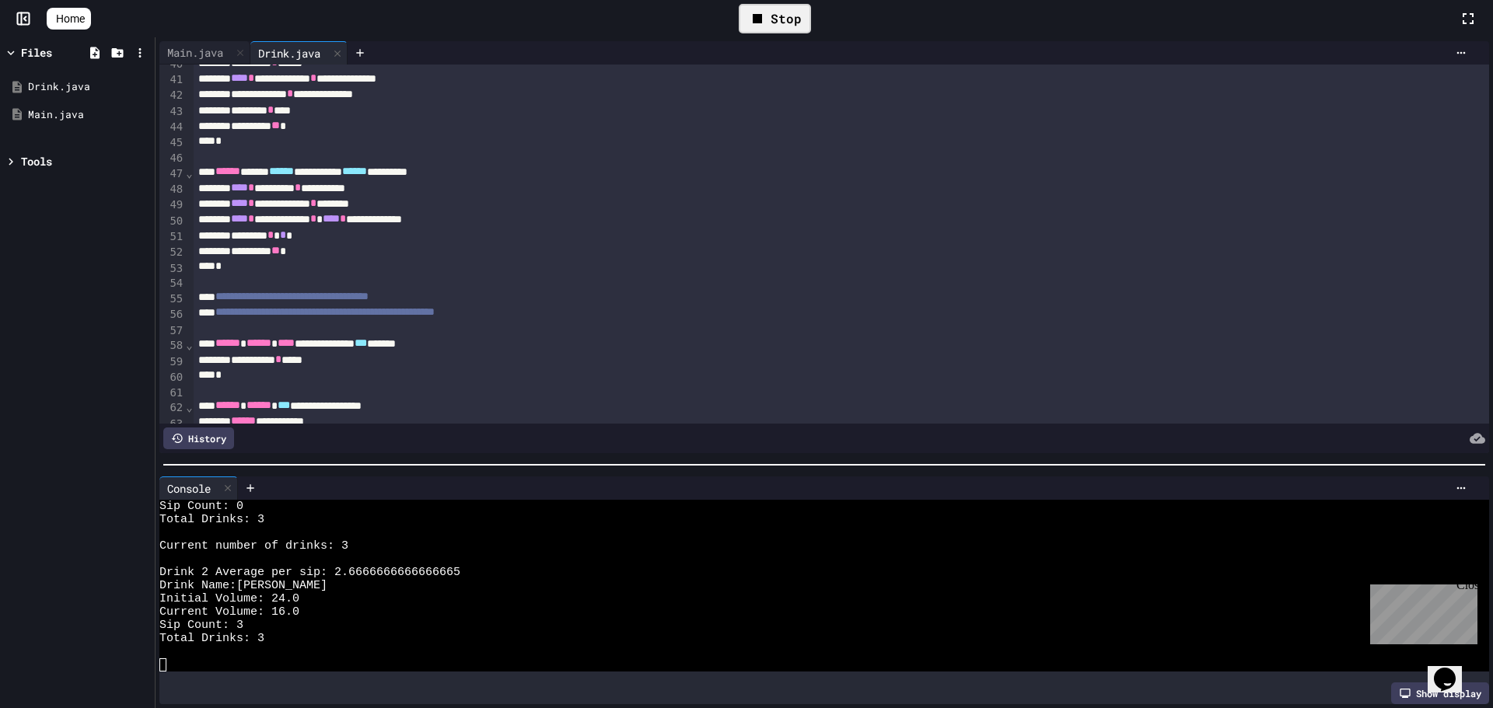
scroll to position [238, 0]
click at [191, 46] on div "Main.java" at bounding box center [195, 52] width 72 height 16
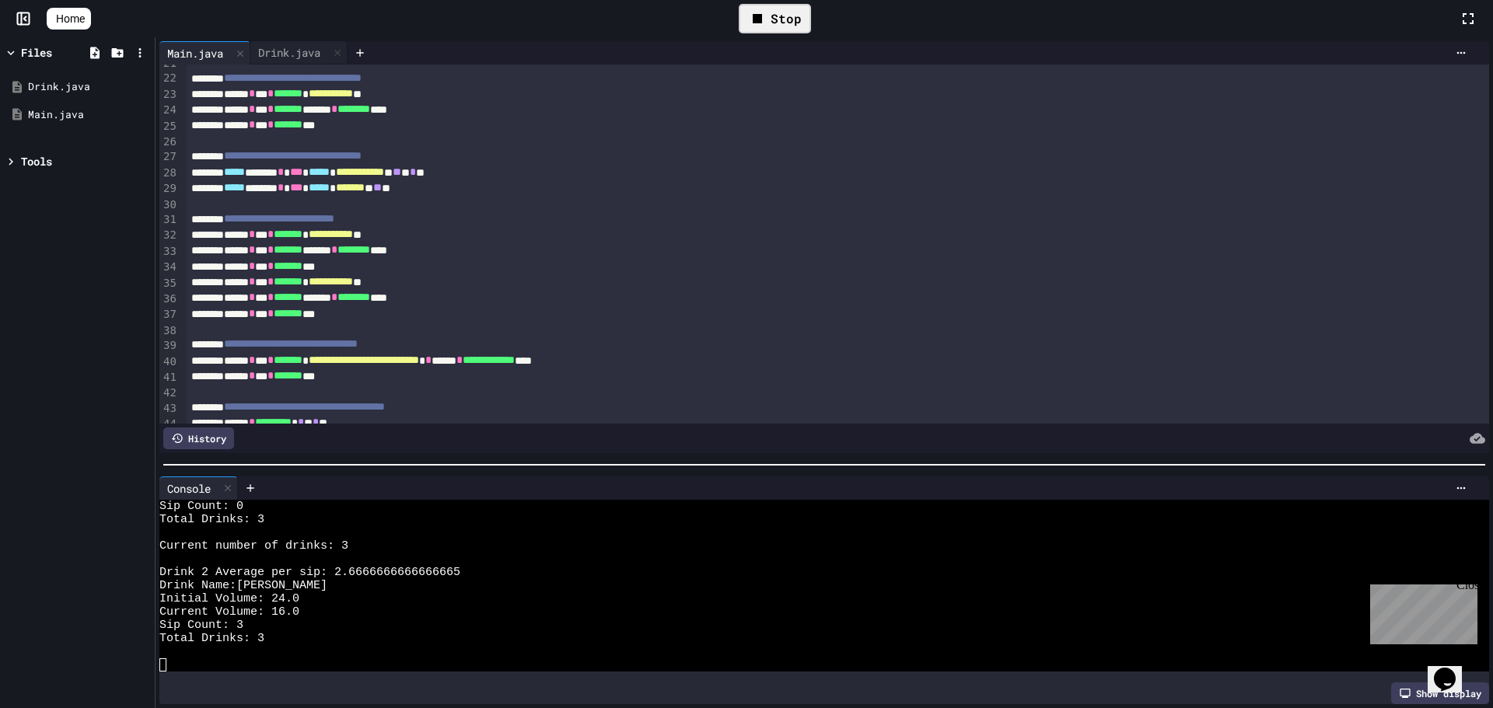
scroll to position [480, 0]
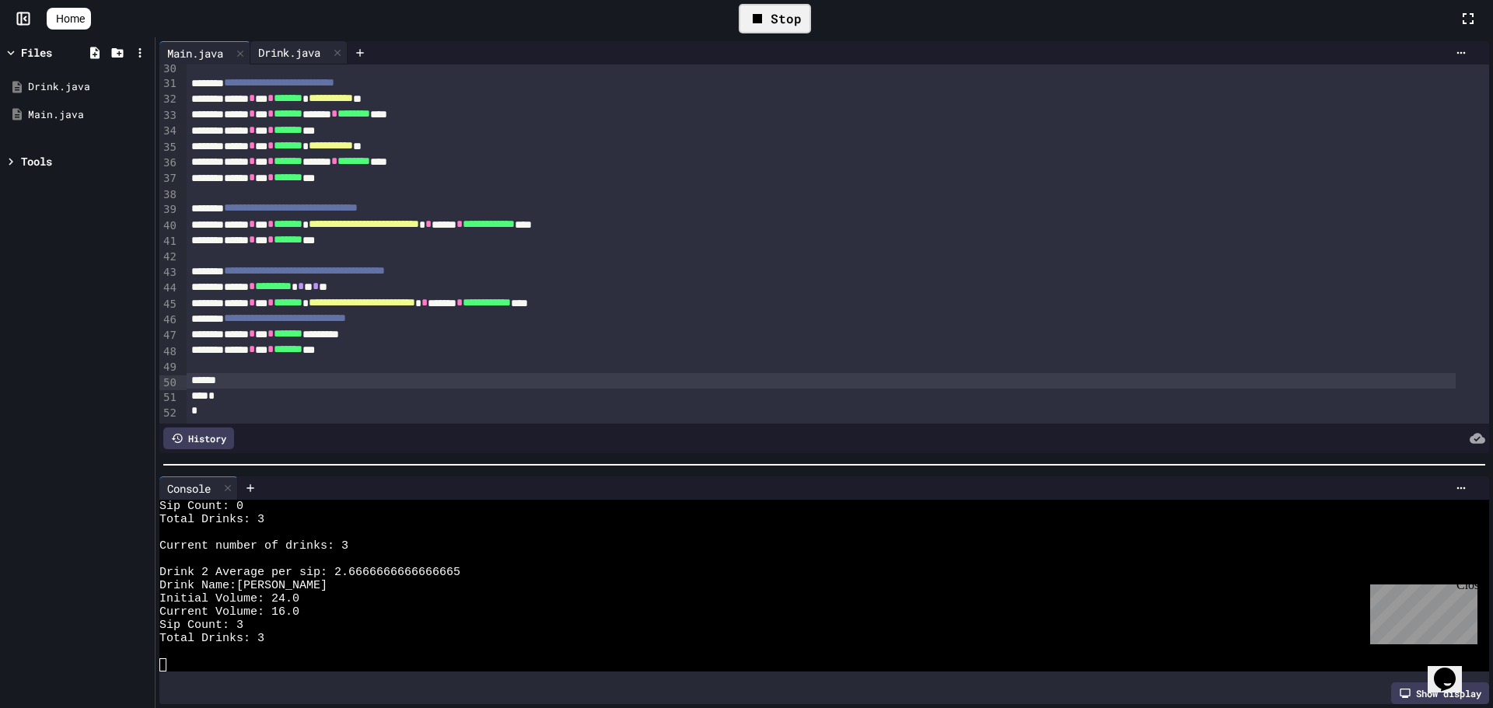
click at [292, 51] on div "Drink.java" at bounding box center [289, 52] width 78 height 16
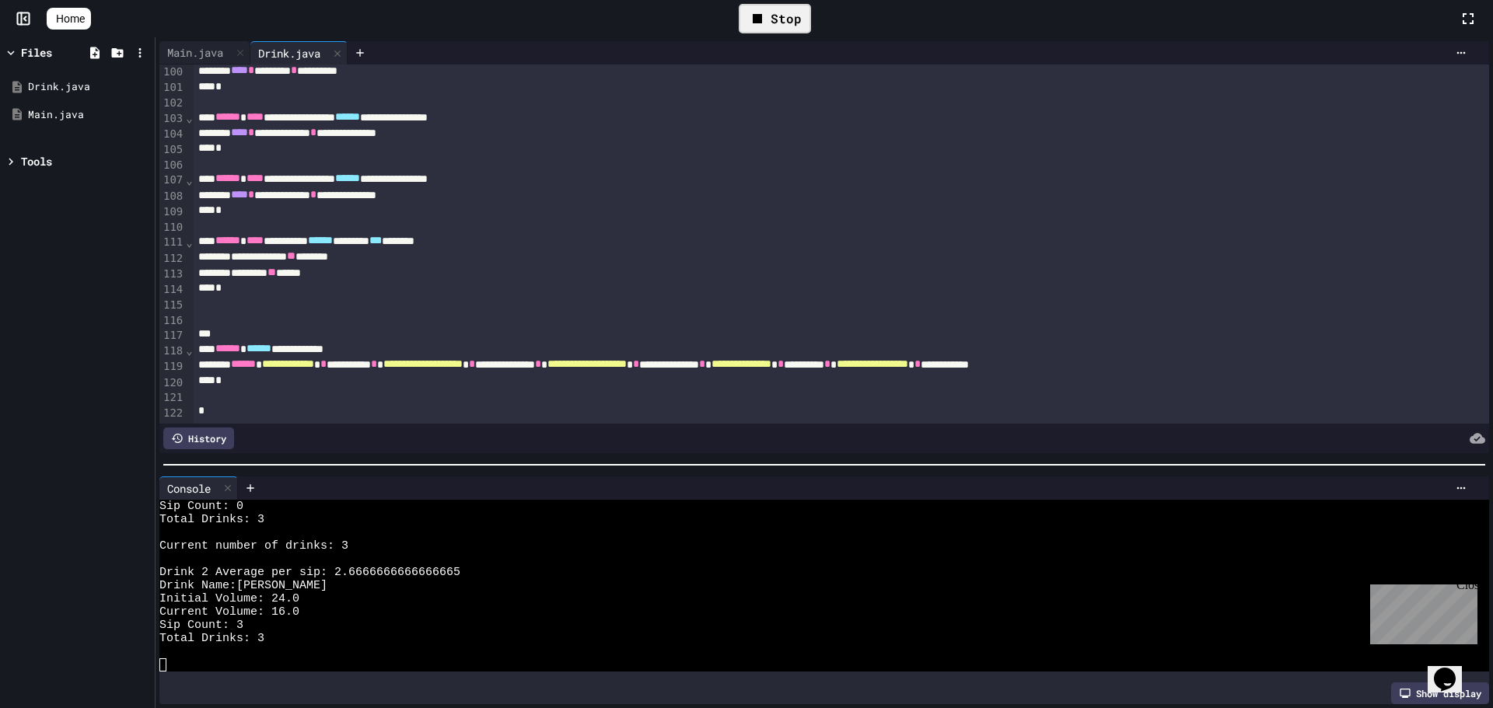
scroll to position [1568, 0]
click at [1281, 357] on div "**********" at bounding box center [825, 365] width 1263 height 16
click at [789, 9] on div "Stop" at bounding box center [775, 19] width 72 height 30
click at [789, 9] on div at bounding box center [775, 18] width 38 height 26
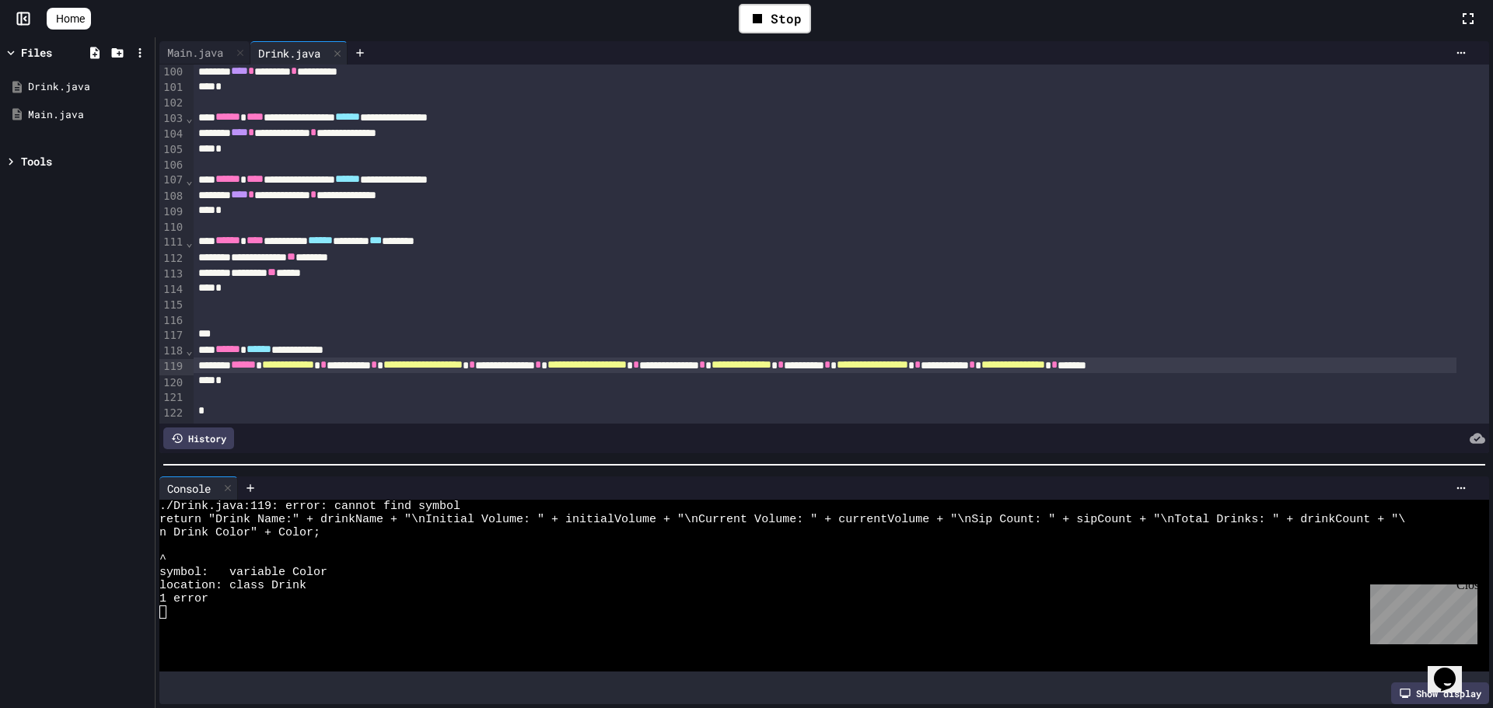
click at [1417, 358] on div "**********" at bounding box center [825, 366] width 1263 height 16
click at [767, 27] on icon at bounding box center [757, 18] width 19 height 19
click at [769, 22] on div at bounding box center [775, 18] width 38 height 26
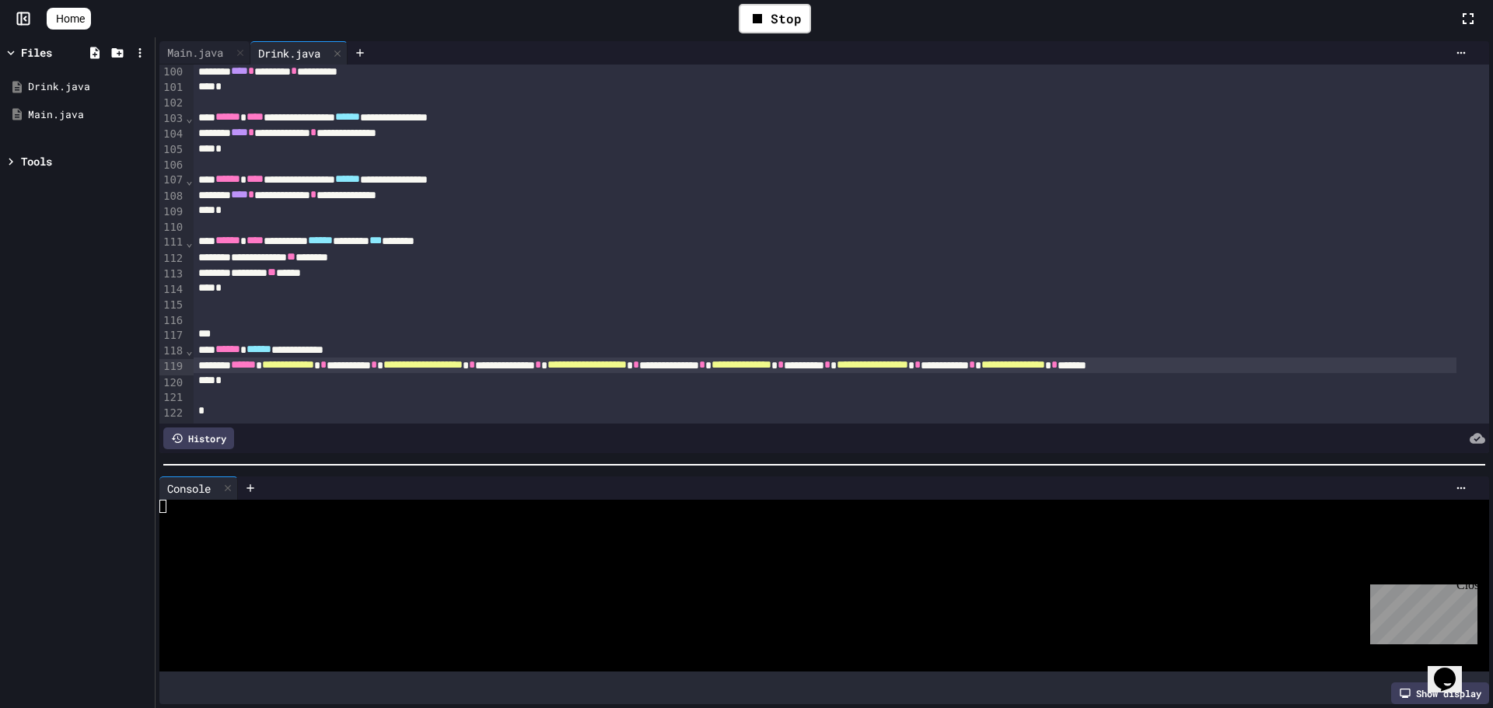
scroll to position [291, 0]
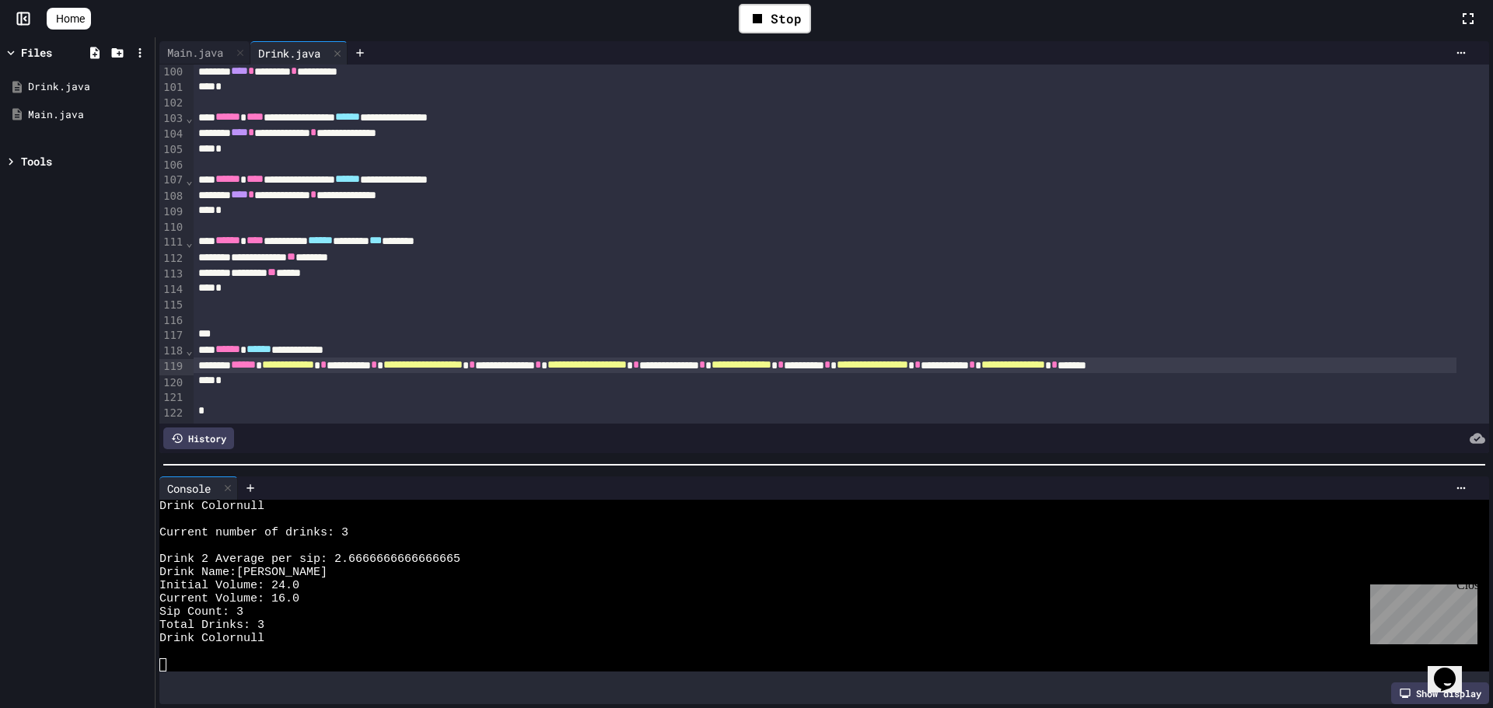
click at [1411, 358] on div "**********" at bounding box center [825, 366] width 1263 height 16
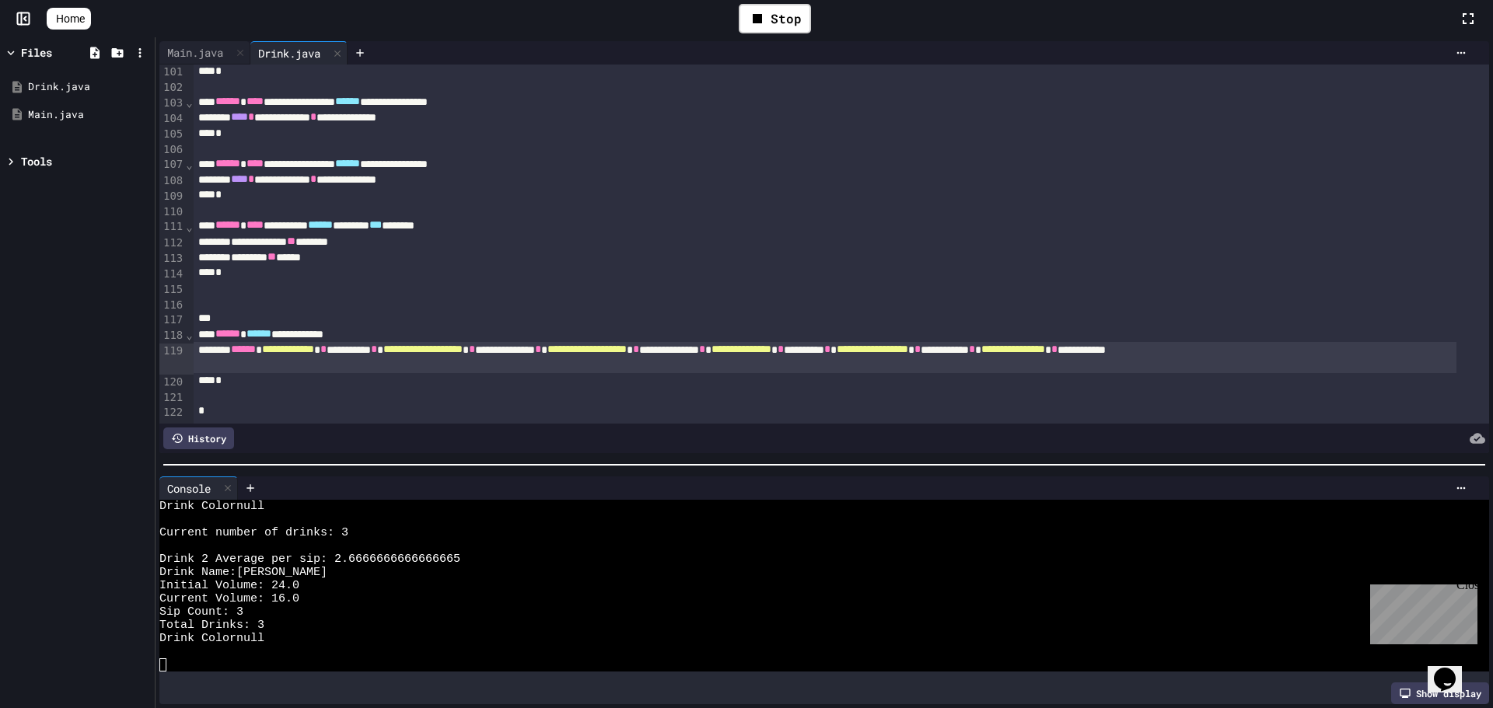
click at [754, 0] on div "Stop" at bounding box center [775, 18] width 88 height 45
click at [766, 9] on div "Stop" at bounding box center [775, 19] width 72 height 30
click at [766, 9] on div at bounding box center [775, 18] width 38 height 26
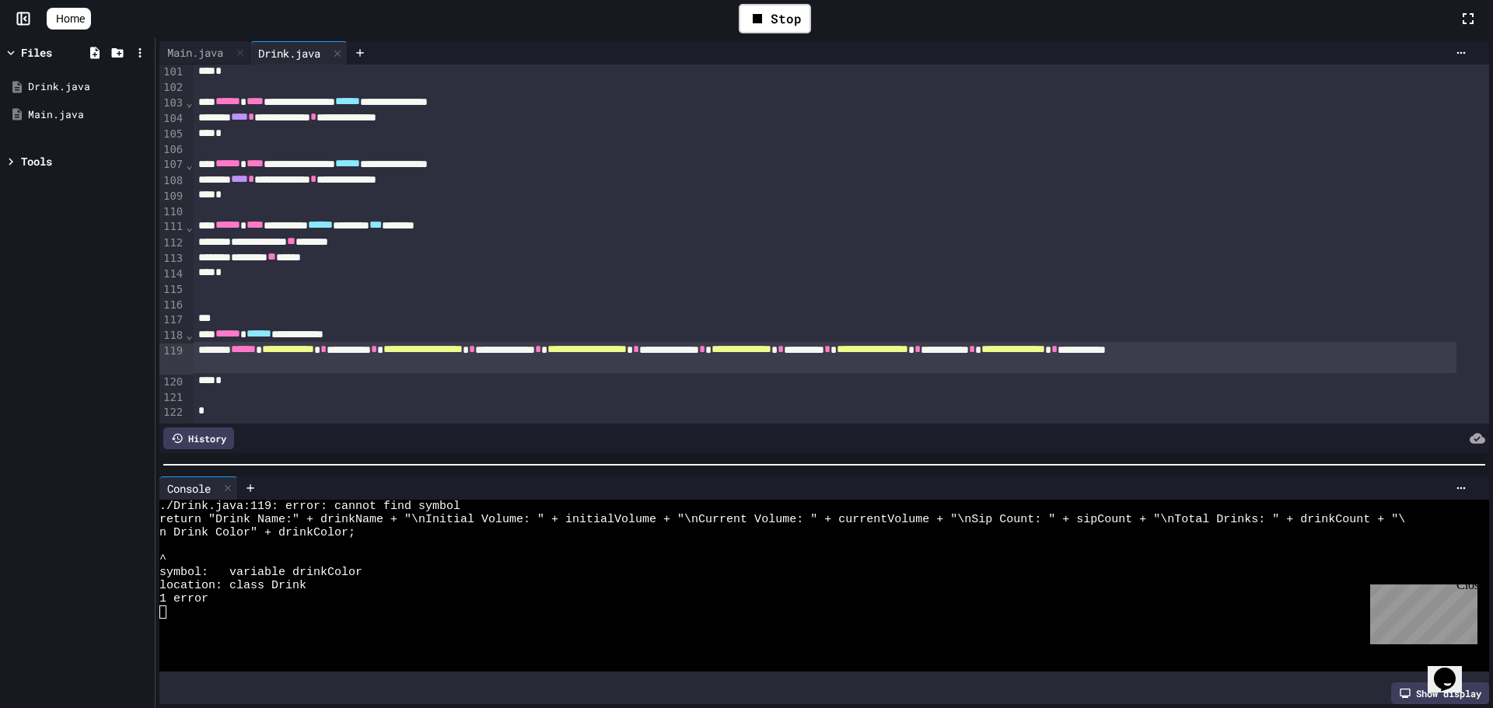
click at [229, 365] on div "**********" at bounding box center [825, 357] width 1263 height 31
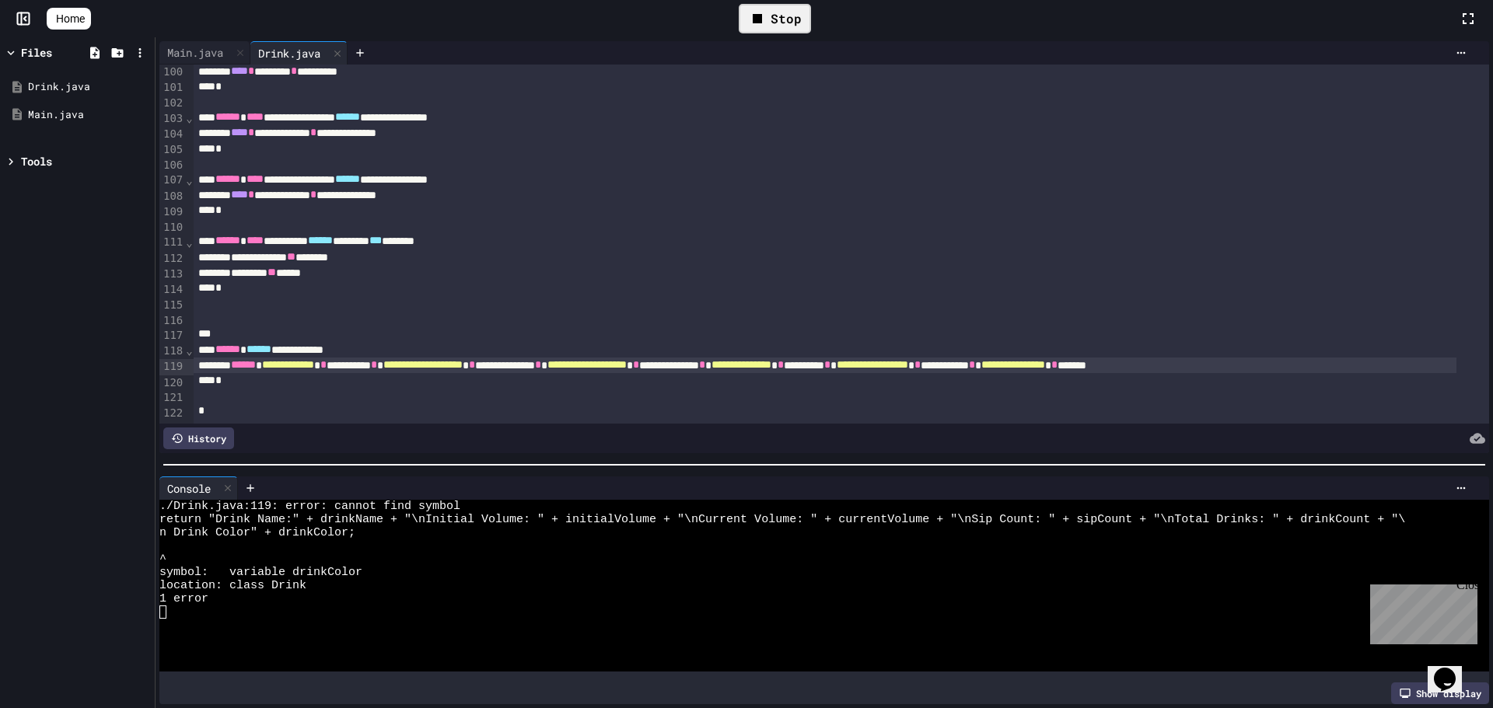
click at [802, 15] on div "Stop" at bounding box center [775, 19] width 72 height 30
click at [1045, 359] on span "**********" at bounding box center [1013, 364] width 64 height 11
click at [792, 12] on div at bounding box center [775, 18] width 38 height 26
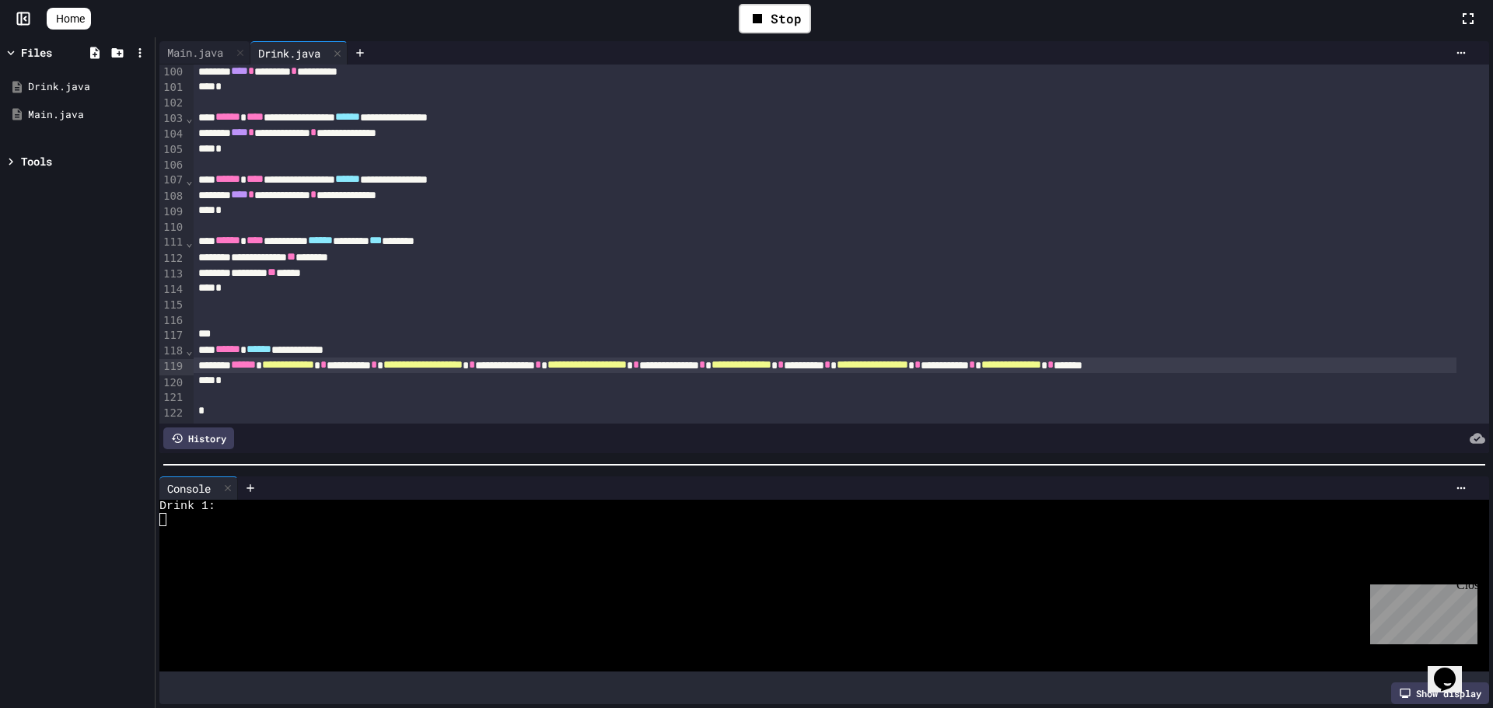
scroll to position [291, 0]
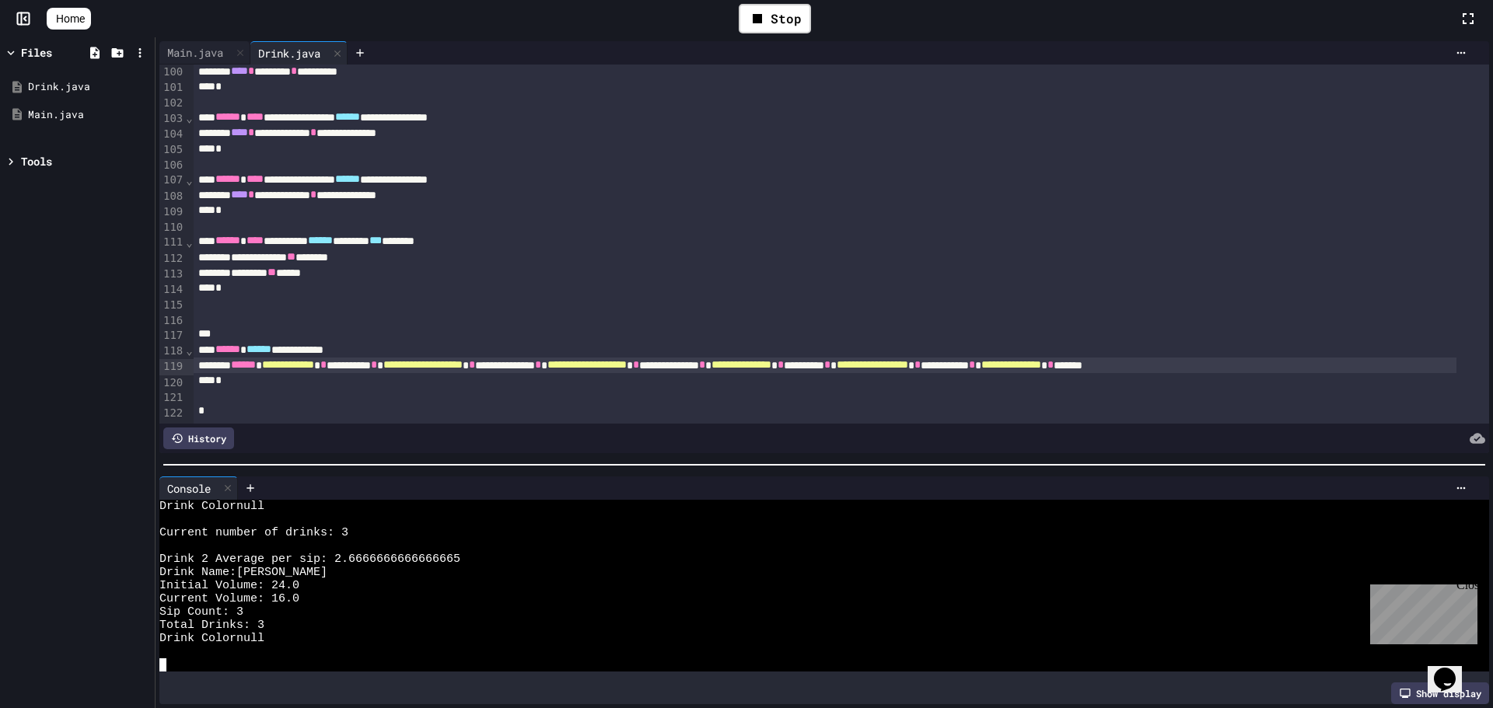
click at [348, 632] on div "Drink Colornull" at bounding box center [810, 638] width 1302 height 13
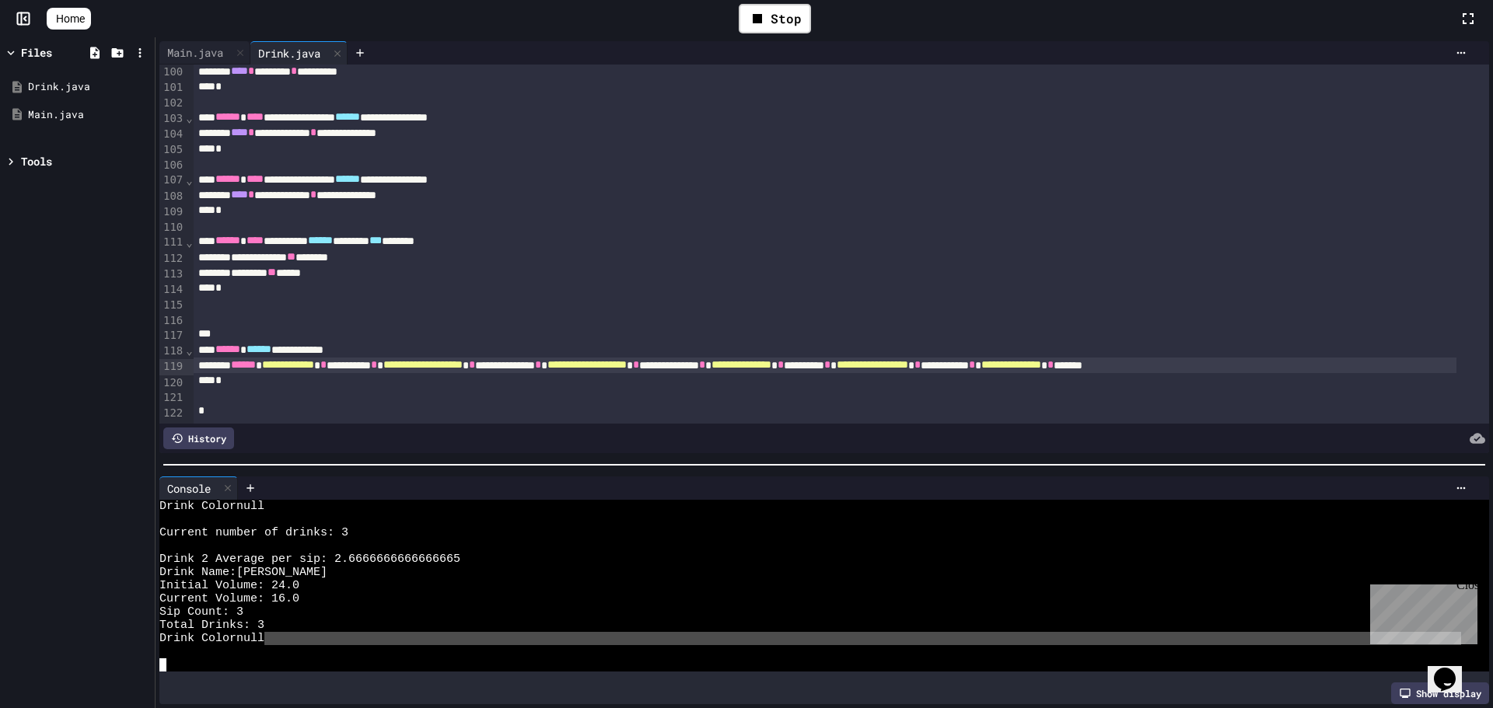
click at [348, 632] on div "Drink Colornull" at bounding box center [810, 638] width 1302 height 13
click at [214, 54] on div "Main.java" at bounding box center [195, 52] width 72 height 16
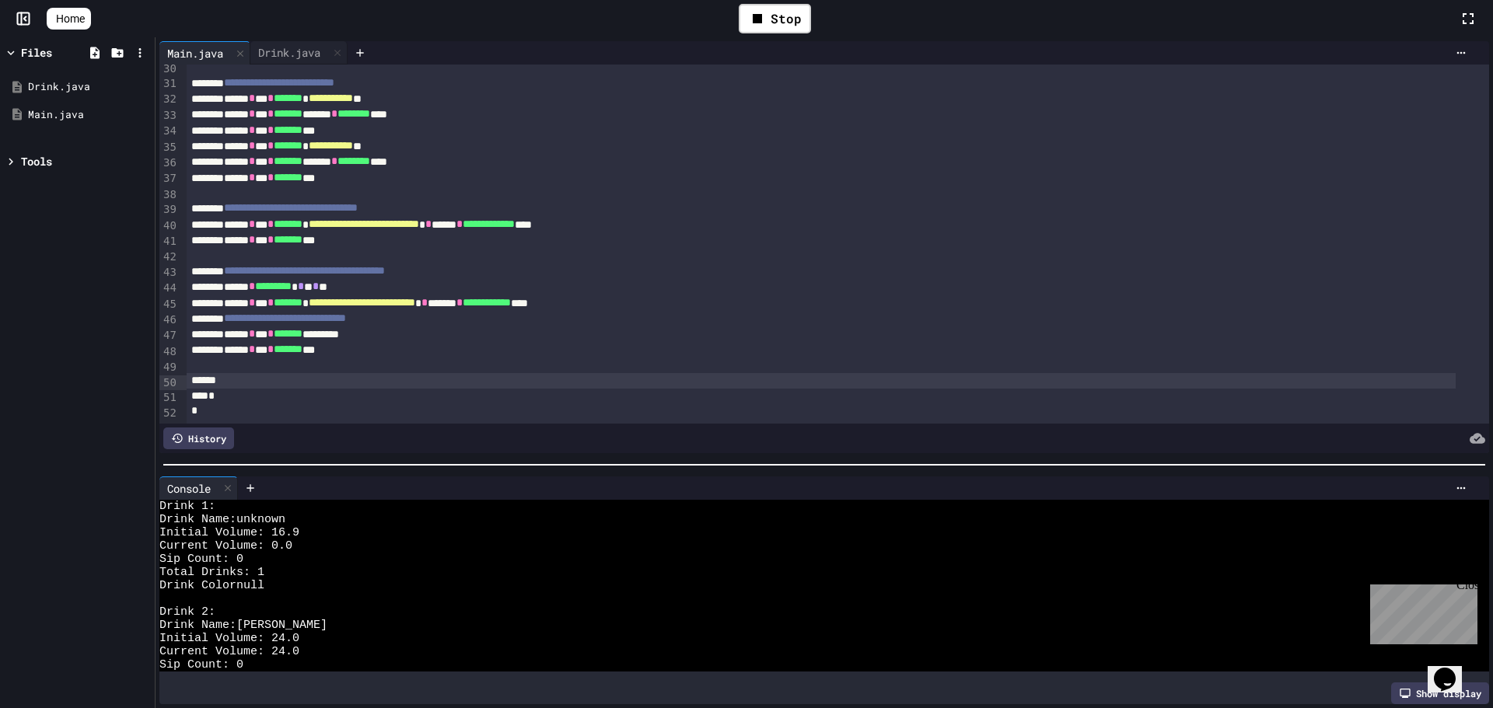
scroll to position [0, 0]
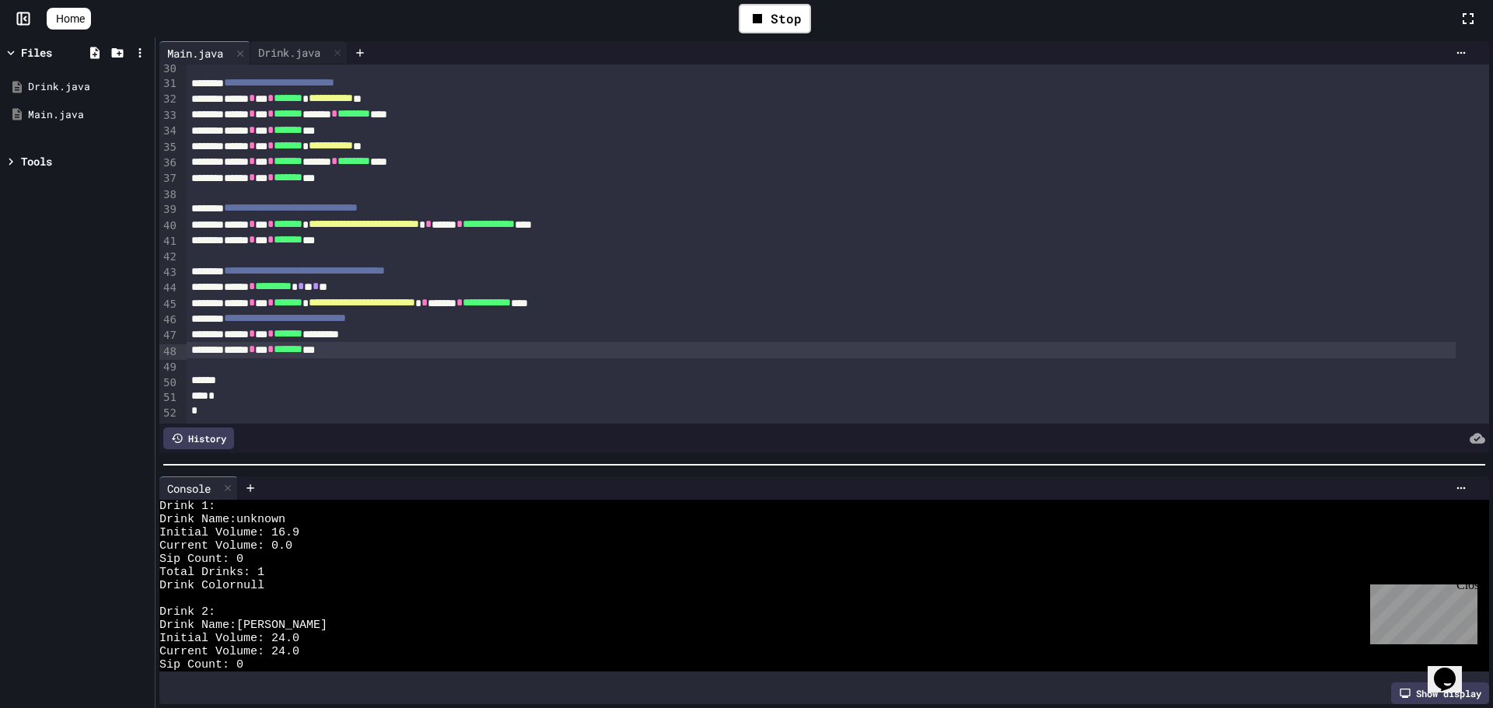
click at [369, 342] on div "****** * *** * ******* ***" at bounding box center [821, 350] width 1269 height 16
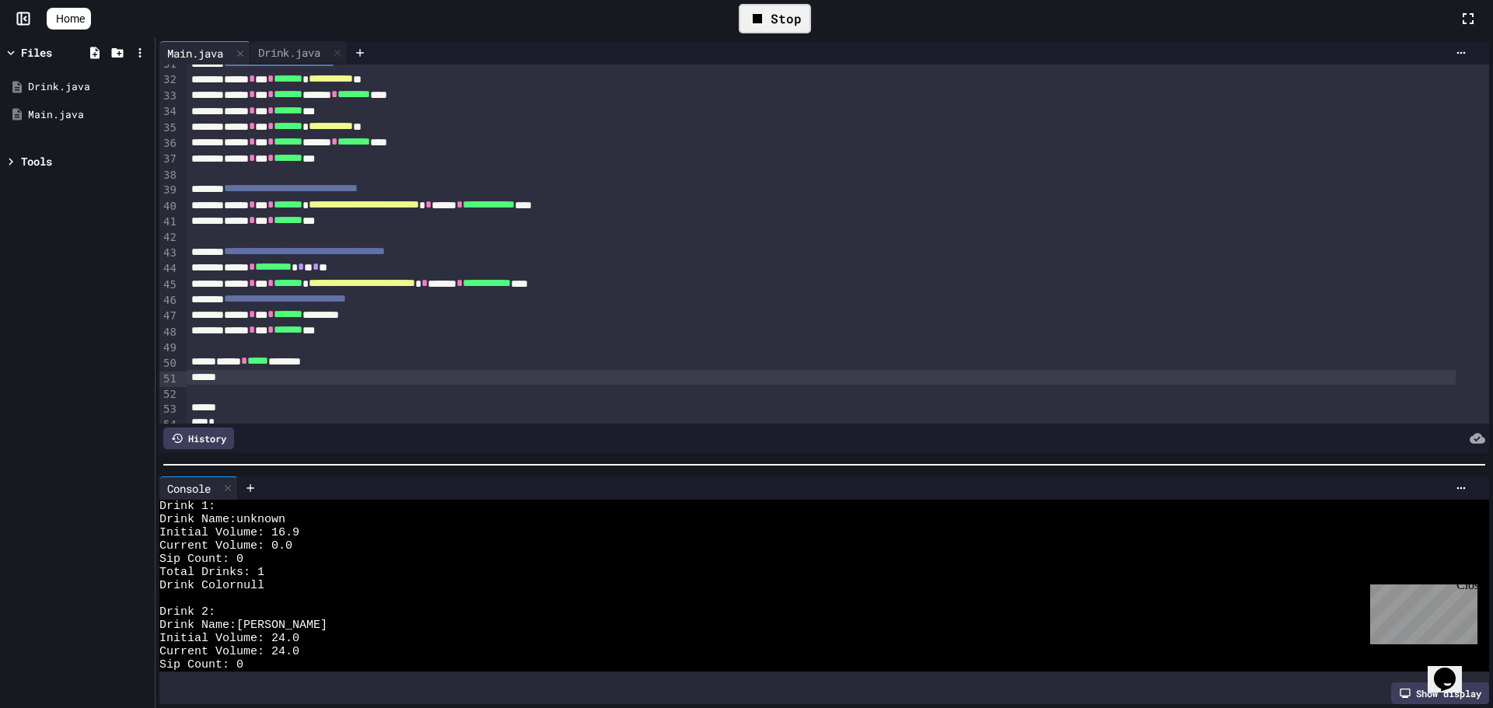
click at [756, 10] on icon at bounding box center [757, 18] width 19 height 19
click at [775, 5] on div at bounding box center [775, 19] width 54 height 42
click at [782, 19] on icon at bounding box center [773, 18] width 19 height 19
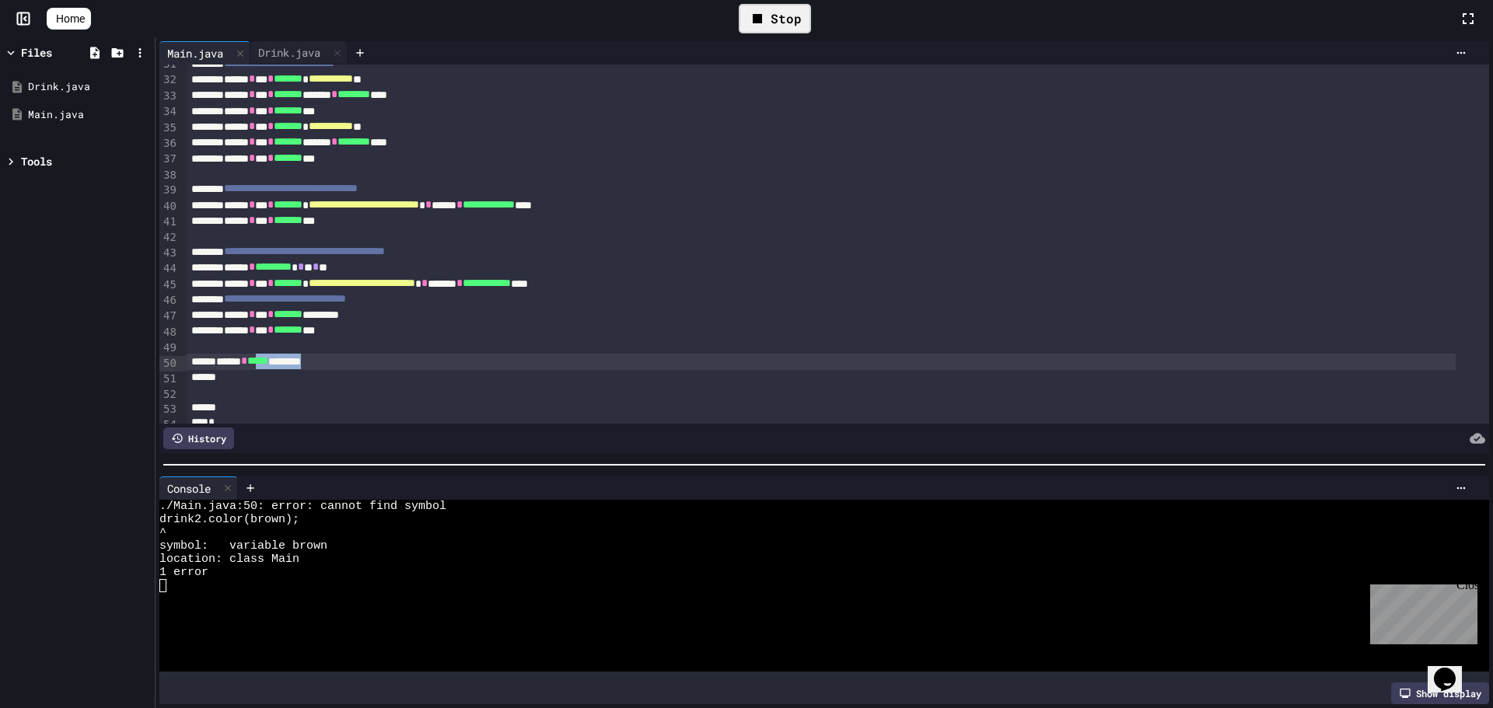
drag, startPoint x: 383, startPoint y: 355, endPoint x: 225, endPoint y: 359, distance: 157.9
click at [233, 359] on div "****** * ***** ********" at bounding box center [821, 362] width 1269 height 16
click at [212, 359] on div "****** * ***** ********" at bounding box center [821, 362] width 1269 height 16
click at [215, 359] on div "****** * ***** ********" at bounding box center [821, 362] width 1269 height 16
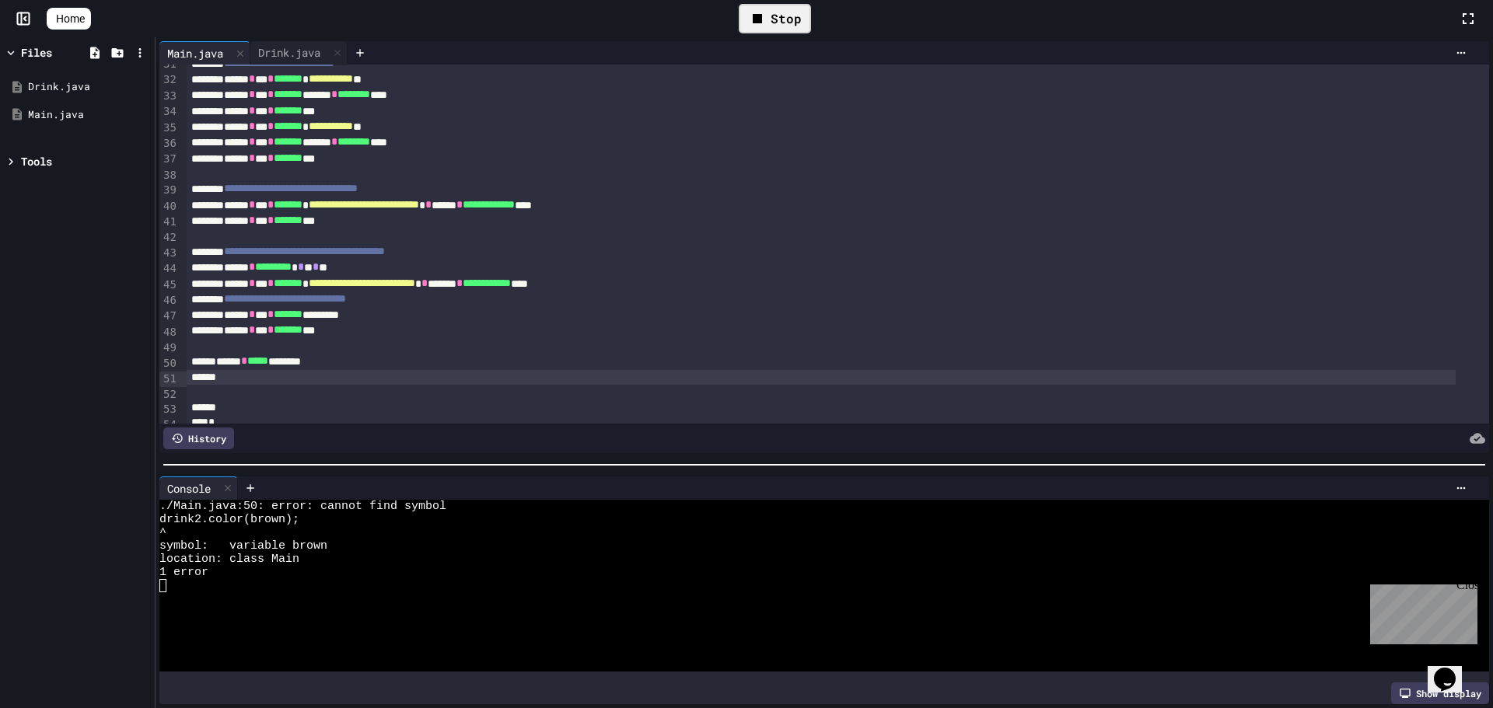
click at [250, 373] on div at bounding box center [821, 378] width 1269 height 16
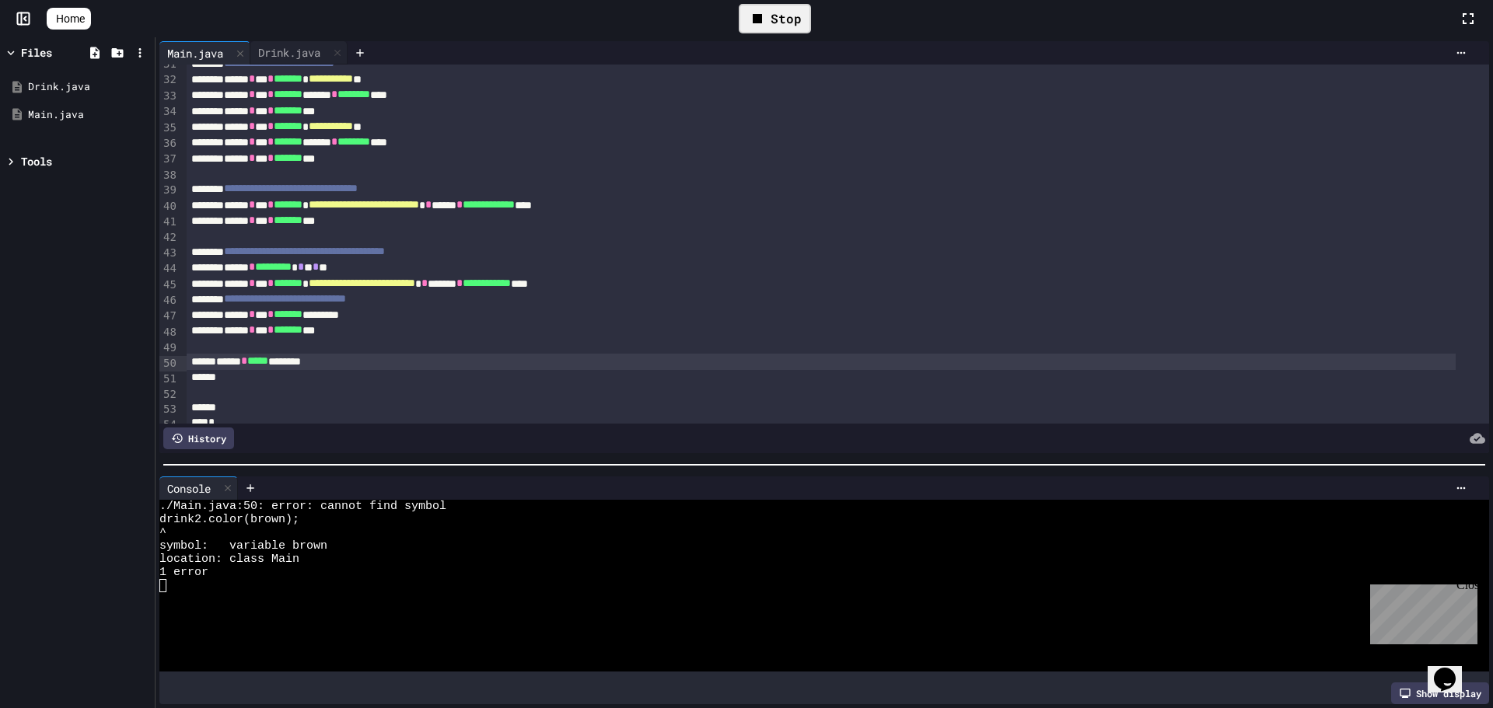
click at [250, 362] on div "****** * ***** ********" at bounding box center [821, 362] width 1269 height 16
click at [243, 358] on div "****** * ***** ********" at bounding box center [821, 362] width 1269 height 16
drag, startPoint x: 409, startPoint y: 357, endPoint x: 222, endPoint y: 363, distance: 186.7
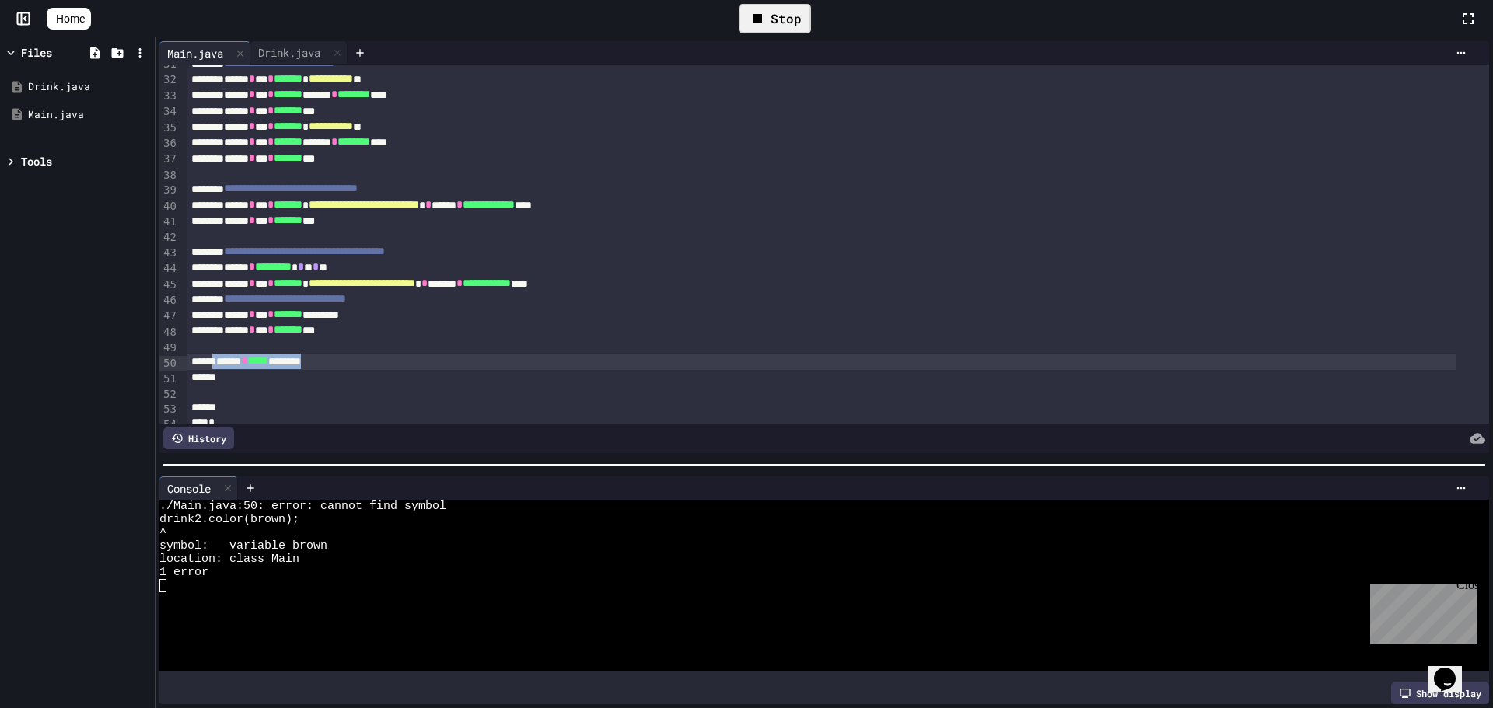
click at [222, 363] on div "****** * ***** ********" at bounding box center [821, 362] width 1269 height 16
click at [303, 40] on div "Stop" at bounding box center [775, 18] width 1368 height 45
click at [790, 26] on div "Stop" at bounding box center [775, 19] width 72 height 30
click at [790, 26] on div at bounding box center [775, 18] width 38 height 26
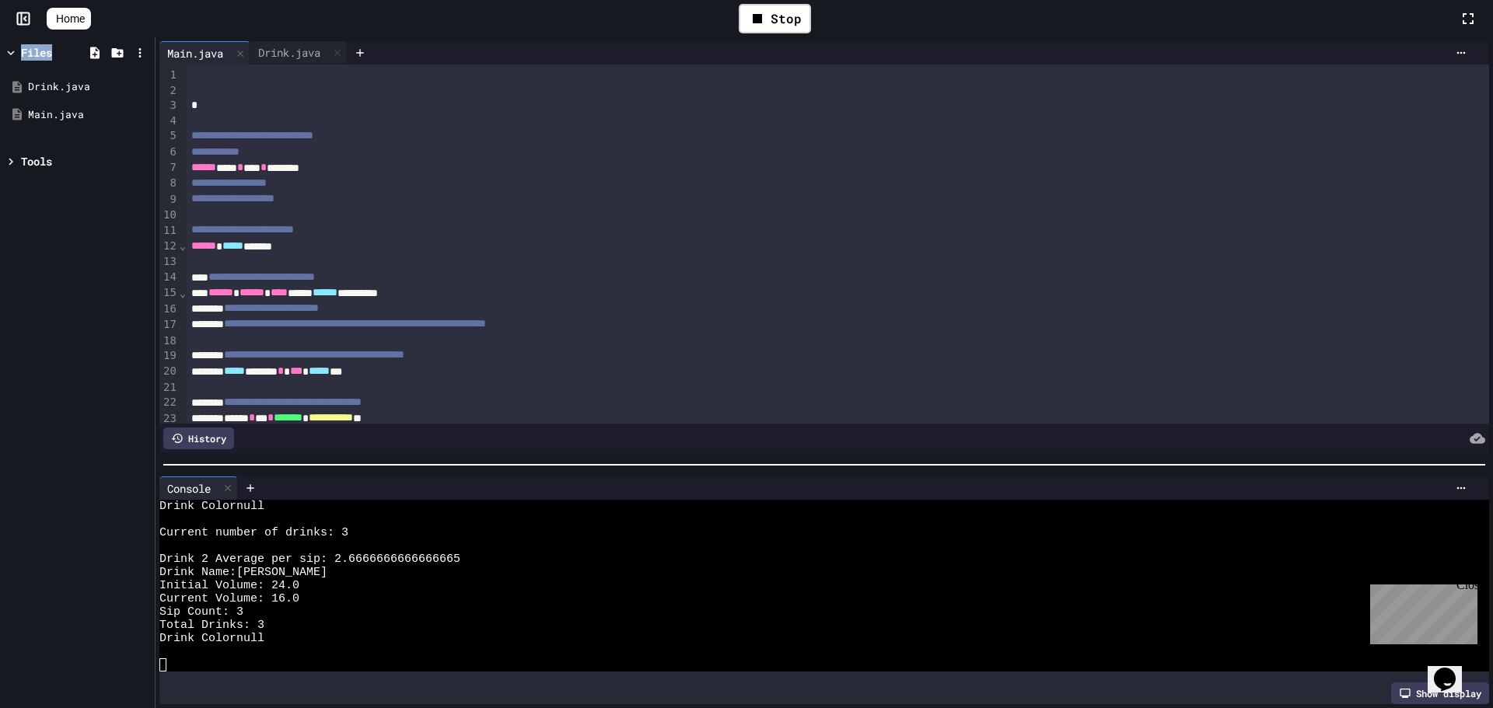
scroll to position [311, 0]
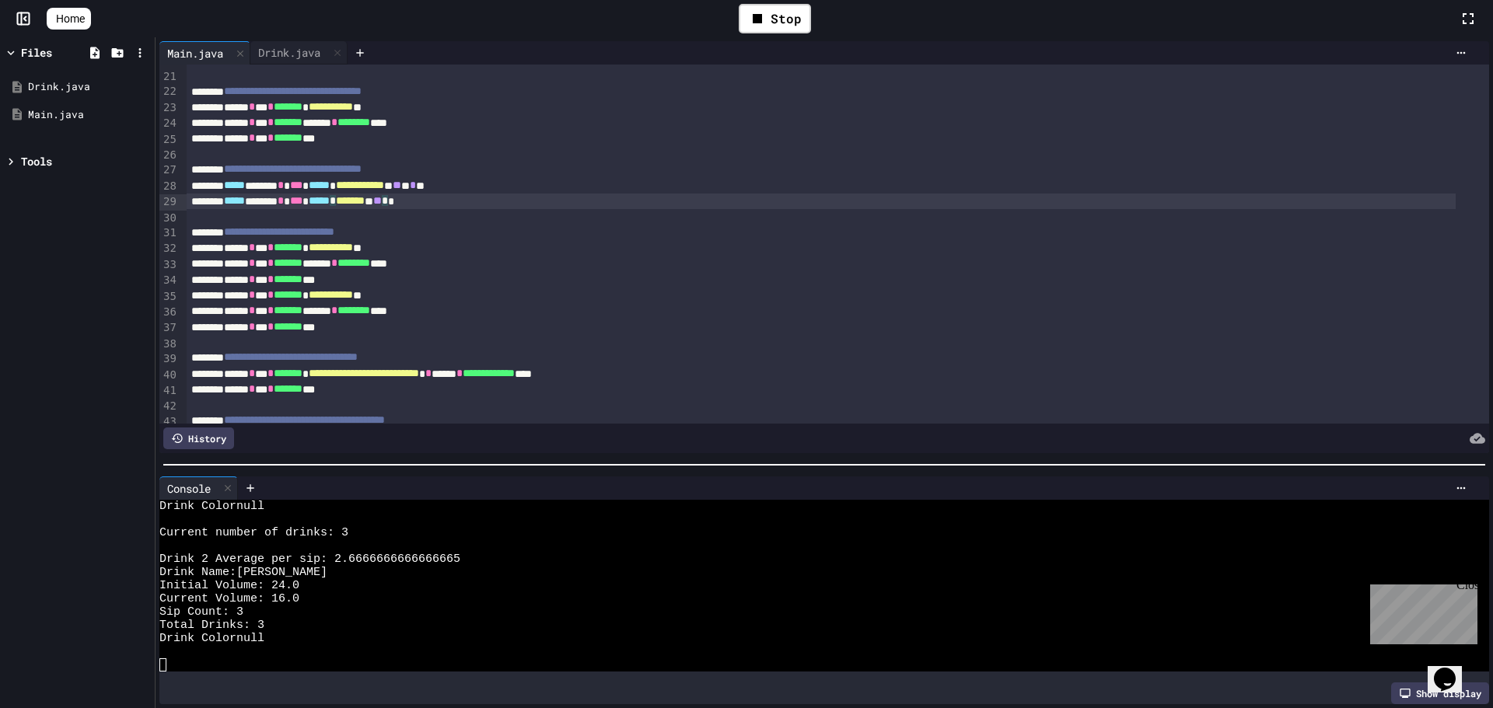
click at [382, 204] on span "**" at bounding box center [377, 200] width 9 height 11
click at [830, 239] on div "**********" at bounding box center [821, 233] width 1269 height 16
click at [384, 191] on span "**********" at bounding box center [360, 185] width 48 height 11
